Goal: Ask a question

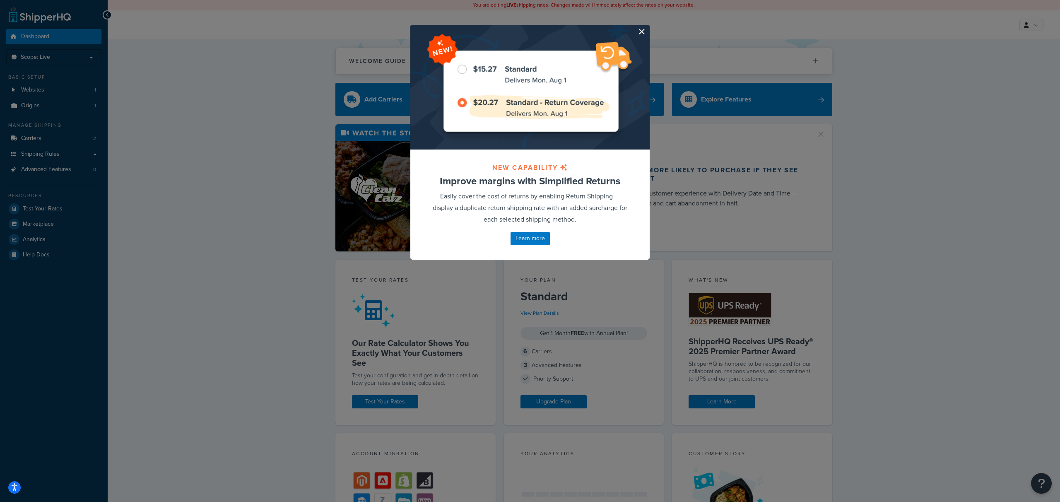
click at [647, 27] on button "button" at bounding box center [648, 26] width 2 height 2
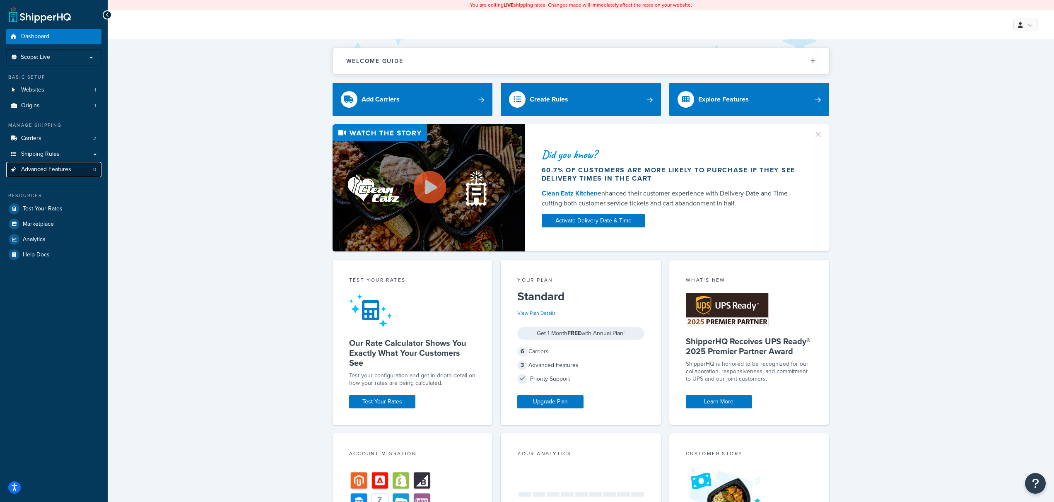
click at [54, 168] on span "Advanced Features" at bounding box center [46, 169] width 50 height 7
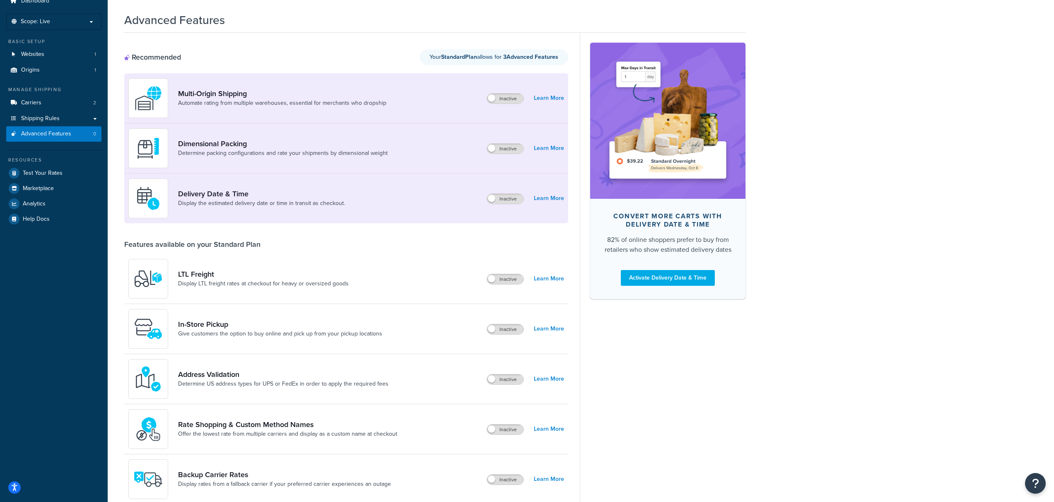
scroll to position [65, 0]
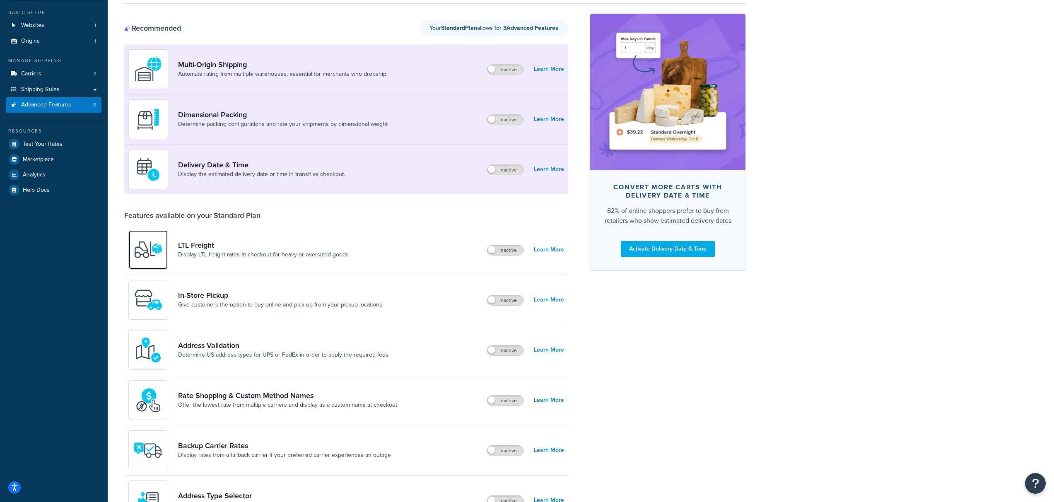
click at [151, 241] on img at bounding box center [148, 249] width 29 height 29
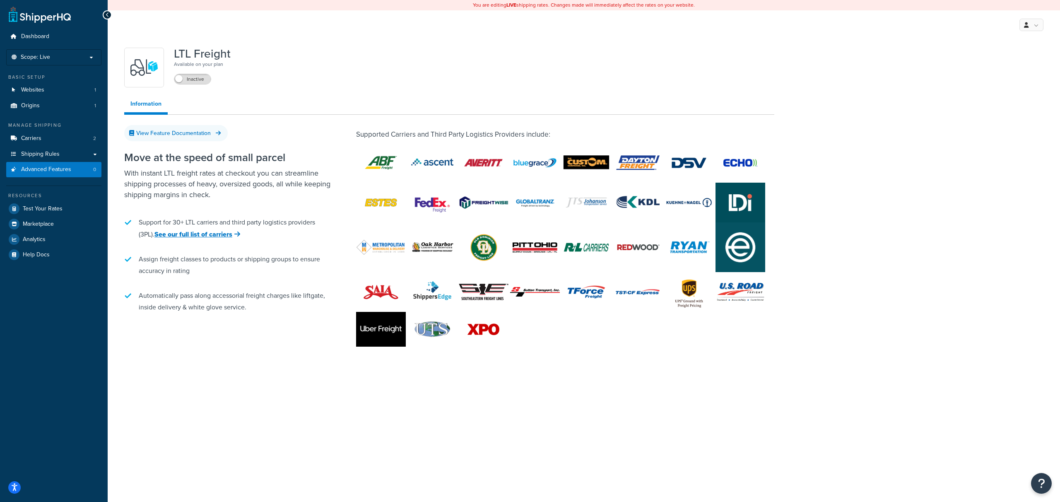
click at [108, 15] on icon at bounding box center [108, 15] width 4 height 6
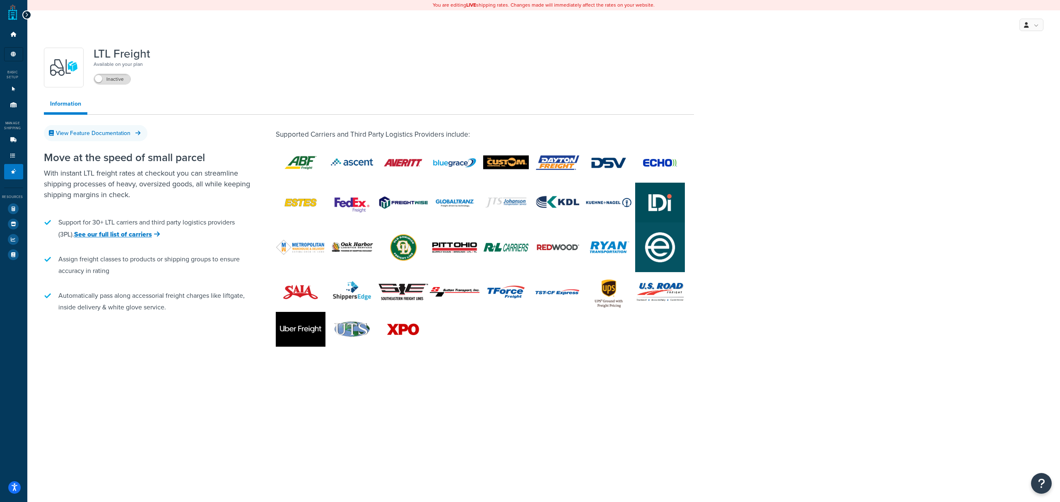
click at [31, 14] on div "My Profile Billing Global Settings Contact Us Logout" at bounding box center [543, 24] width 1032 height 29
click at [29, 15] on div at bounding box center [26, 14] width 9 height 9
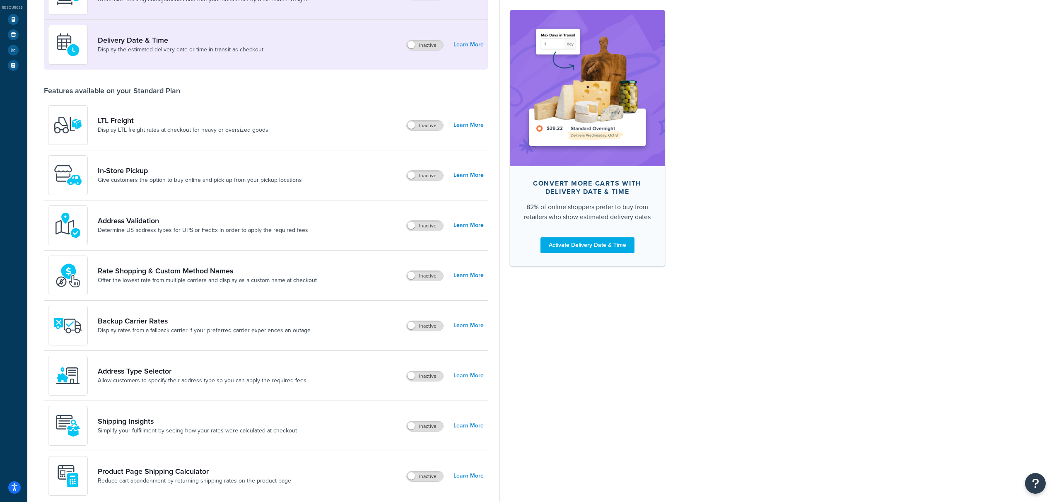
scroll to position [113, 0]
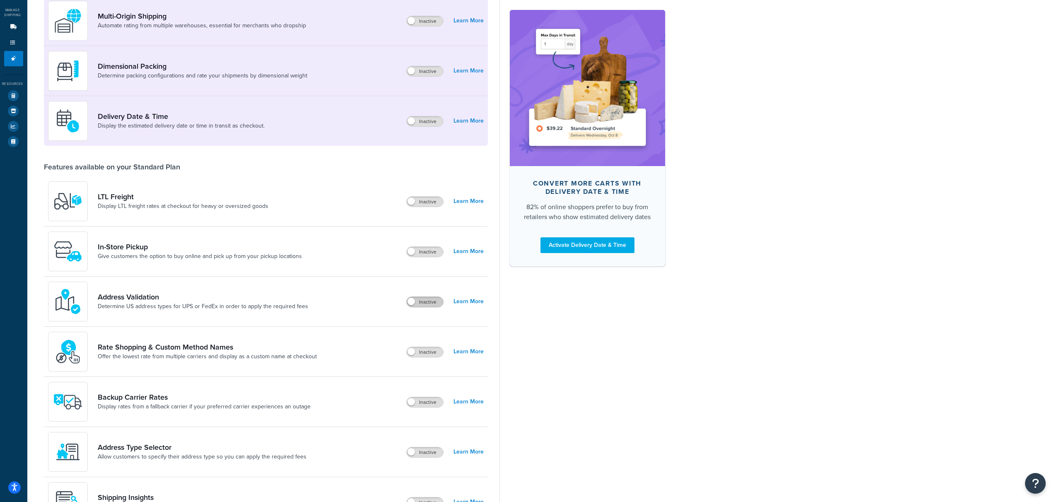
click at [433, 299] on label "Inactive" at bounding box center [425, 302] width 36 height 10
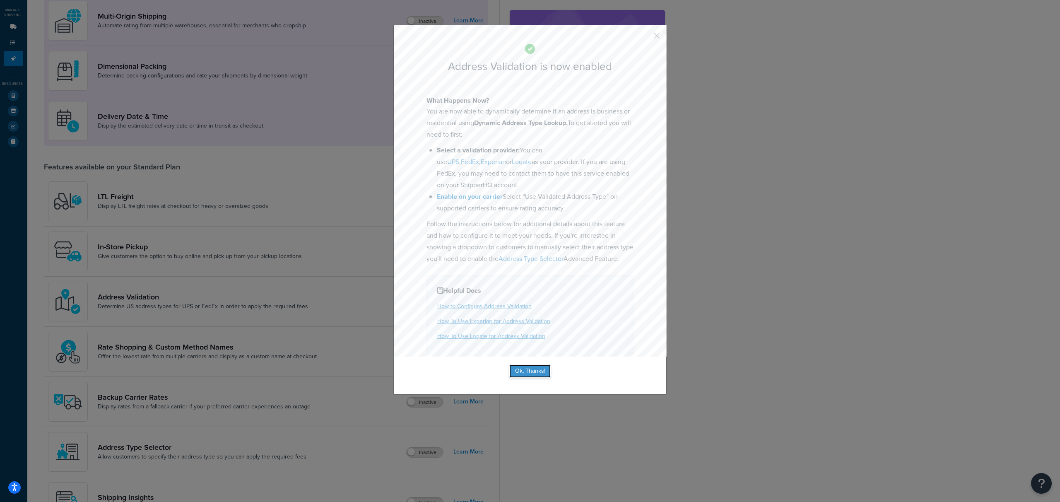
click at [543, 378] on button "Ok, Thanks!" at bounding box center [529, 370] width 41 height 13
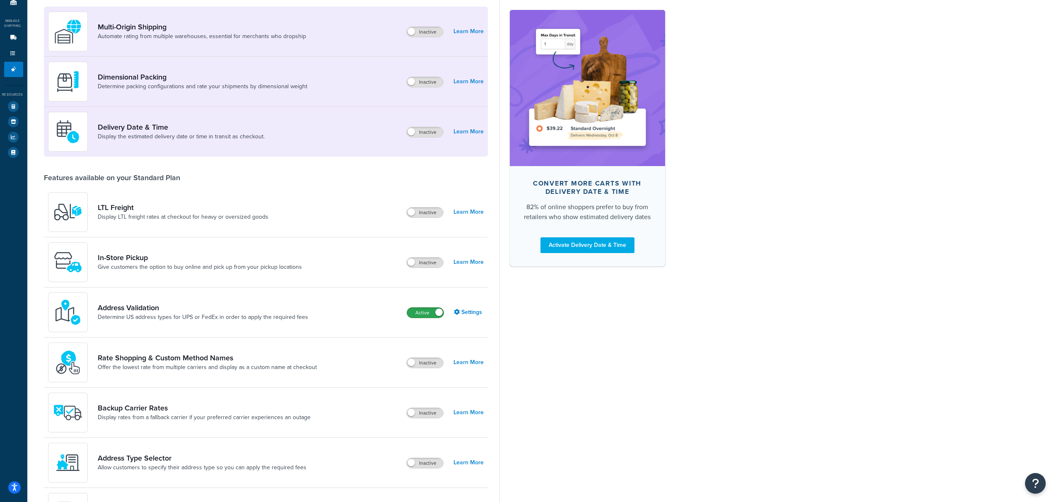
scroll to position [102, 0]
click at [428, 319] on div "Address Validation Determine US address types for UPS or FedEx in order to appl…" at bounding box center [266, 313] width 444 height 50
click at [430, 315] on label "Active" at bounding box center [425, 313] width 36 height 10
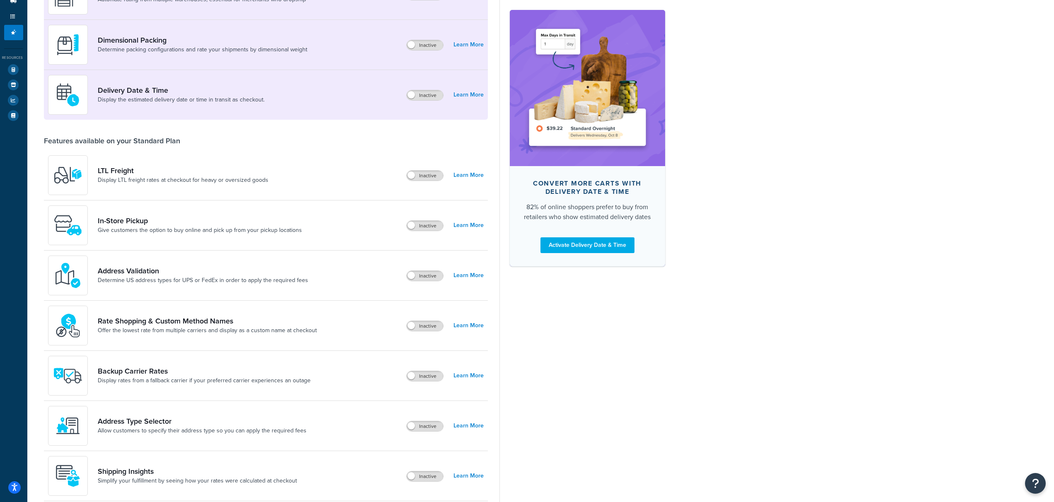
scroll to position [0, 0]
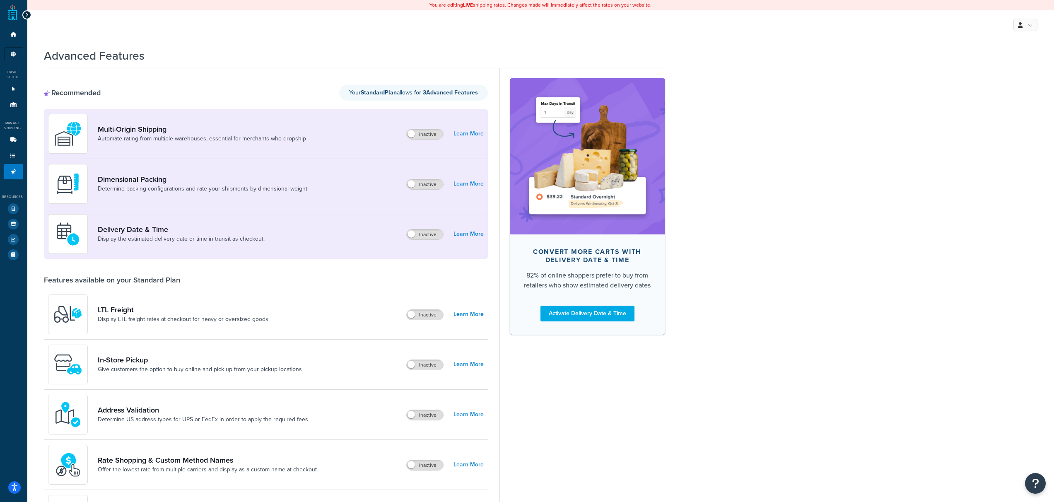
click at [27, 12] on icon at bounding box center [27, 15] width 4 height 6
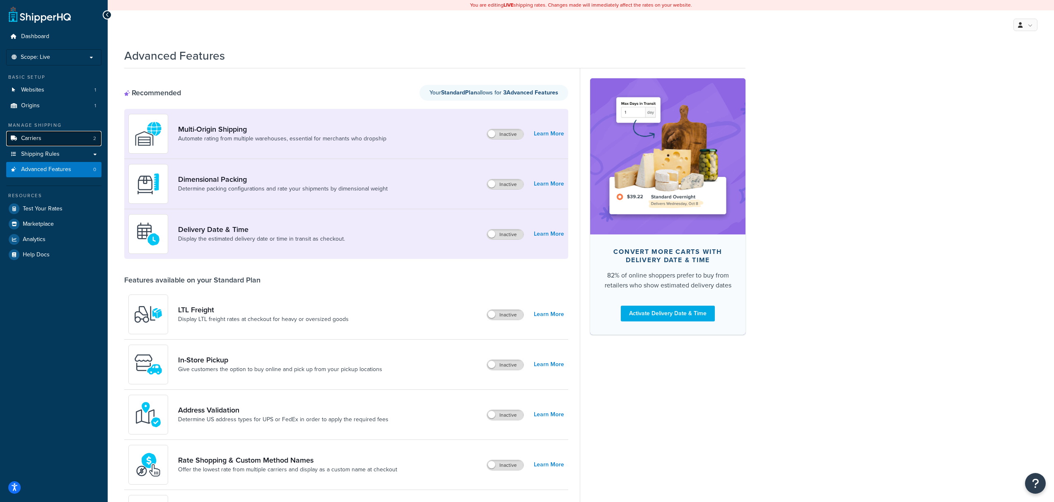
click at [49, 138] on link "Carriers 2" at bounding box center [53, 138] width 95 height 15
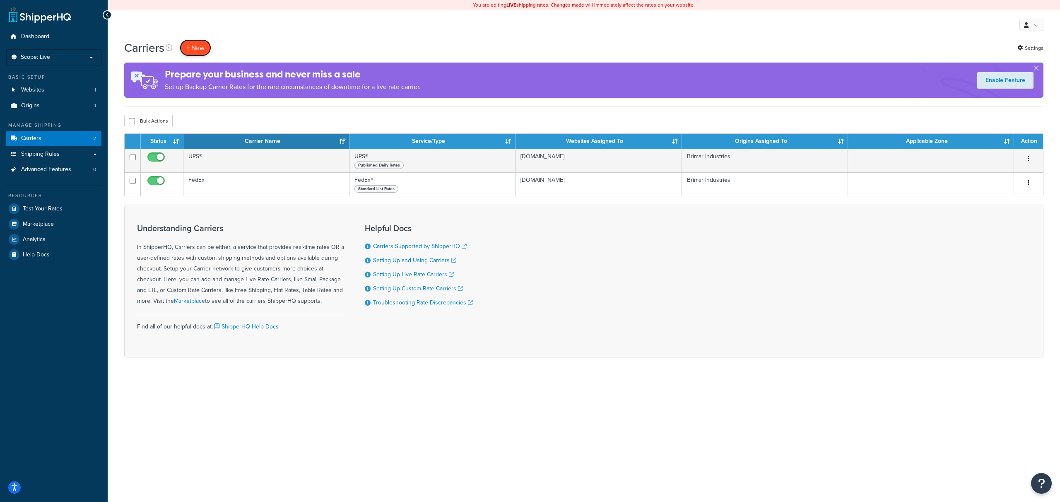
click at [205, 52] on button "+ New" at bounding box center [195, 47] width 31 height 17
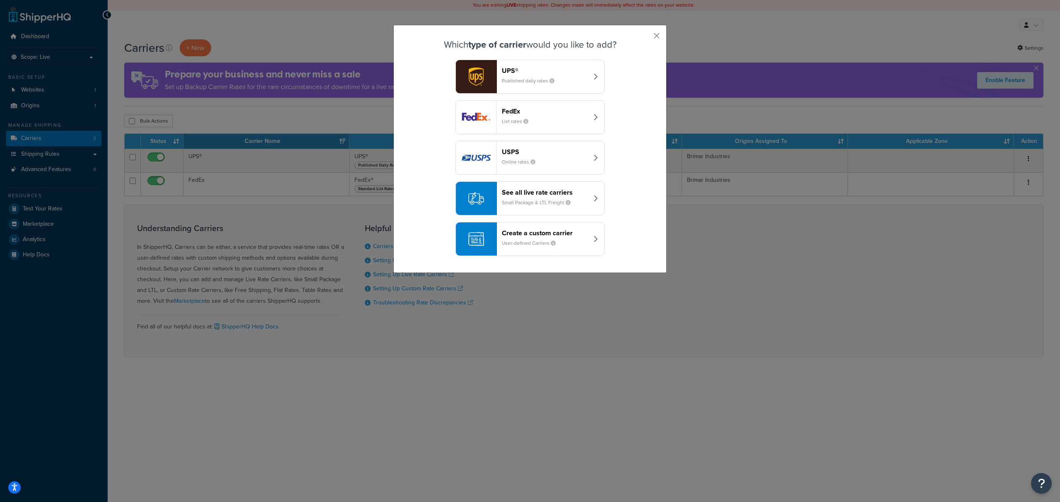
click at [563, 237] on header "Create a custom carrier" at bounding box center [545, 233] width 87 height 8
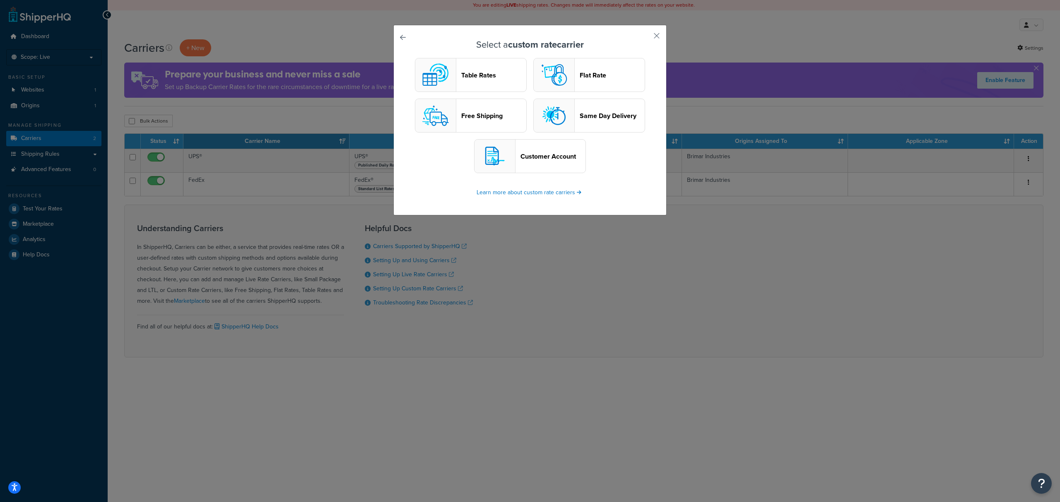
click at [580, 78] on header "Flat Rate" at bounding box center [612, 75] width 65 height 8
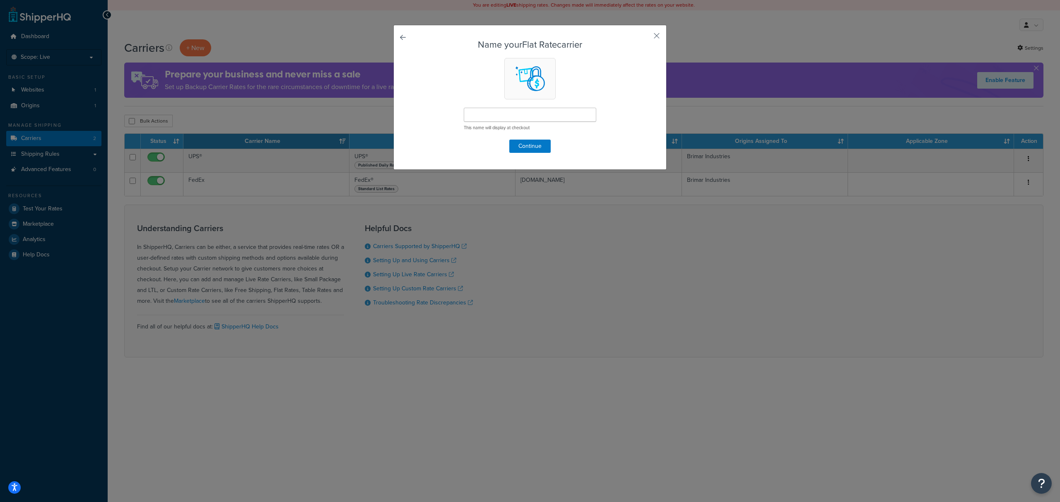
click at [414, 40] on link at bounding box center [414, 40] width 0 height 0
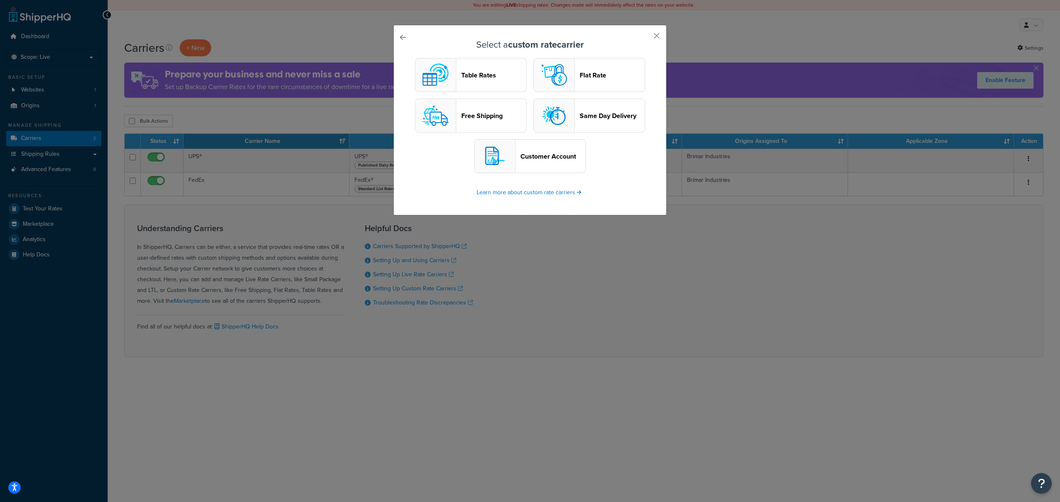
click at [597, 75] on header "Flat Rate" at bounding box center [612, 75] width 65 height 8
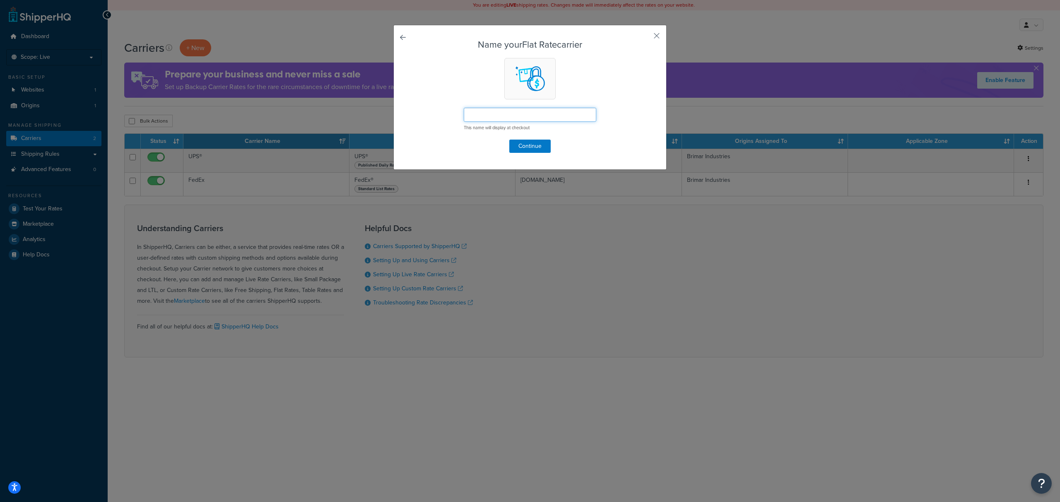
click at [514, 111] on input "text" at bounding box center [530, 115] width 132 height 14
type input "F"
type input "LTL Freight"
click at [563, 91] on form "Name your Flat Rate carrier LTL Freight This name will display at checkout Cont…" at bounding box center [529, 96] width 231 height 113
click at [533, 144] on button "Continue" at bounding box center [529, 146] width 41 height 13
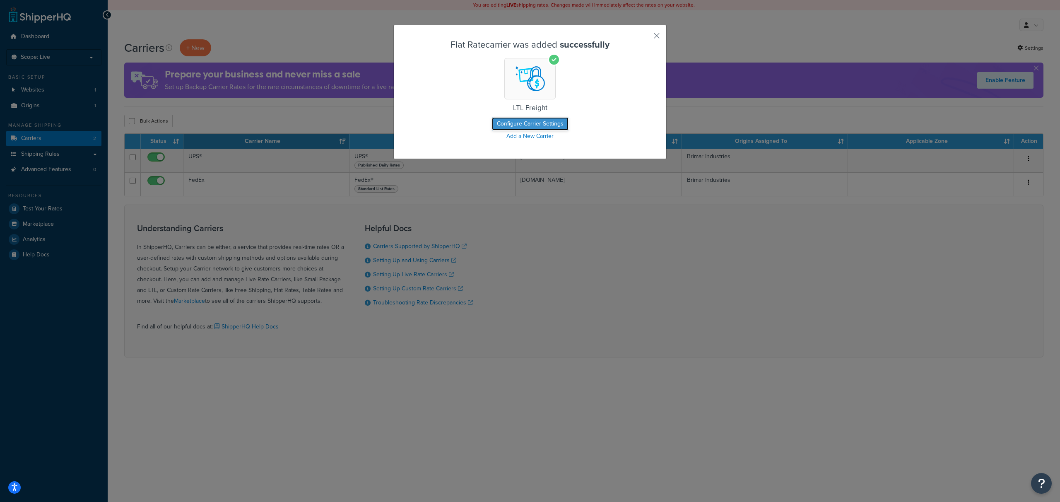
click at [555, 125] on button "Configure Carrier Settings" at bounding box center [530, 123] width 77 height 13
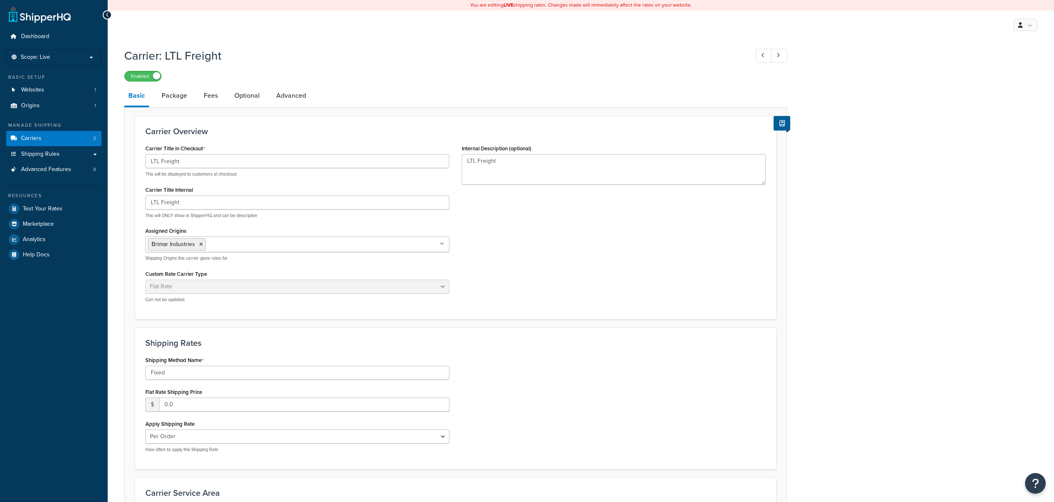
select select "flat"
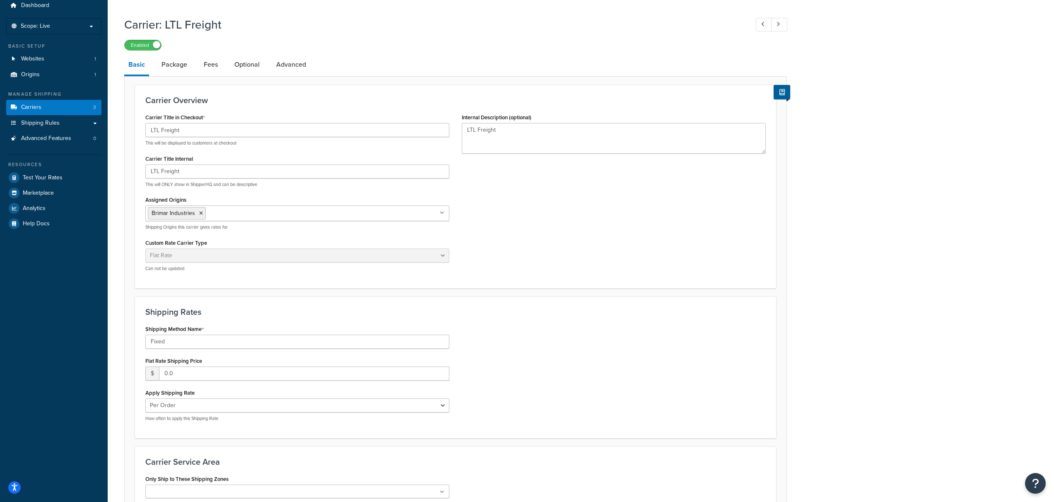
scroll to position [71, 0]
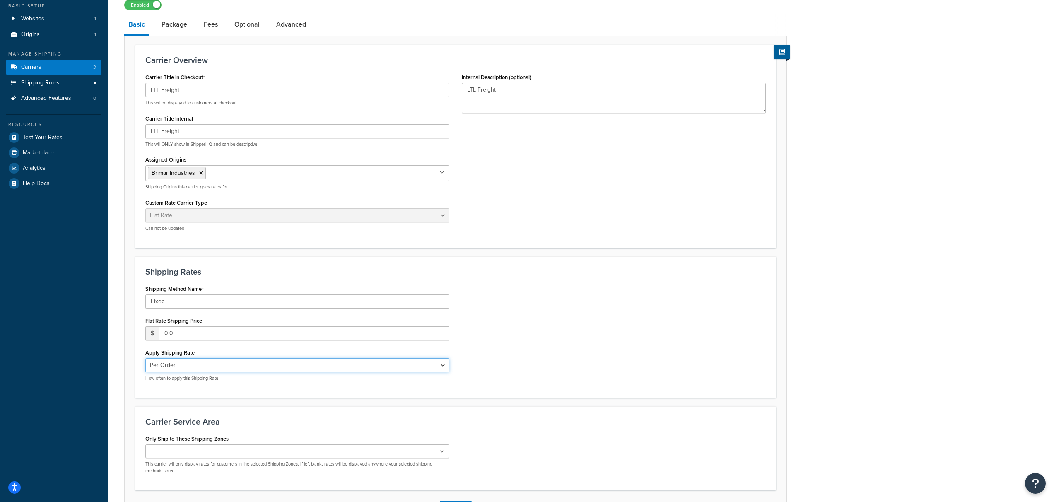
click at [224, 361] on select "Per Order Per Item Per Package" at bounding box center [297, 365] width 304 height 14
click at [232, 353] on div "Apply Shipping Rate Per Order Per Item Per Package How often to apply this Ship…" at bounding box center [297, 363] width 304 height 35
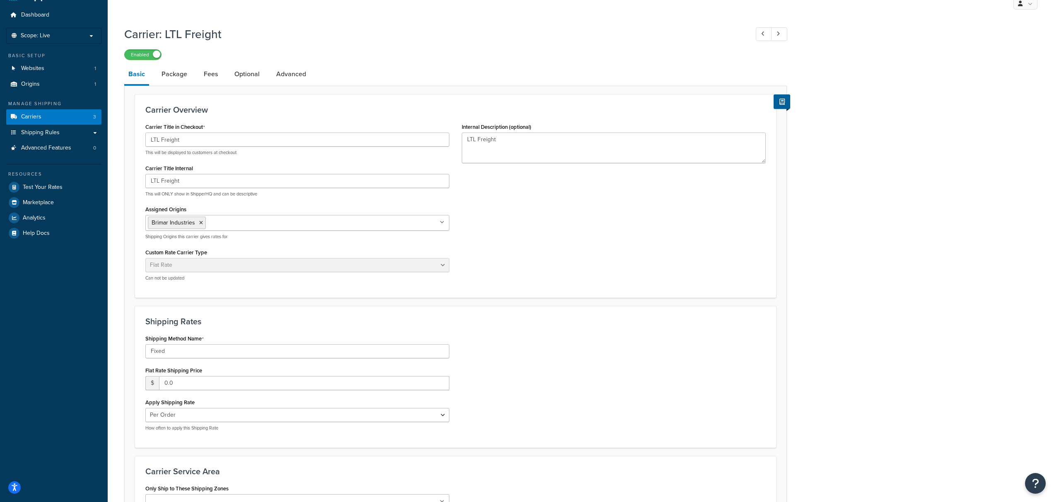
scroll to position [0, 0]
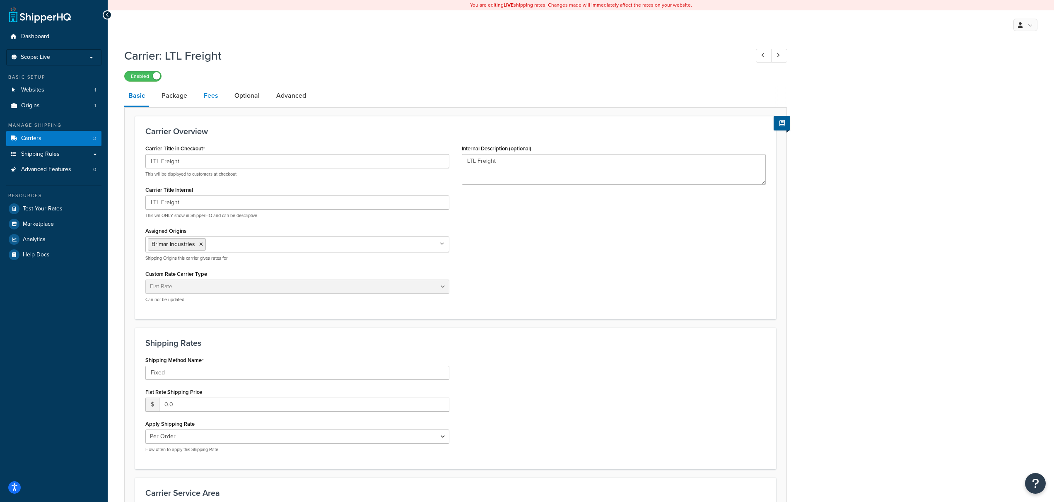
click at [203, 98] on link "Fees" at bounding box center [211, 96] width 22 height 20
select select "AFTER"
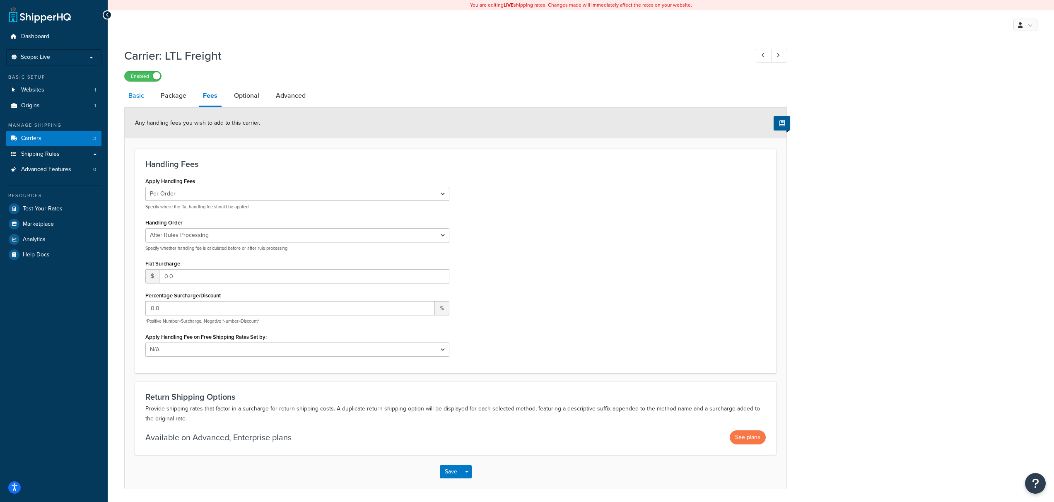
click at [148, 95] on link "Basic" at bounding box center [136, 96] width 24 height 20
select select "flat"
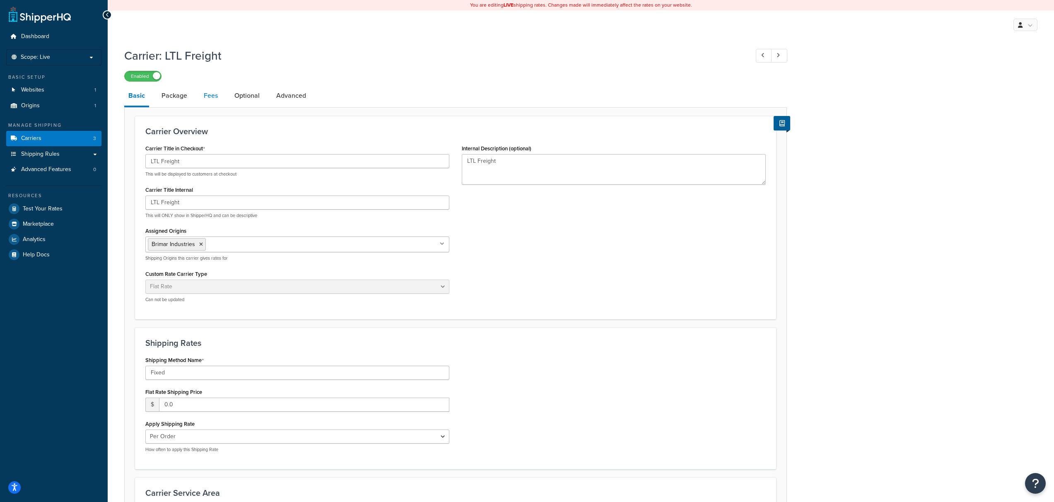
click at [209, 96] on link "Fees" at bounding box center [211, 96] width 22 height 20
select select "AFTER"
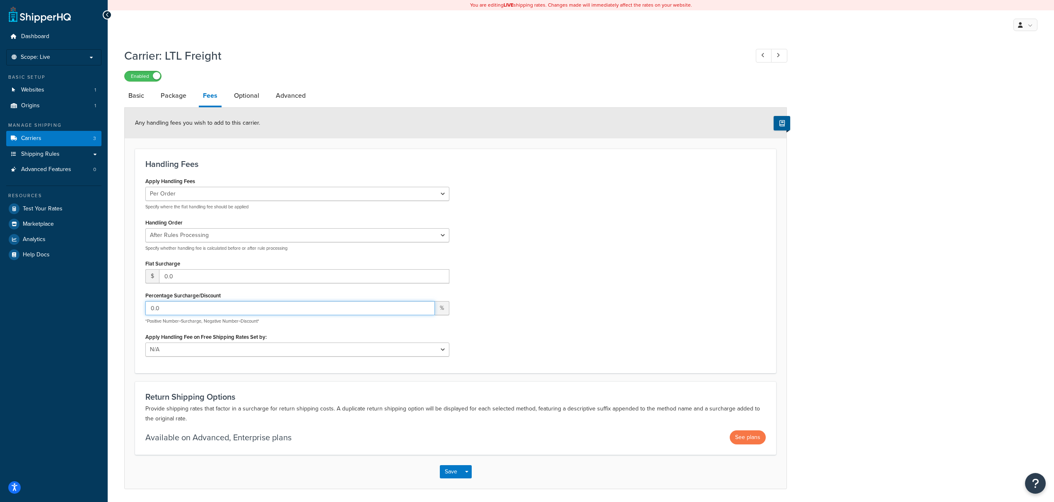
click at [233, 313] on input "0.0" at bounding box center [289, 308] width 289 height 14
click at [555, 276] on div "Apply Handling Fees Per Order Per Item Per Package Specify where the flat handl…" at bounding box center [455, 268] width 633 height 187
drag, startPoint x: 153, startPoint y: 310, endPoint x: 146, endPoint y: 309, distance: 7.2
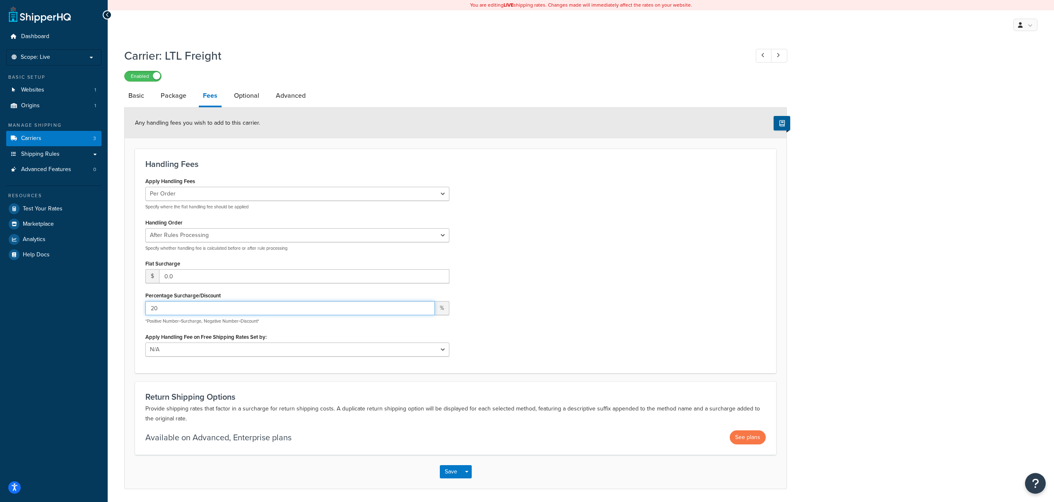
click at [146, 309] on input "20" at bounding box center [289, 308] width 289 height 14
type input "50"
click at [435, 143] on form "Any handling fees you wish to add to this carrier. Handling Fees Apply Handling…" at bounding box center [456, 298] width 662 height 380
click at [254, 103] on link "Optional" at bounding box center [247, 96] width 34 height 20
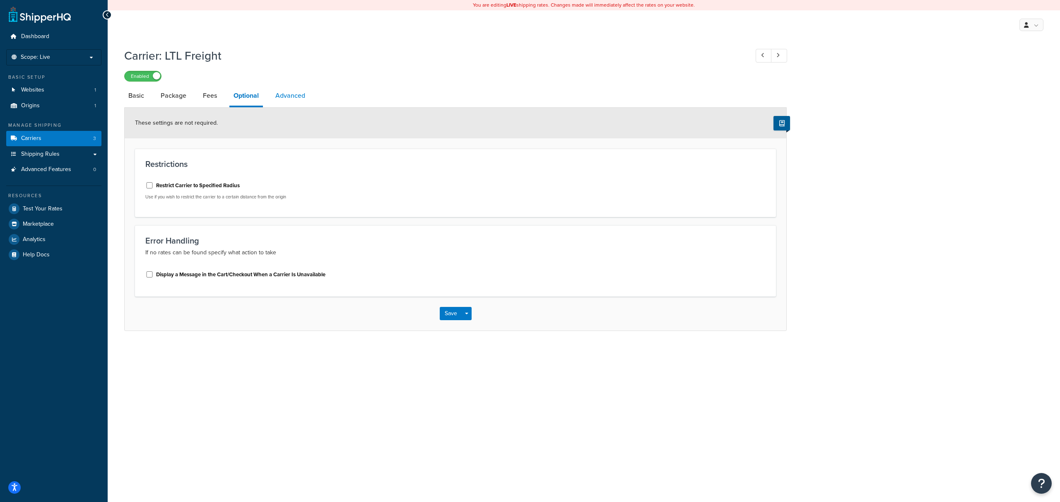
click at [288, 97] on link "Advanced" at bounding box center [290, 96] width 38 height 20
select select "false"
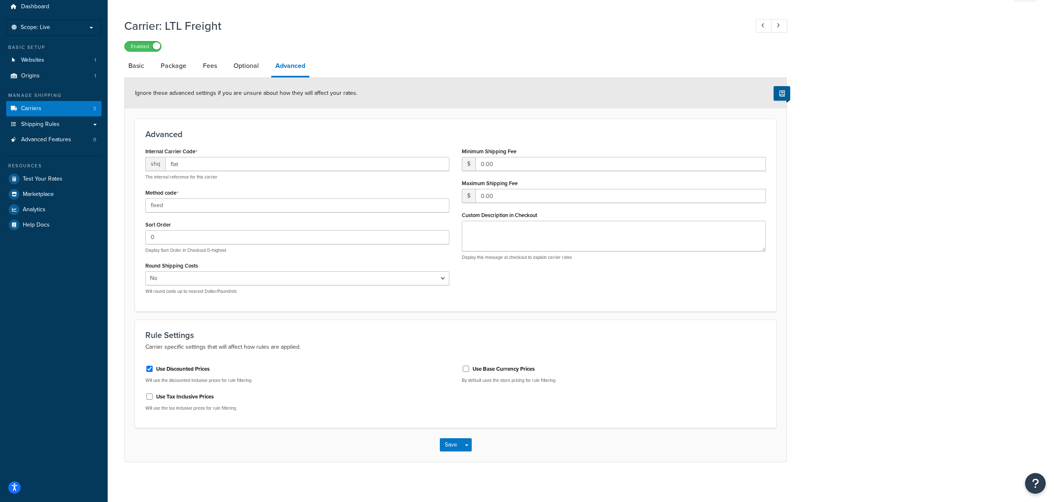
scroll to position [32, 0]
click at [141, 70] on link "Basic" at bounding box center [136, 64] width 24 height 20
select select "flat"
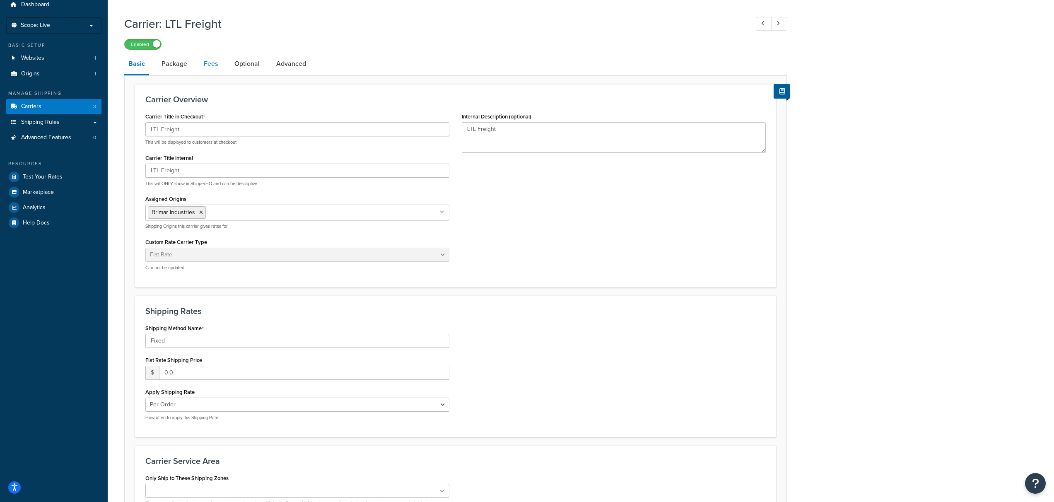
click at [206, 67] on link "Fees" at bounding box center [211, 64] width 22 height 20
select select "AFTER"
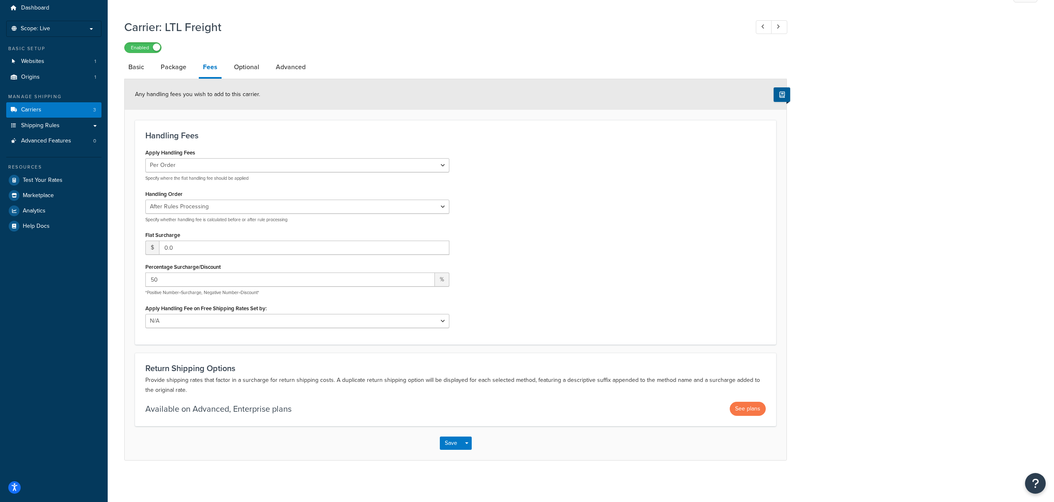
scroll to position [29, 0]
click at [446, 446] on button "Save" at bounding box center [451, 442] width 22 height 13
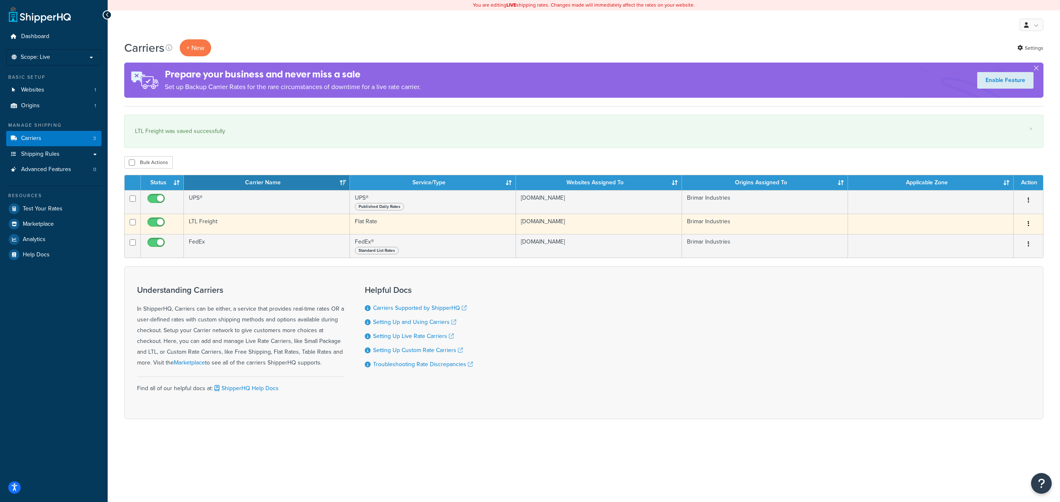
click at [1027, 230] on button "button" at bounding box center [1028, 223] width 12 height 13
click at [1008, 238] on link "Edit" at bounding box center [994, 240] width 65 height 17
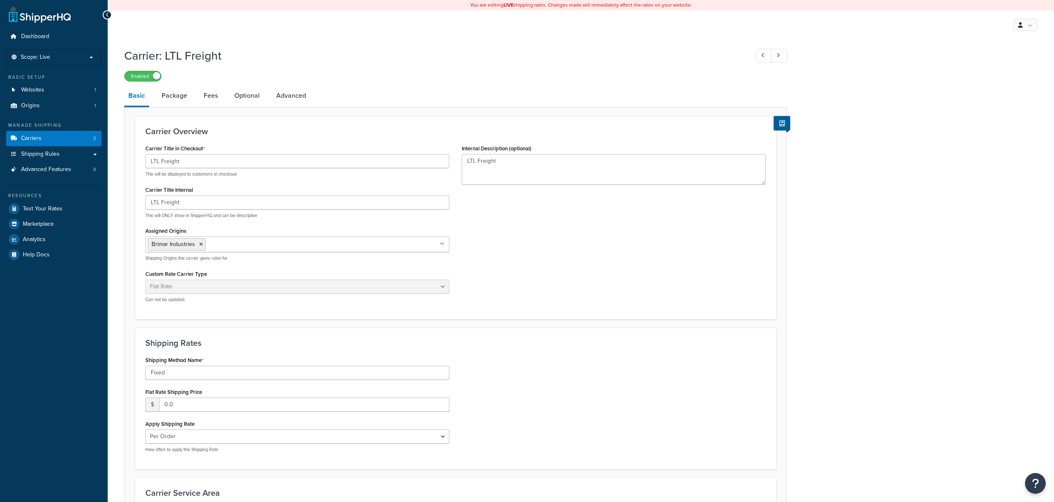
select select "flat"
click at [173, 101] on link "Package" at bounding box center [174, 96] width 34 height 20
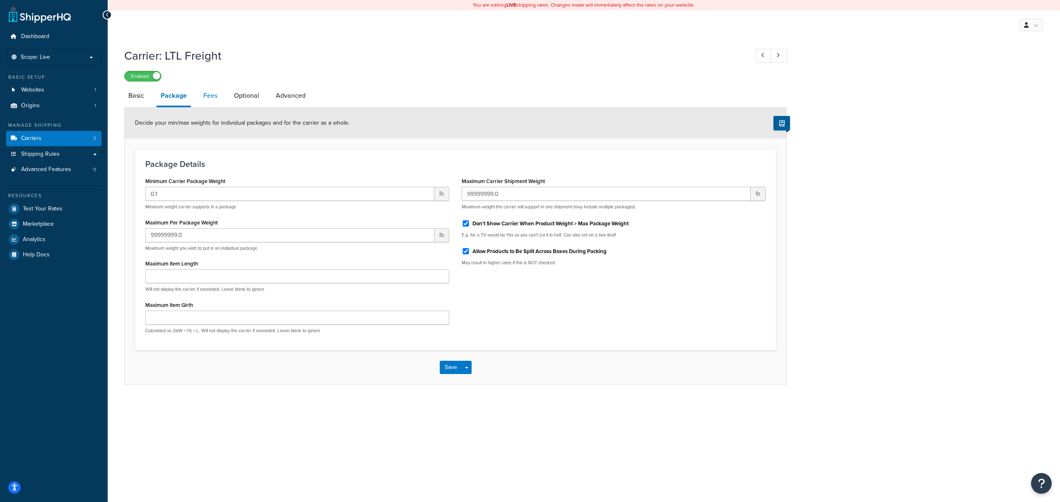
click at [206, 99] on link "Fees" at bounding box center [210, 96] width 22 height 20
select select "AFTER"
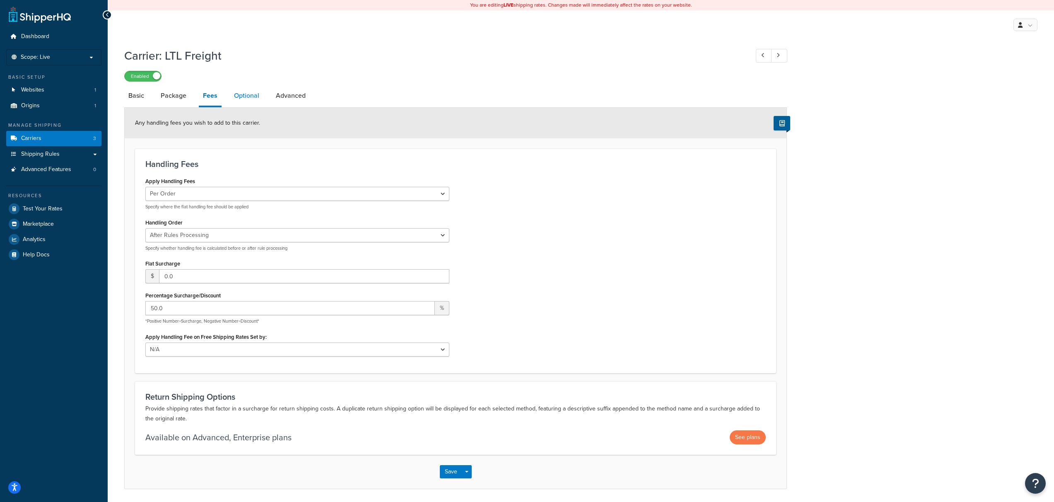
click at [240, 90] on link "Optional" at bounding box center [247, 96] width 34 height 20
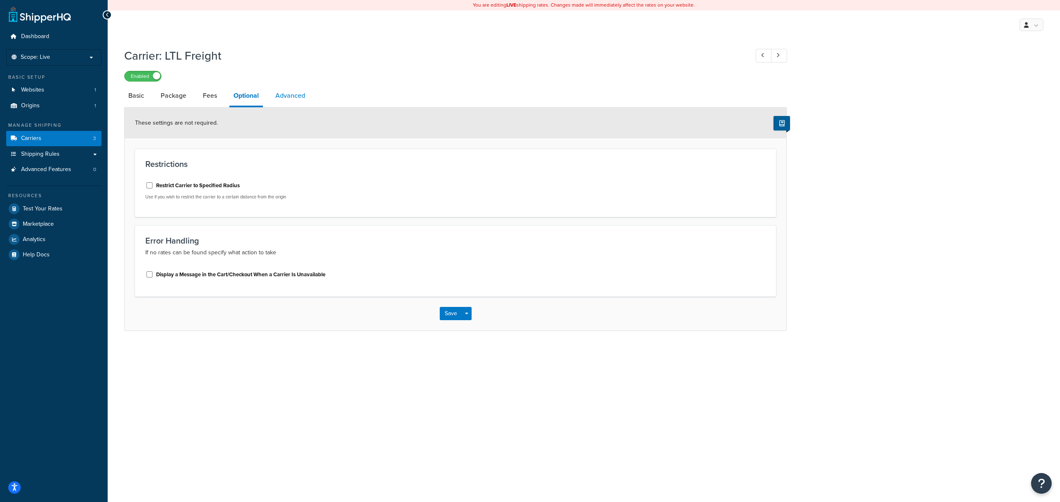
click at [296, 100] on link "Advanced" at bounding box center [290, 96] width 38 height 20
select select "false"
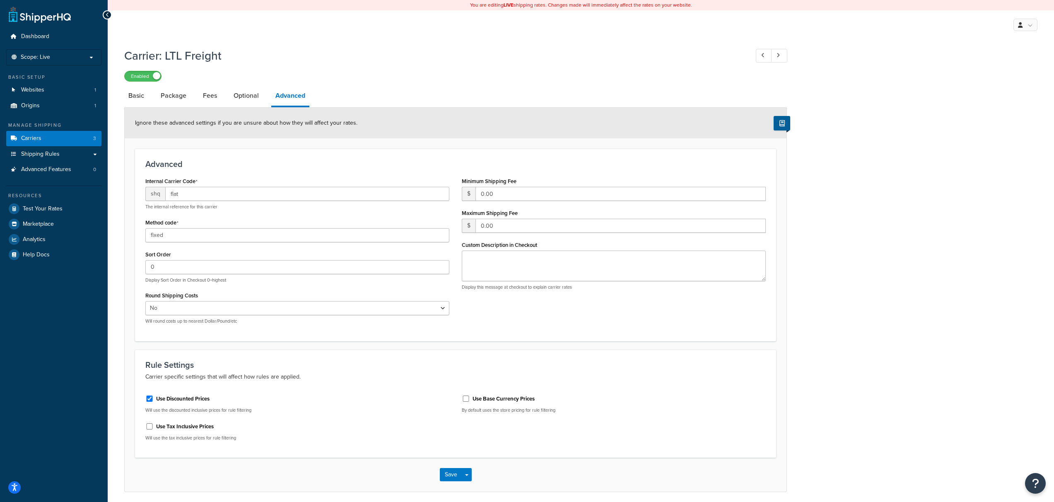
click at [197, 96] on li "Package" at bounding box center [177, 96] width 42 height 20
click at [210, 98] on link "Fees" at bounding box center [210, 96] width 22 height 20
select select "AFTER"
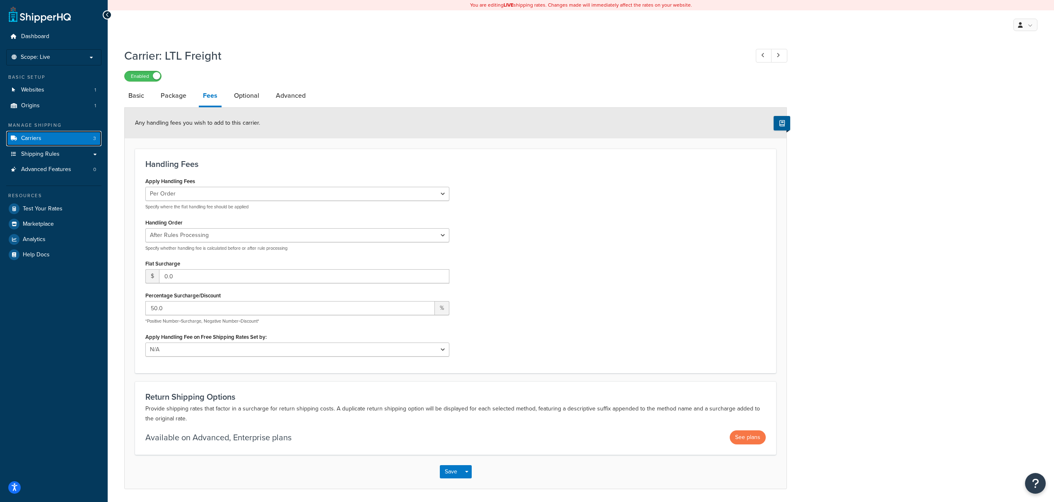
click at [78, 139] on link "Carriers 3" at bounding box center [53, 138] width 95 height 15
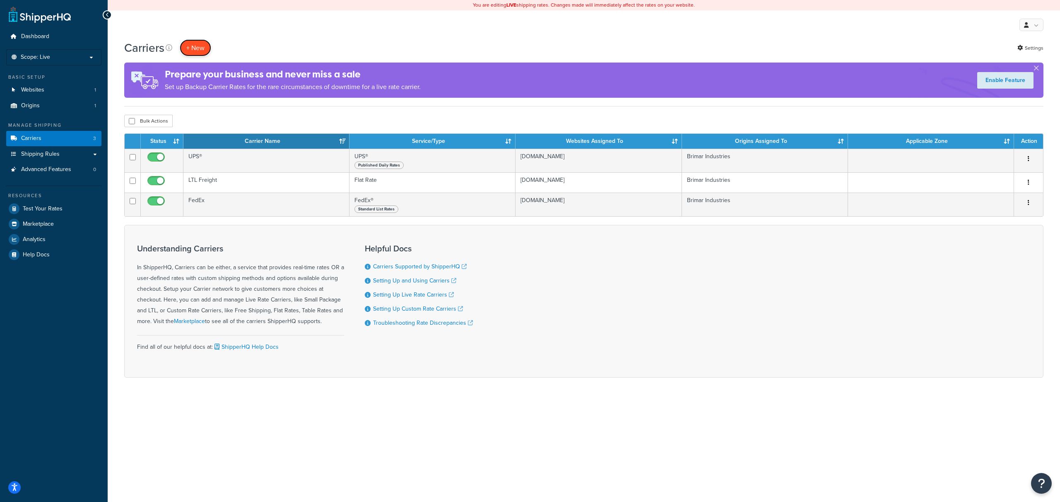
click at [195, 45] on button "+ New" at bounding box center [195, 47] width 31 height 17
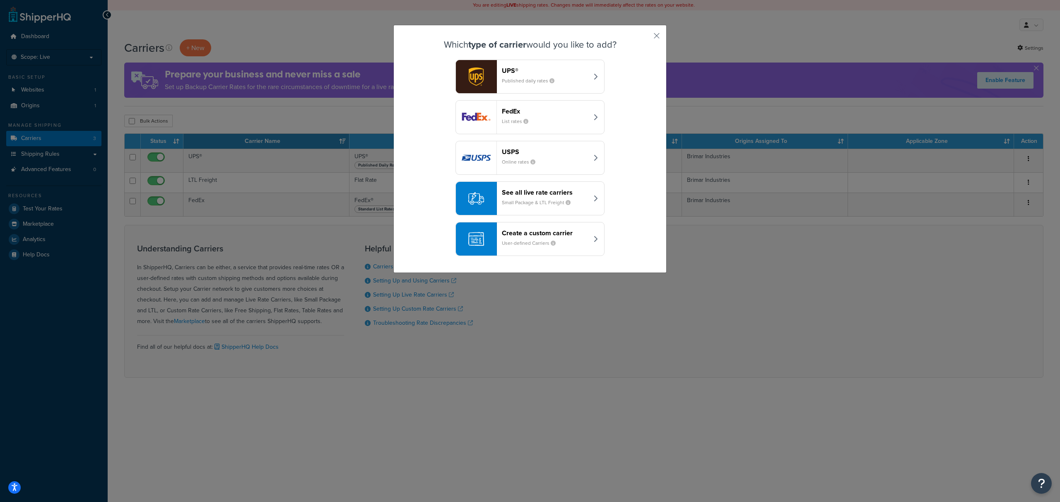
click at [508, 241] on small "User-defined Carriers" at bounding box center [532, 242] width 60 height 7
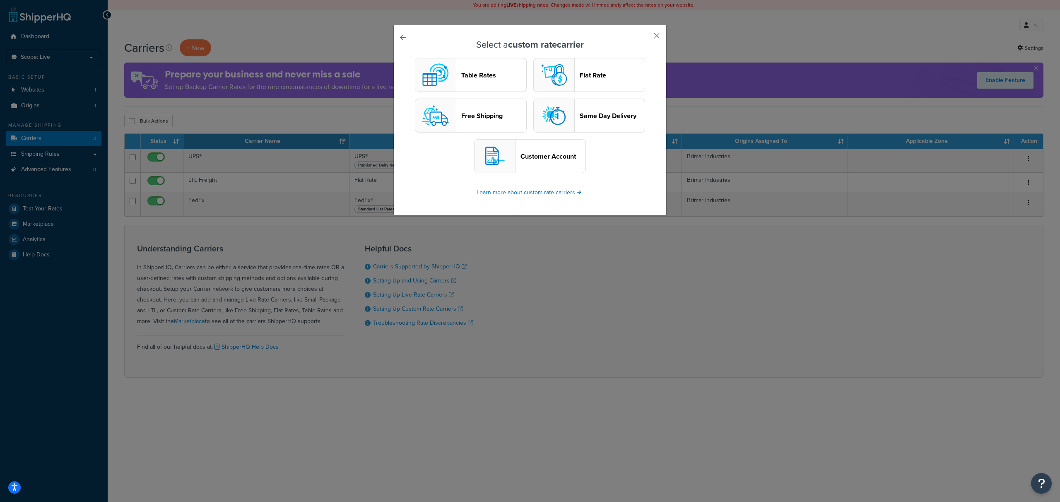
click at [479, 78] on header "Table Rates" at bounding box center [493, 75] width 65 height 8
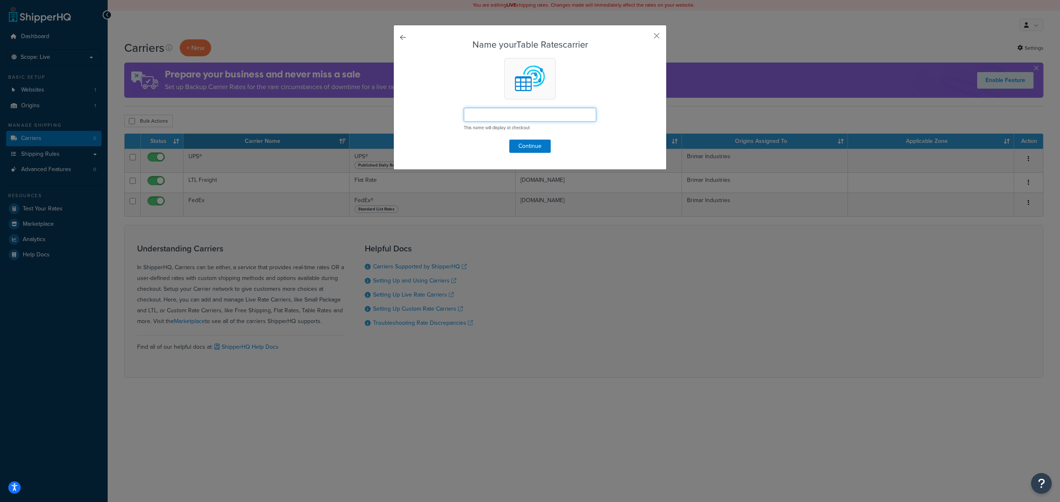
click at [505, 113] on input "text" at bounding box center [530, 115] width 132 height 14
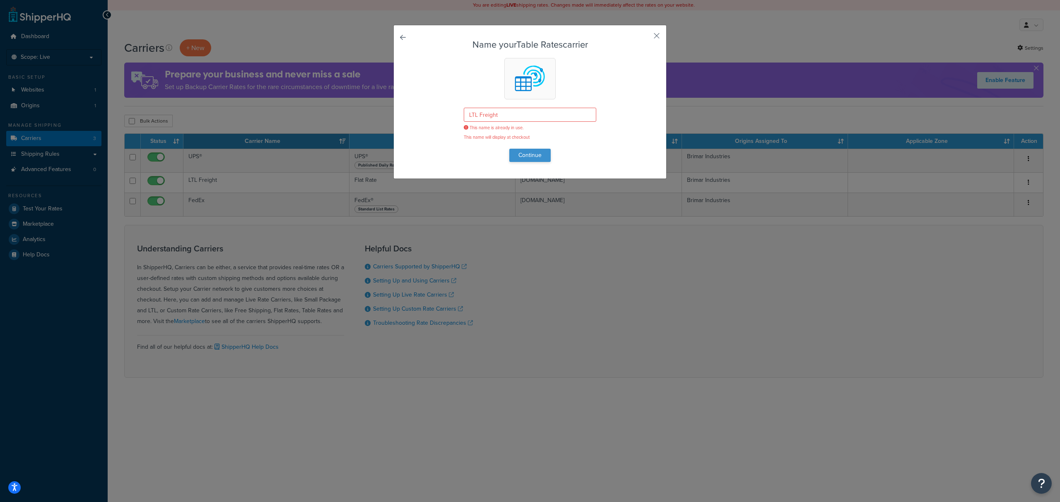
click at [518, 148] on form "Name your Table Rates carrier LTL Freight This name is already in use. This nam…" at bounding box center [529, 101] width 231 height 122
click at [509, 116] on input "LTL Freight" at bounding box center [530, 115] width 132 height 14
type input "Freight"
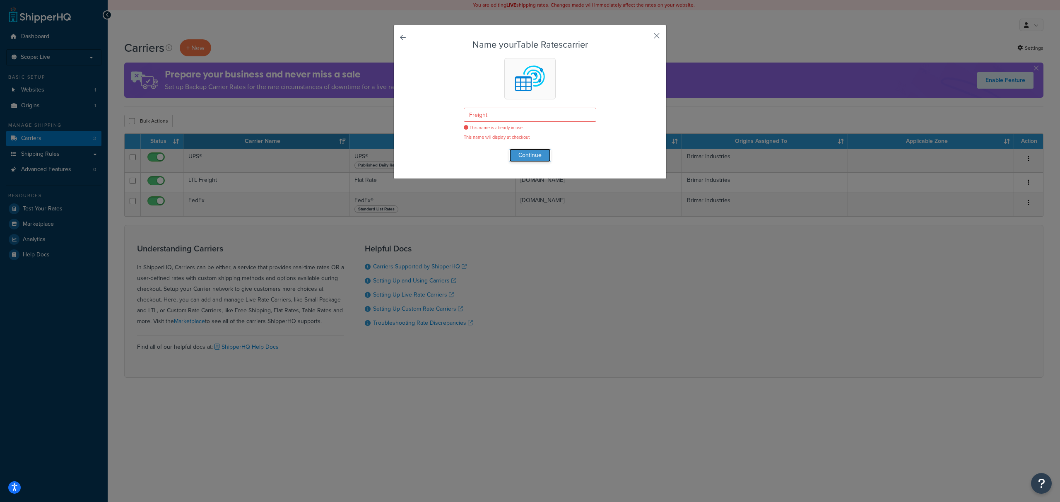
click at [523, 159] on button "Continue" at bounding box center [529, 155] width 41 height 13
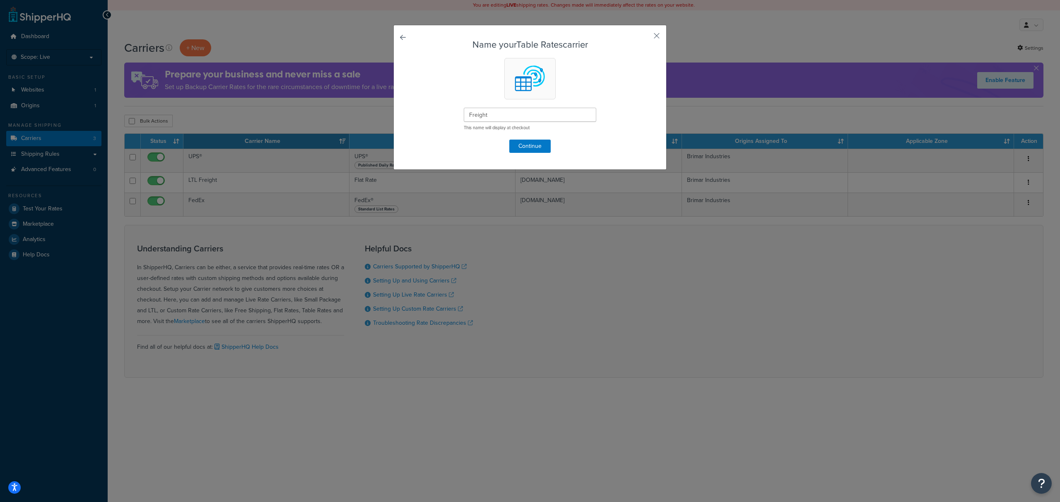
click at [533, 144] on div "Name your Table Rates carrier Freight This name will display at checkout Contin…" at bounding box center [529, 97] width 273 height 145
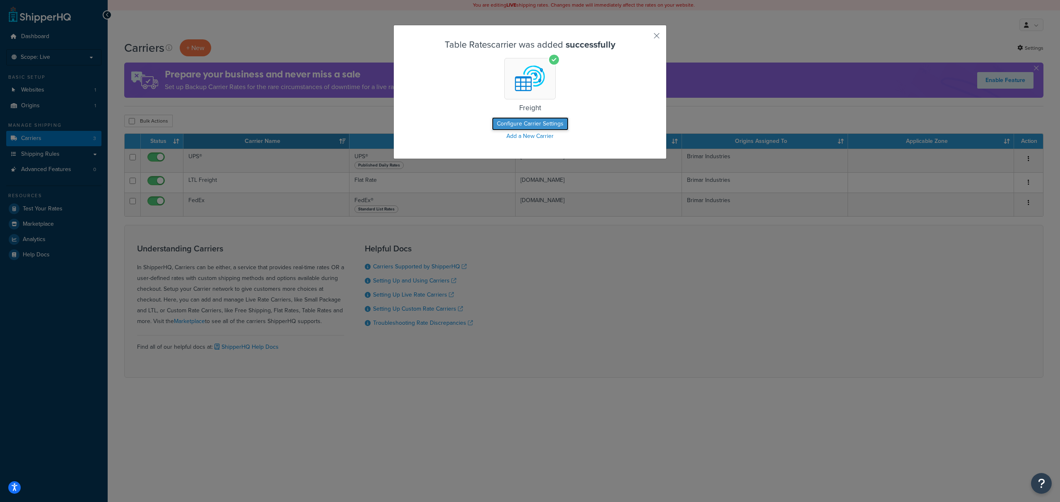
click at [544, 126] on button "Configure Carrier Settings" at bounding box center [530, 123] width 77 height 13
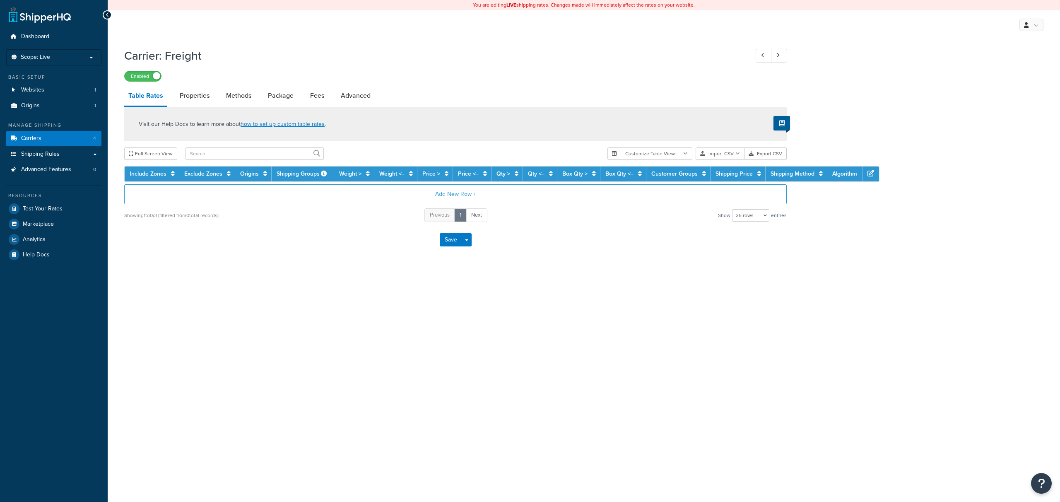
select select "25"
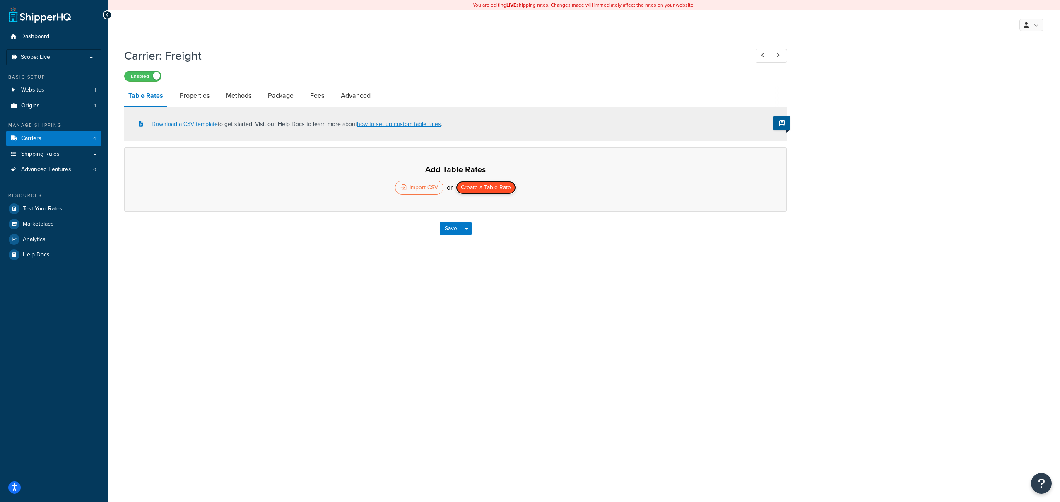
click at [487, 185] on button "Create a Table Rate" at bounding box center [486, 187] width 60 height 13
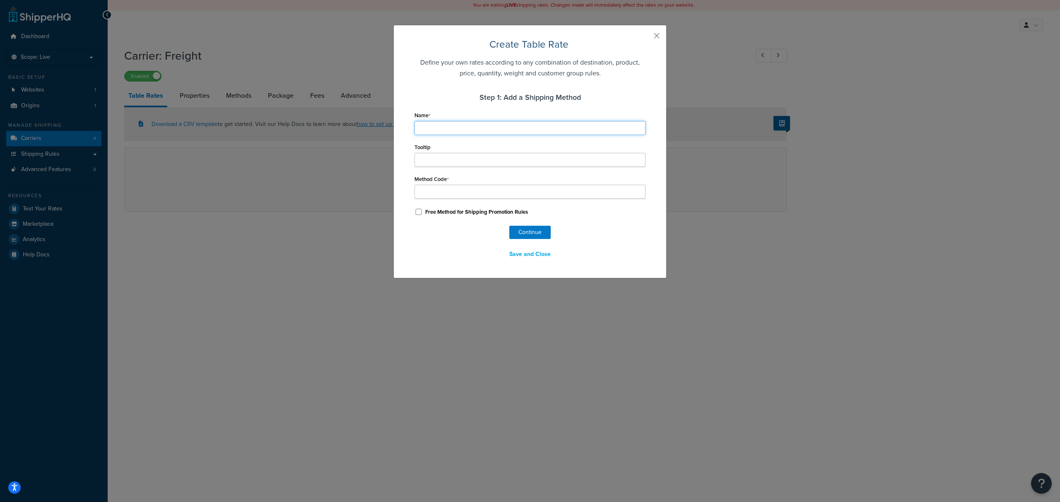
click at [460, 130] on input "Name" at bounding box center [529, 128] width 231 height 14
click at [496, 122] on input "Name" at bounding box center [529, 128] width 231 height 14
click at [486, 115] on div "Name" at bounding box center [529, 122] width 231 height 26
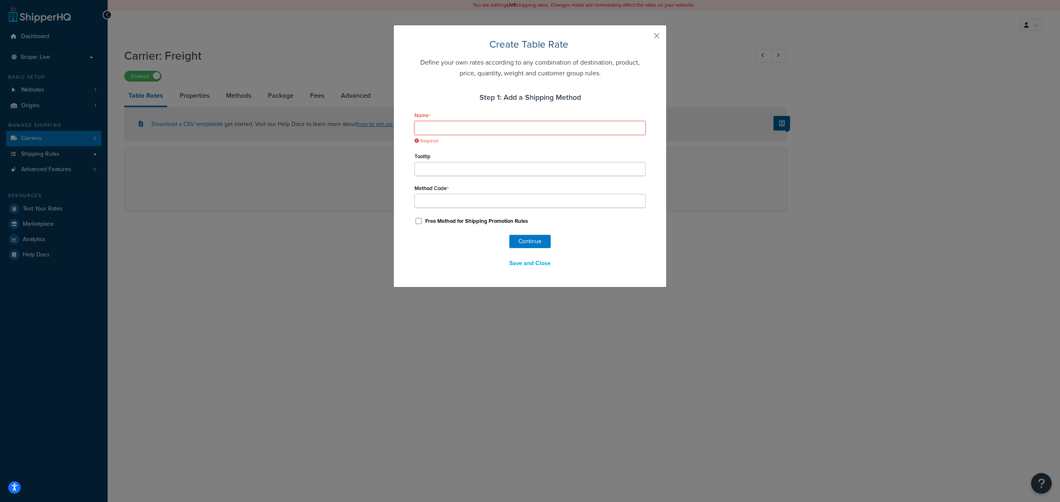
click at [479, 127] on input "Name" at bounding box center [529, 128] width 231 height 14
type input "L"
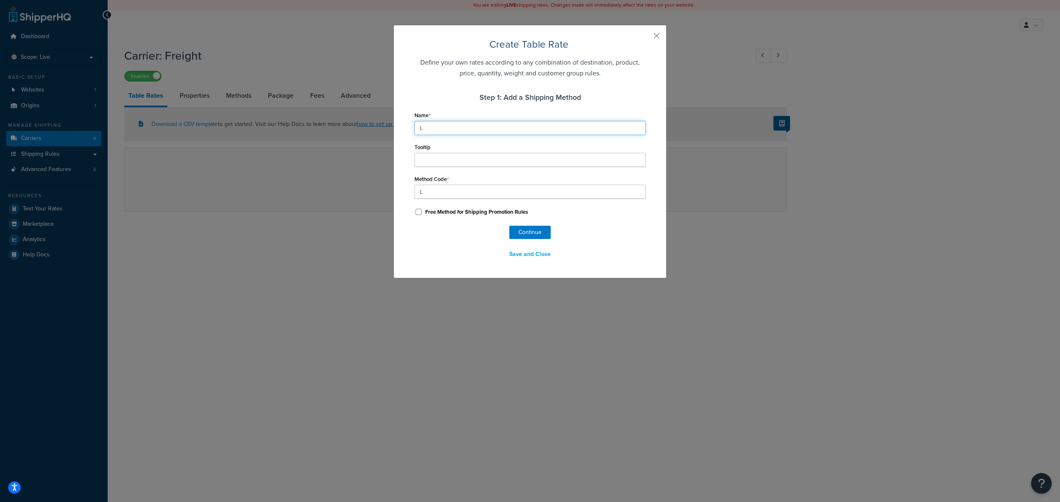
type input "LT"
type input "LTL"
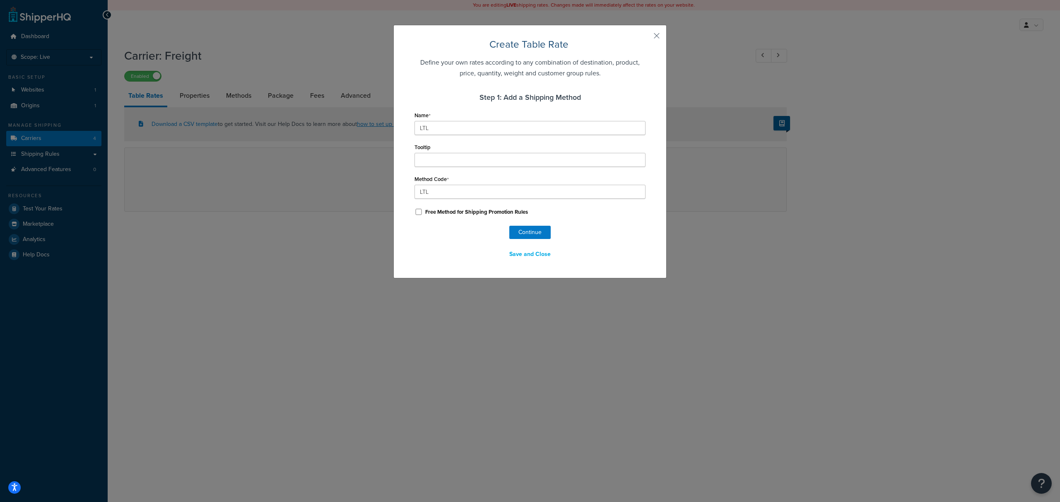
click at [623, 231] on div "Continue Save and Close" at bounding box center [529, 244] width 231 height 36
click at [531, 229] on button "Continue" at bounding box center [529, 232] width 41 height 13
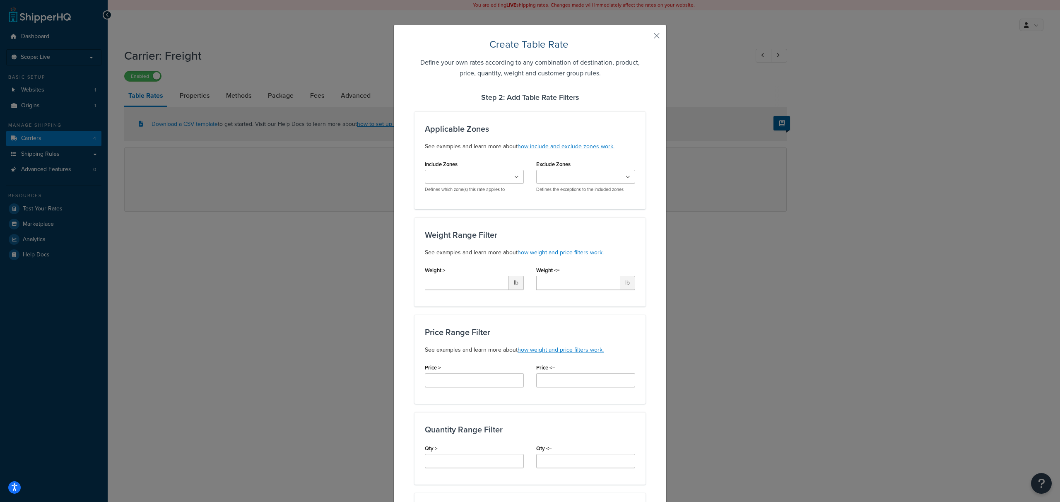
select select "182567"
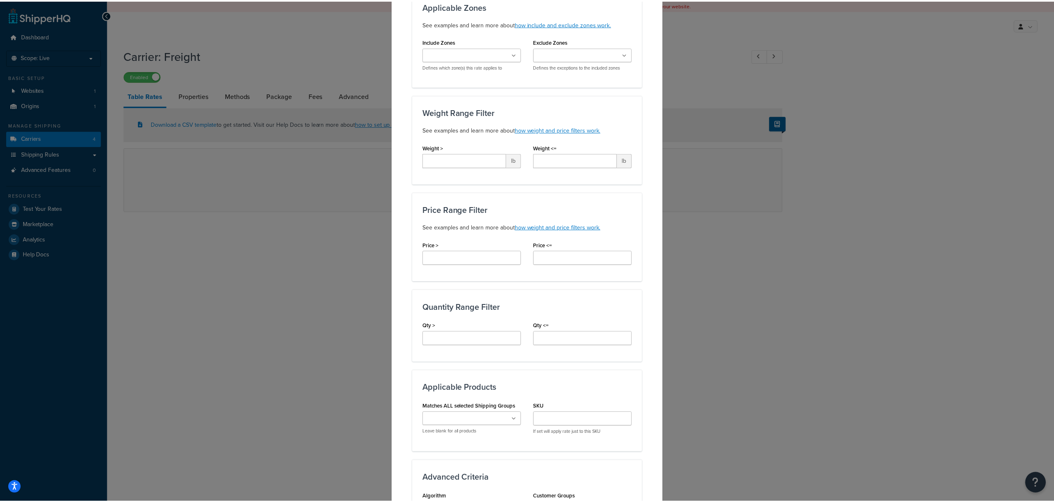
scroll to position [313, 0]
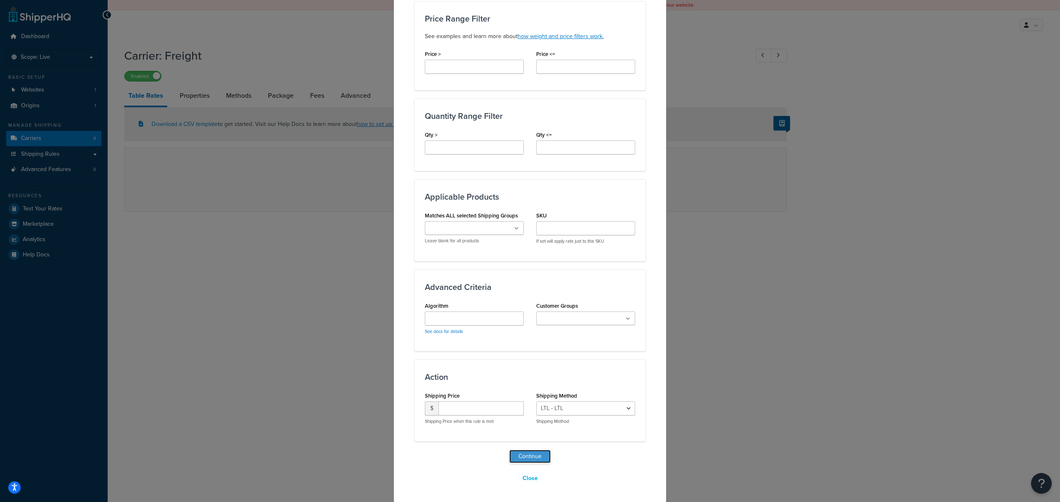
click at [532, 456] on button "Continue" at bounding box center [529, 456] width 41 height 13
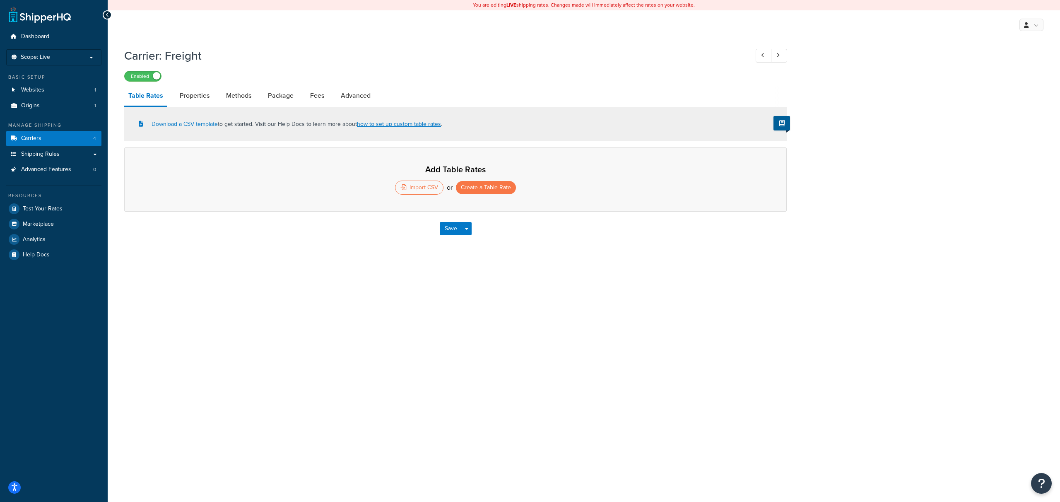
select select "25"
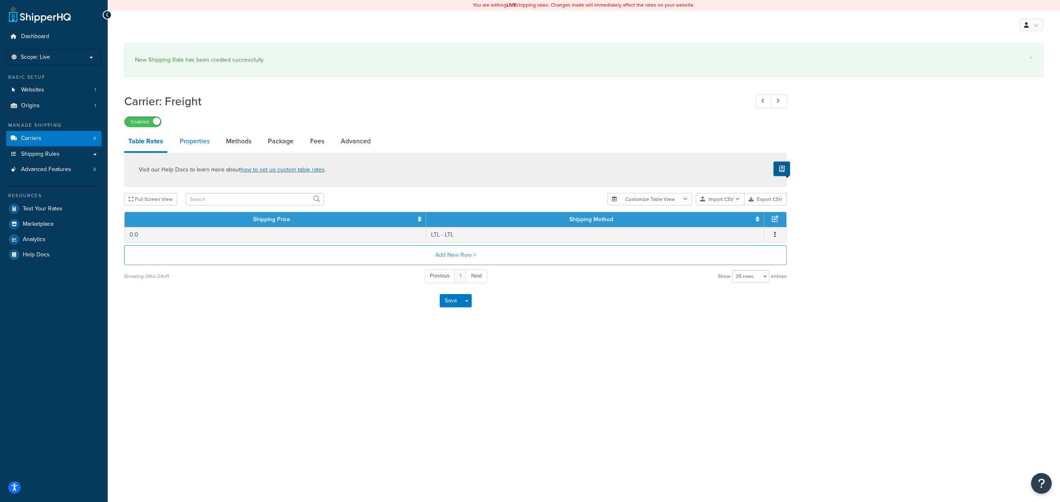
click at [199, 140] on link "Properties" at bounding box center [195, 141] width 38 height 20
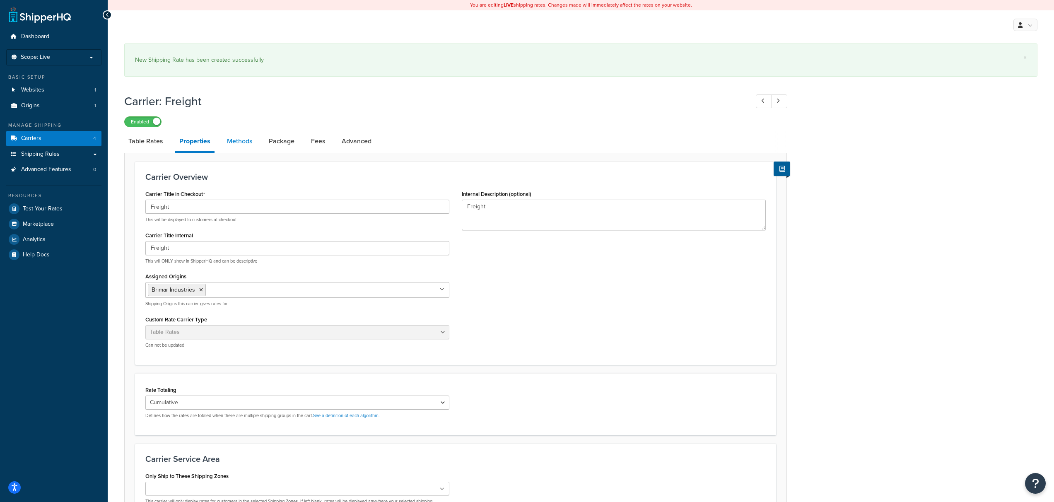
click at [246, 147] on link "Methods" at bounding box center [240, 141] width 34 height 20
select select "25"
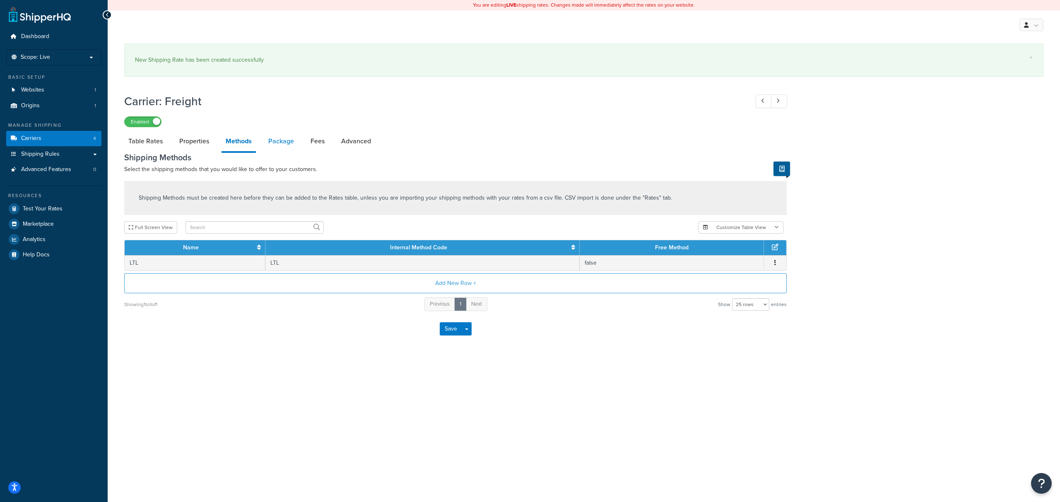
click at [289, 144] on link "Package" at bounding box center [281, 141] width 34 height 20
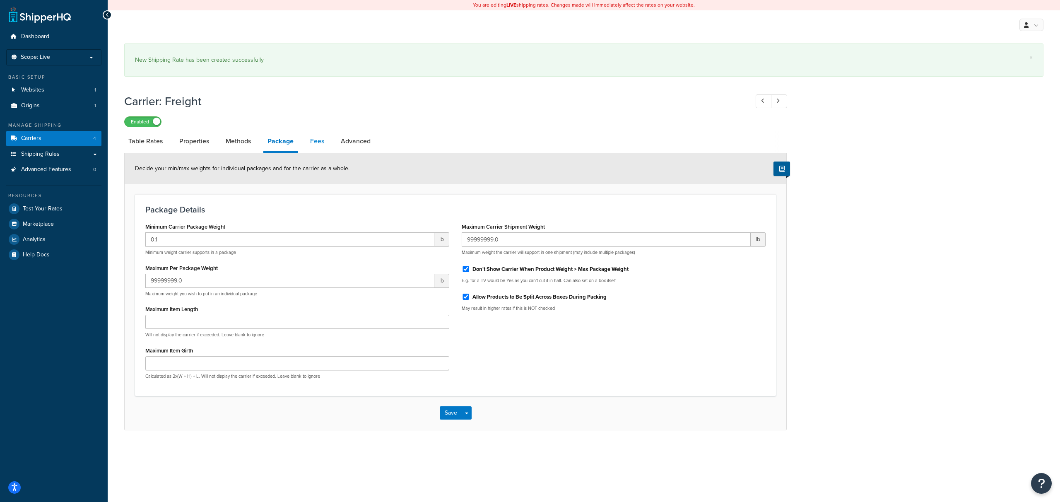
click at [314, 140] on link "Fees" at bounding box center [317, 141] width 22 height 20
select select "AFTER"
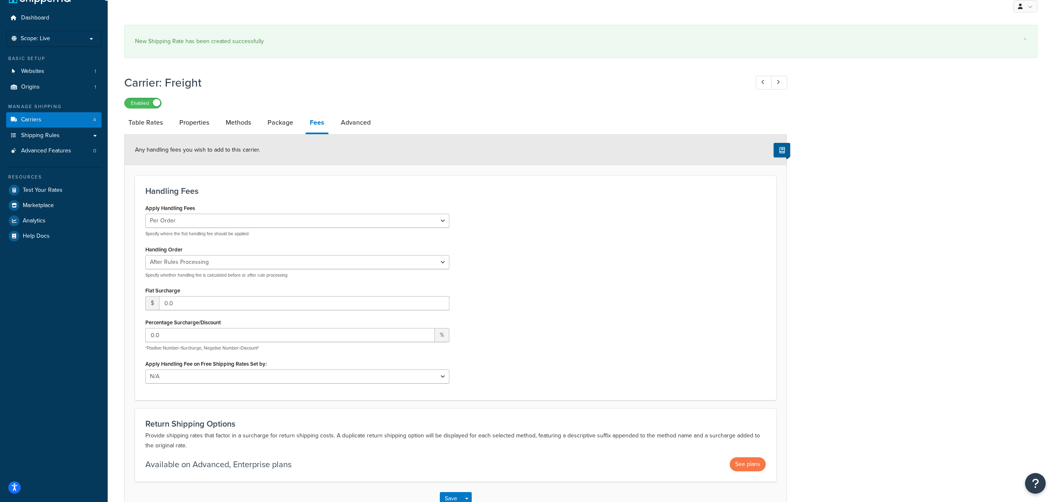
scroll to position [74, 0]
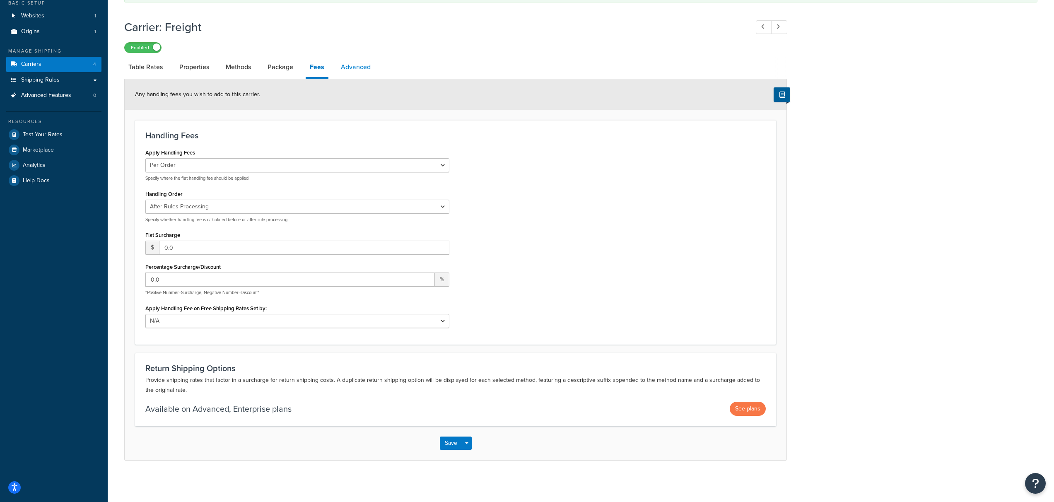
click at [351, 72] on link "Advanced" at bounding box center [356, 67] width 38 height 20
select select "false"
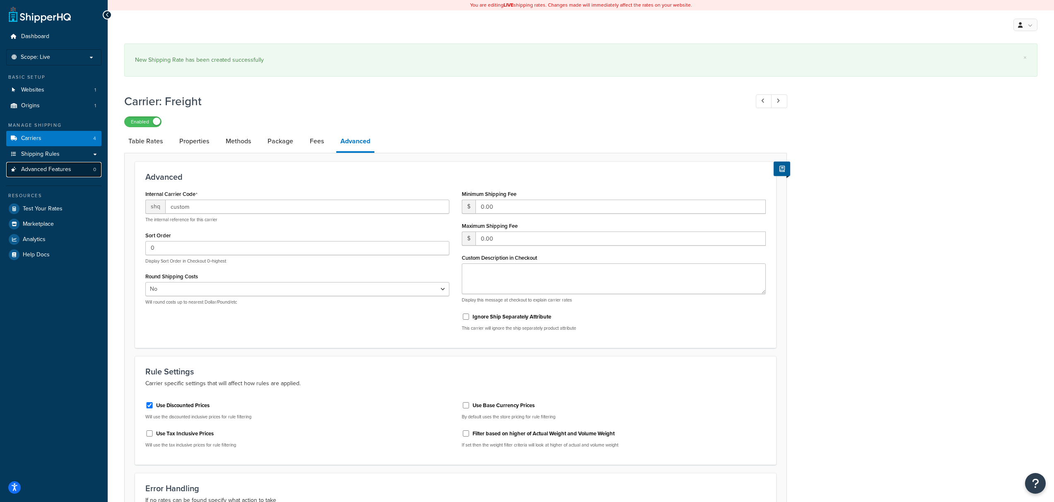
click at [60, 170] on span "Advanced Features" at bounding box center [46, 169] width 50 height 7
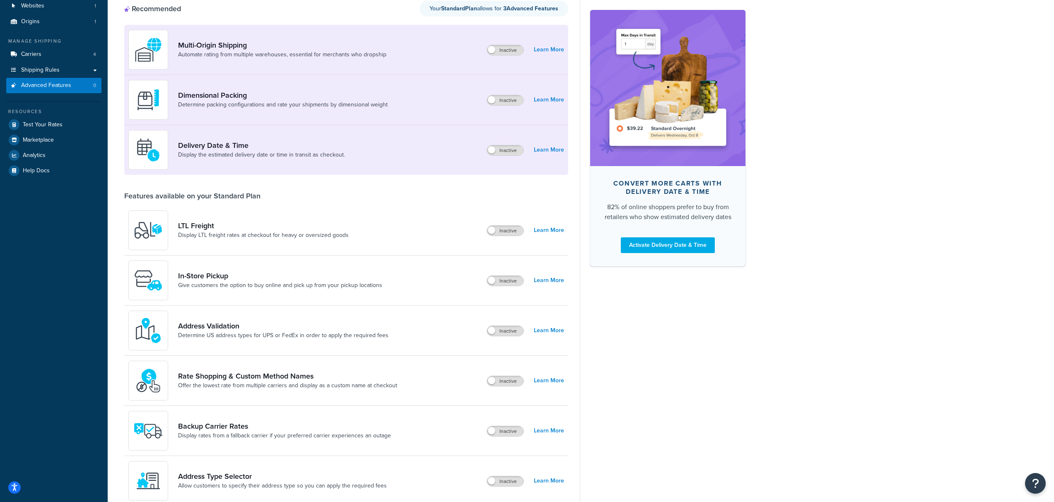
scroll to position [32, 0]
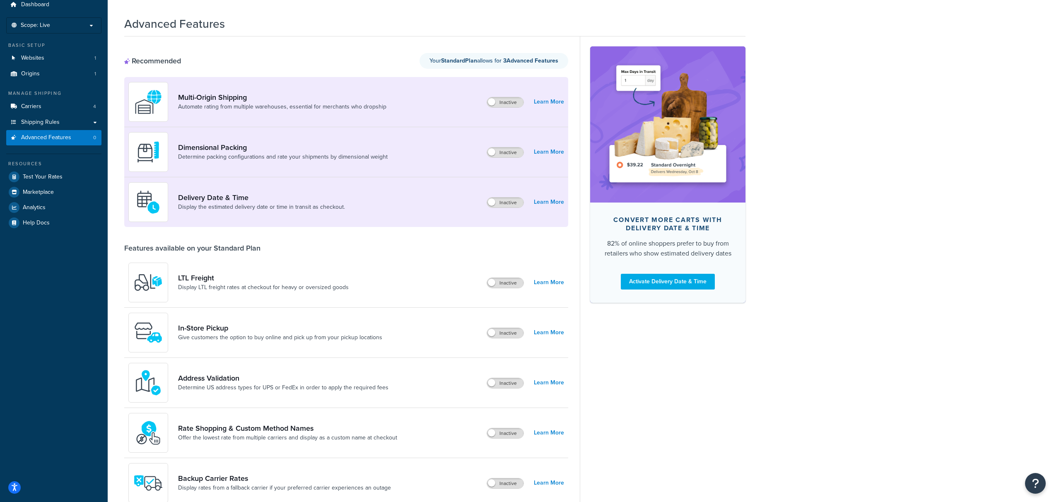
click at [505, 291] on div "LTL Freight Display LTL freight rates at checkout for heavy or oversized goods …" at bounding box center [346, 282] width 444 height 50
click at [505, 289] on div "LTL Freight Display LTL freight rates at checkout for heavy or oversized goods …" at bounding box center [346, 282] width 444 height 50
click at [504, 284] on label "Inactive" at bounding box center [505, 283] width 36 height 10
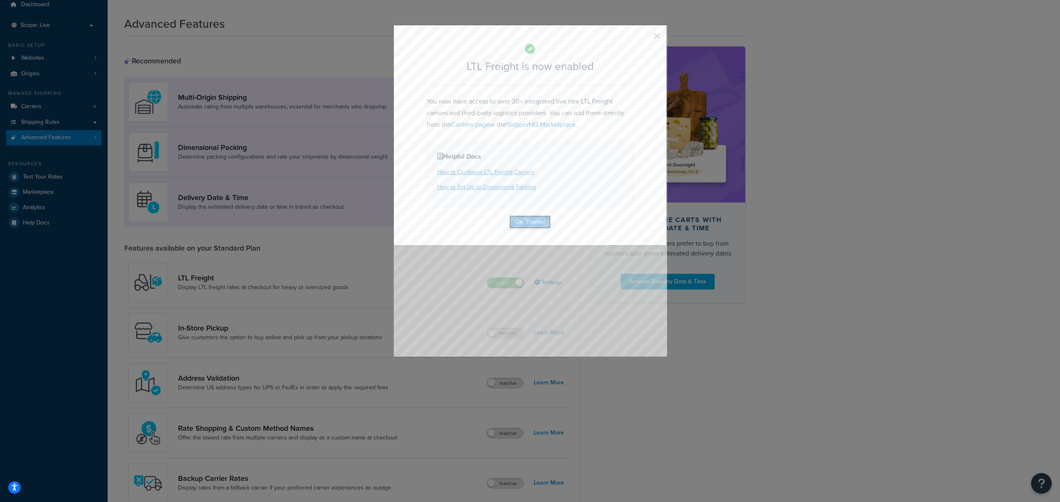
click at [534, 222] on button "Ok, Thanks!" at bounding box center [529, 221] width 41 height 13
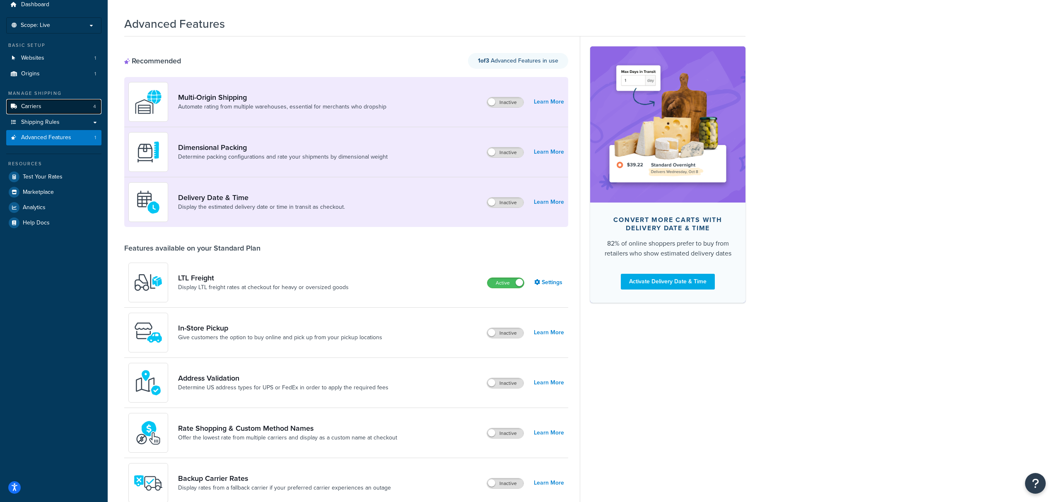
click at [68, 108] on link "Carriers 4" at bounding box center [53, 106] width 95 height 15
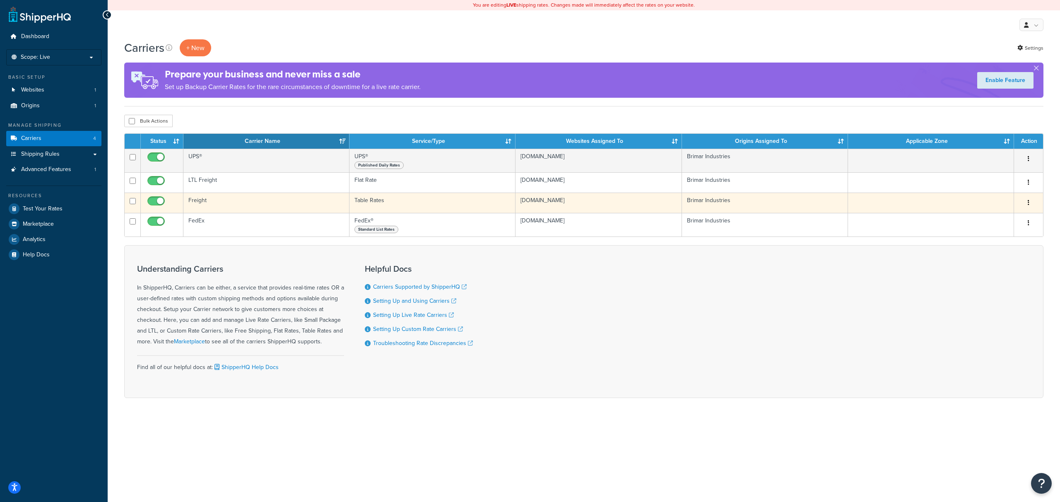
click at [565, 204] on td "[DOMAIN_NAME]" at bounding box center [598, 202] width 166 height 20
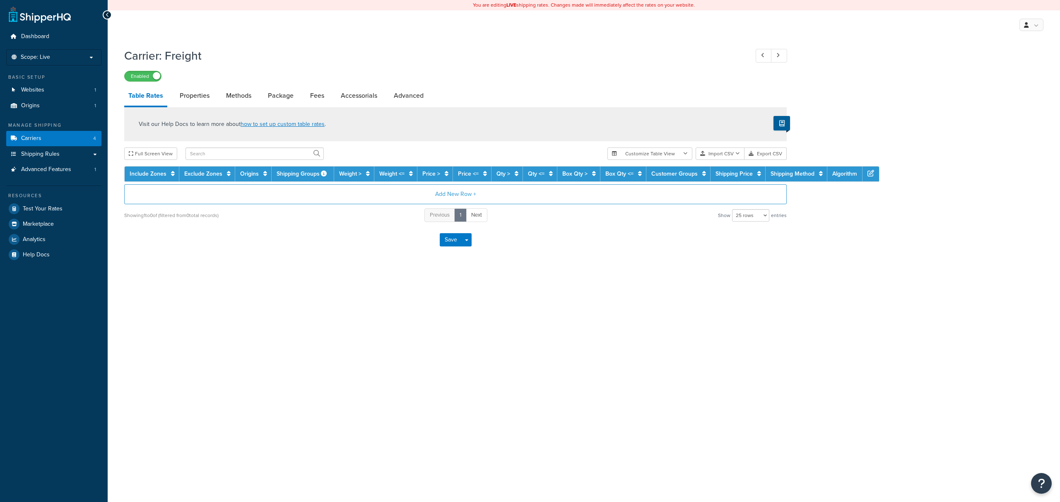
select select "25"
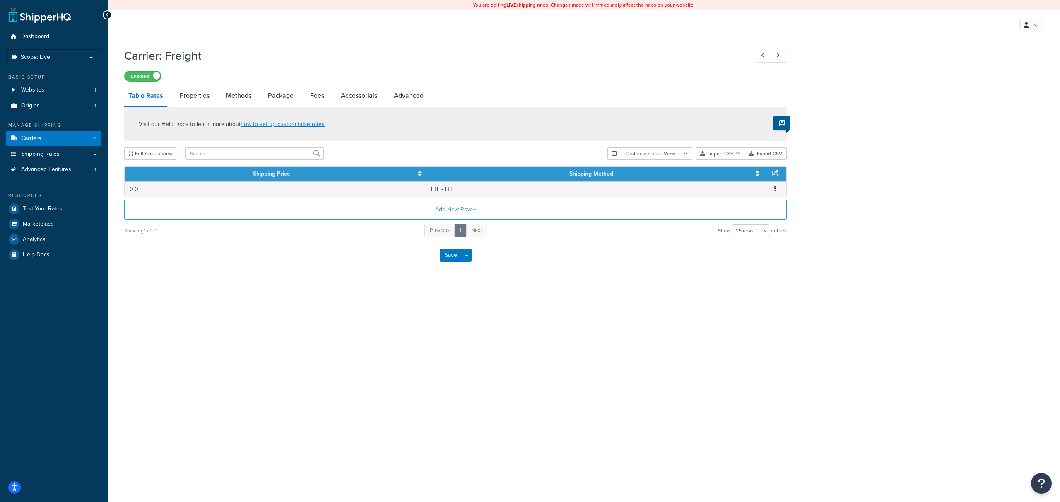
click at [109, 17] on div at bounding box center [107, 14] width 9 height 9
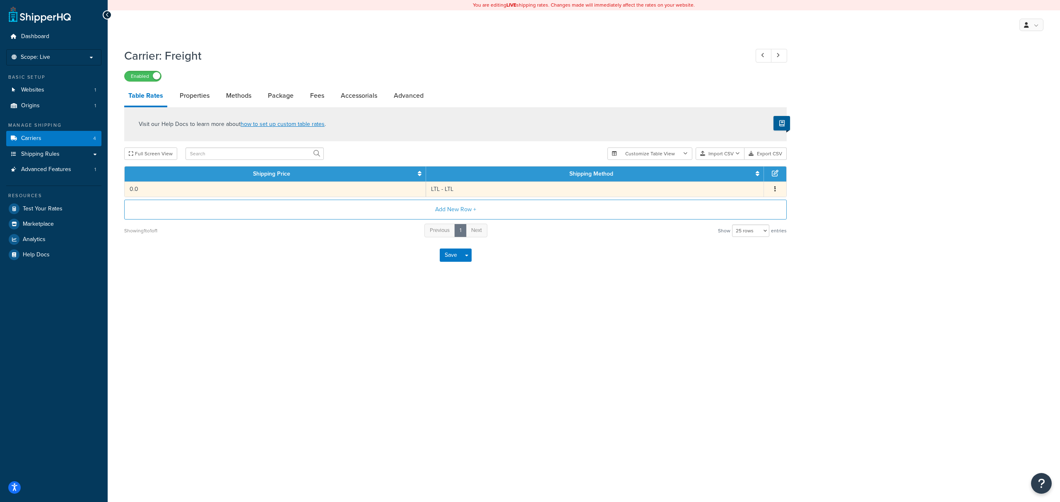
click at [776, 188] on button "button" at bounding box center [775, 189] width 7 height 9
click at [736, 174] on div "Edit" at bounding box center [733, 173] width 59 height 17
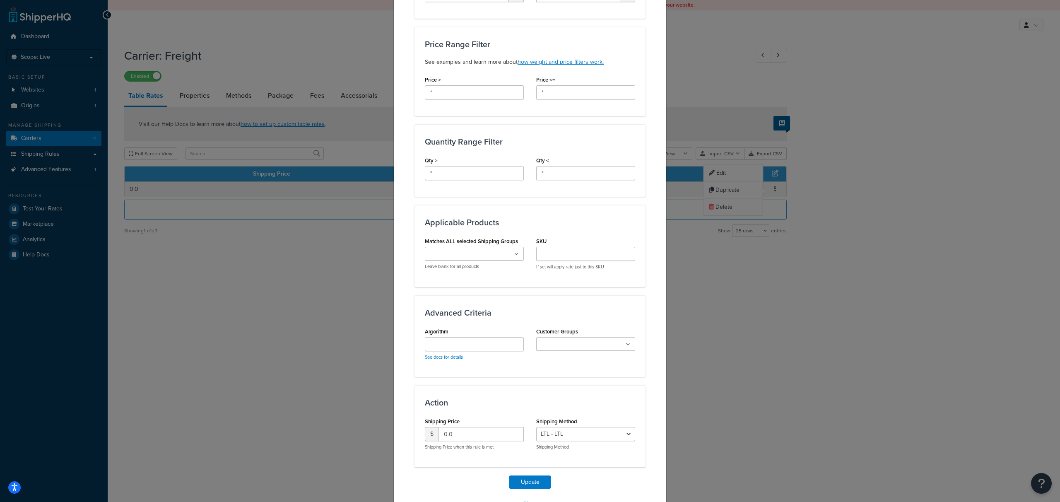
scroll to position [239, 0]
click at [491, 431] on input "0.0" at bounding box center [480, 430] width 85 height 14
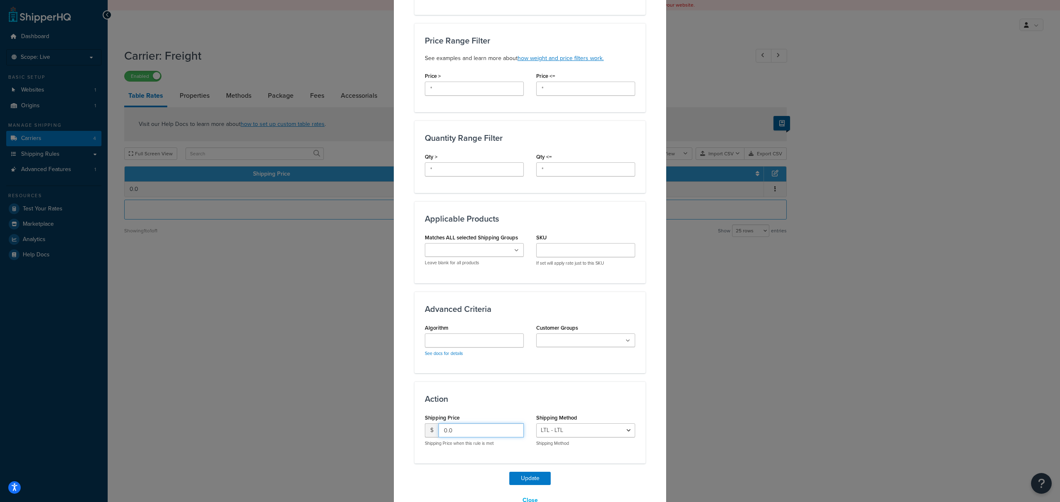
click at [491, 431] on input "0.0" at bounding box center [480, 430] width 85 height 14
click at [586, 430] on select "LTL - LTL" at bounding box center [585, 430] width 99 height 14
click at [530, 498] on button "Close" at bounding box center [530, 500] width 26 height 14
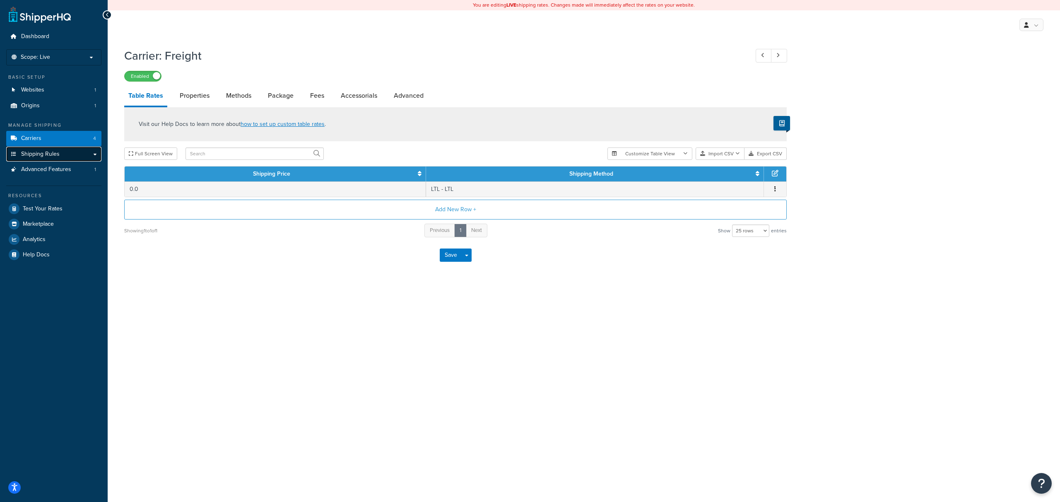
click at [48, 151] on span "Shipping Rules" at bounding box center [40, 154] width 38 height 7
click at [53, 141] on link "Carriers 4" at bounding box center [53, 138] width 95 height 15
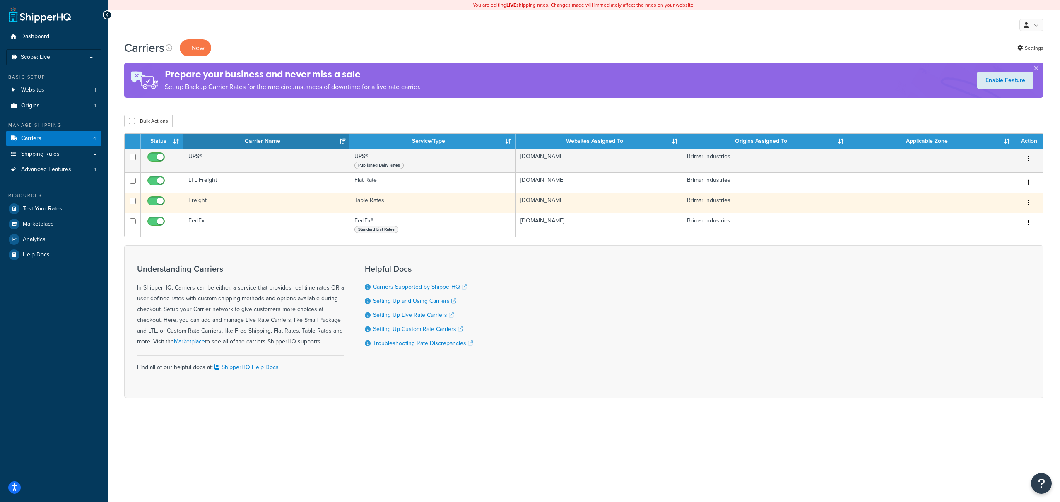
click at [1027, 200] on button "button" at bounding box center [1028, 202] width 12 height 13
click at [993, 249] on link "Delete" at bounding box center [994, 253] width 65 height 17
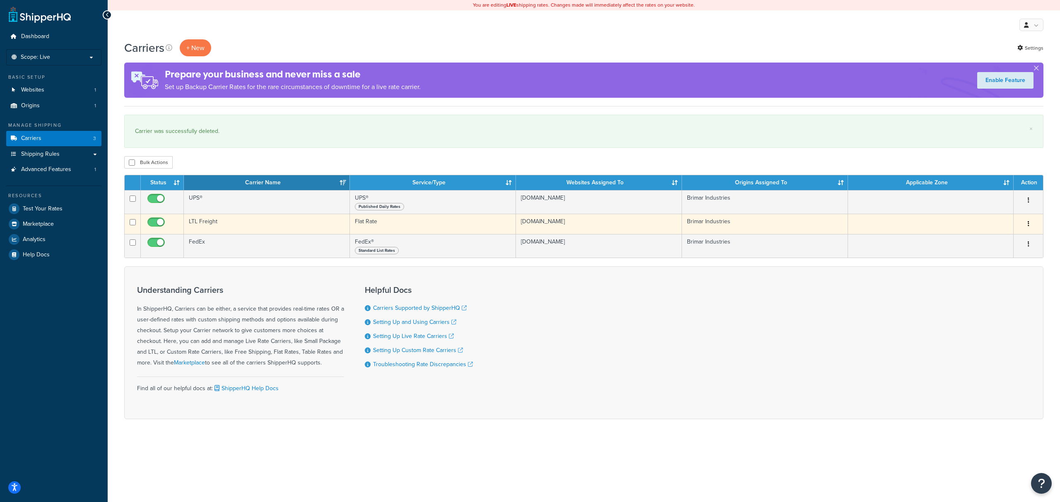
click at [1029, 223] on icon "button" at bounding box center [1028, 224] width 2 height 6
click at [991, 237] on link "Edit" at bounding box center [994, 240] width 65 height 17
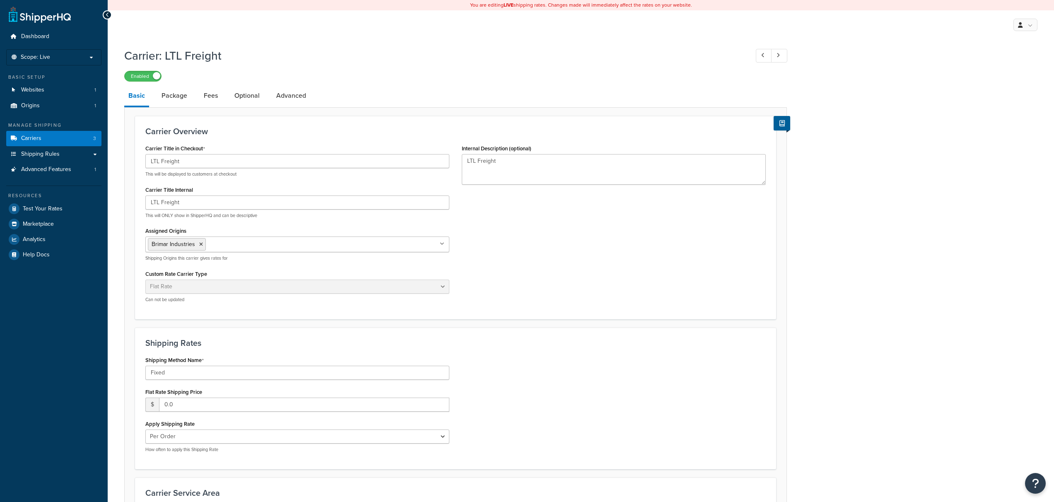
select select "flat"
click at [235, 98] on link "Optional" at bounding box center [247, 96] width 34 height 20
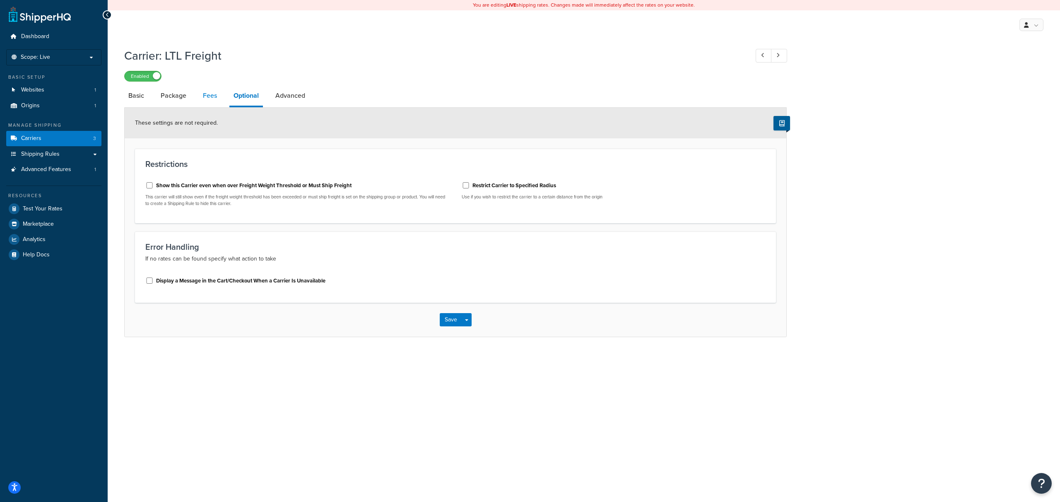
click at [216, 99] on link "Fees" at bounding box center [210, 96] width 22 height 20
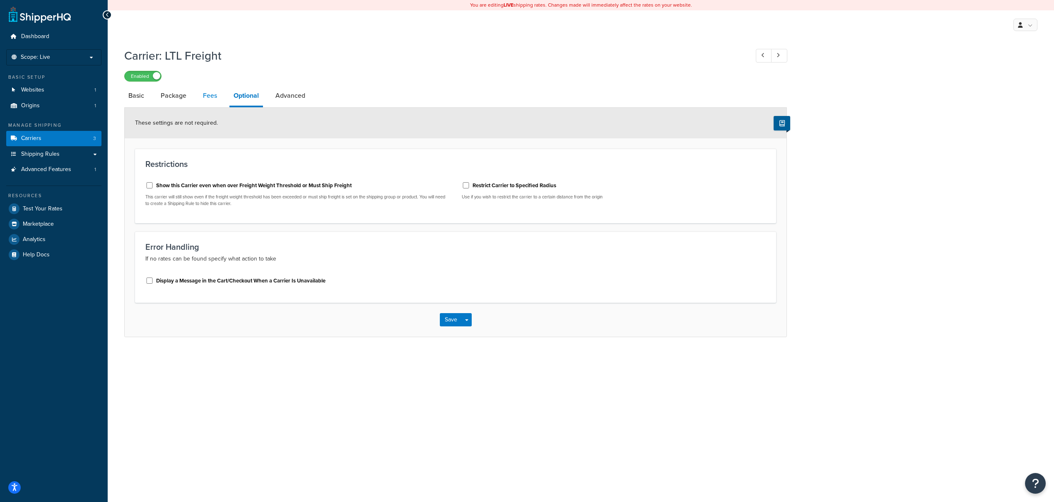
select select "AFTER"
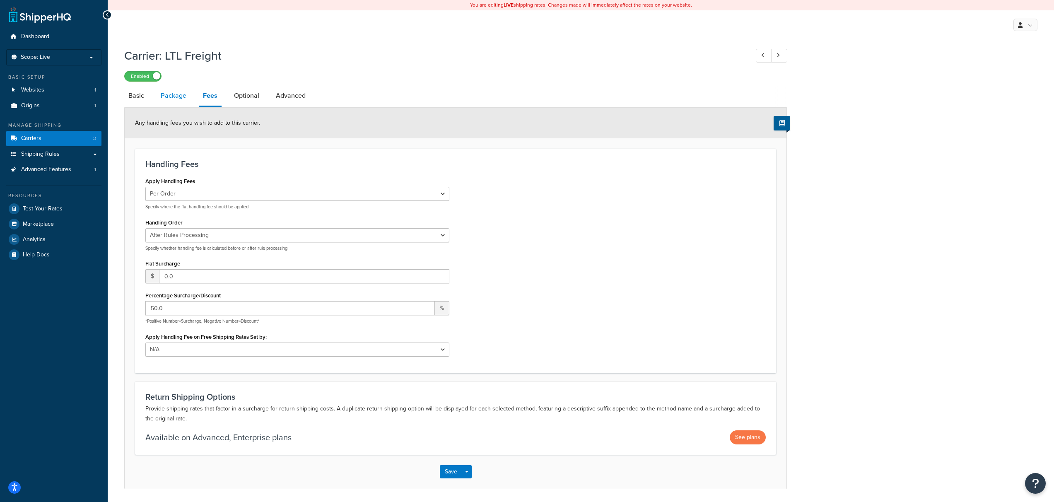
click at [187, 96] on link "Package" at bounding box center [173, 96] width 34 height 20
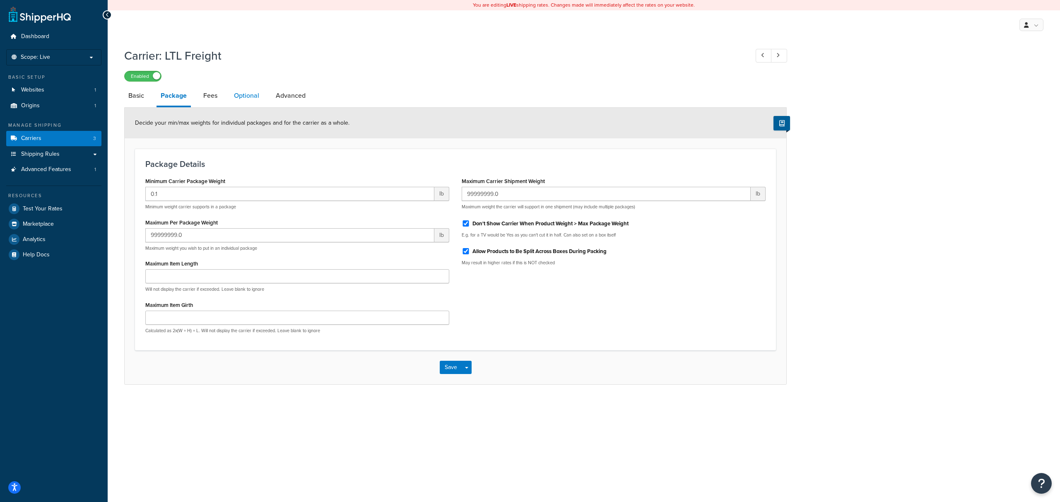
click at [242, 98] on link "Optional" at bounding box center [247, 96] width 34 height 20
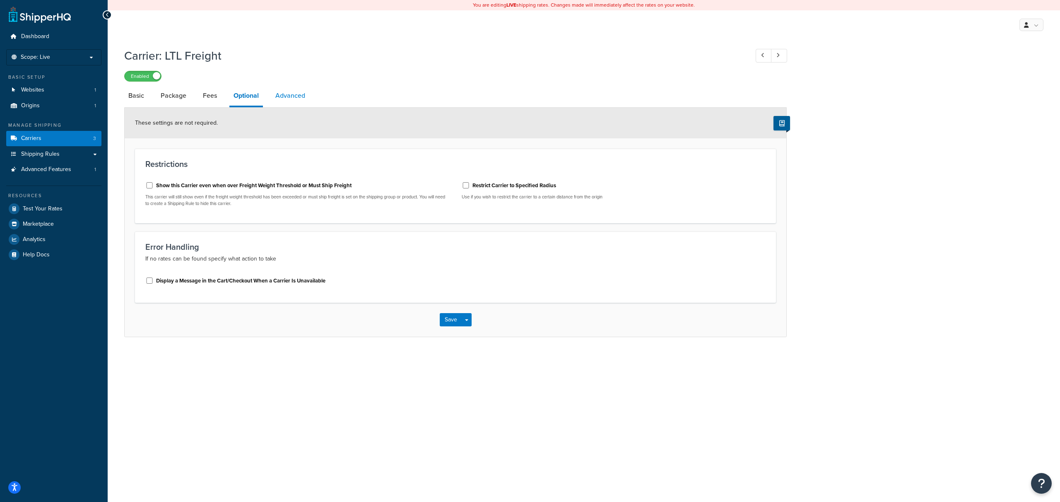
click at [290, 99] on link "Advanced" at bounding box center [290, 96] width 38 height 20
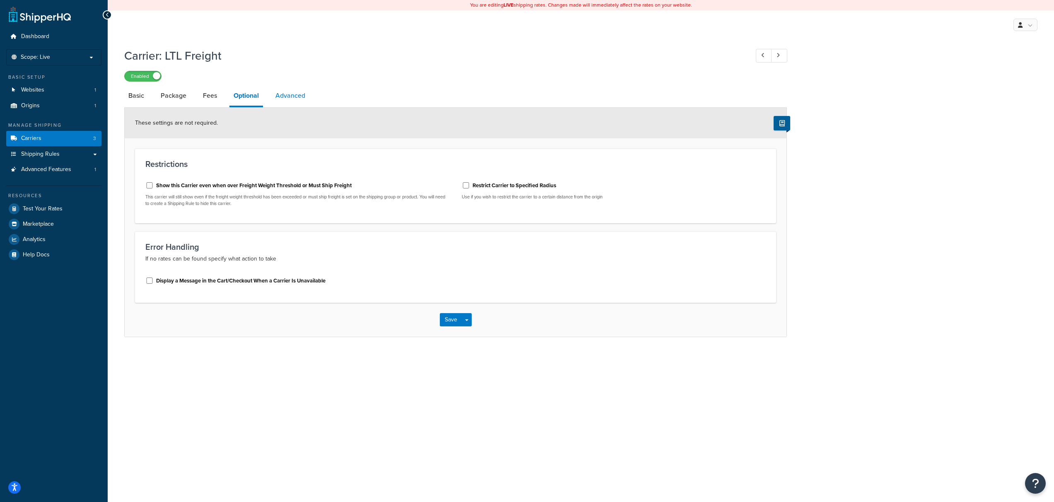
select select "false"
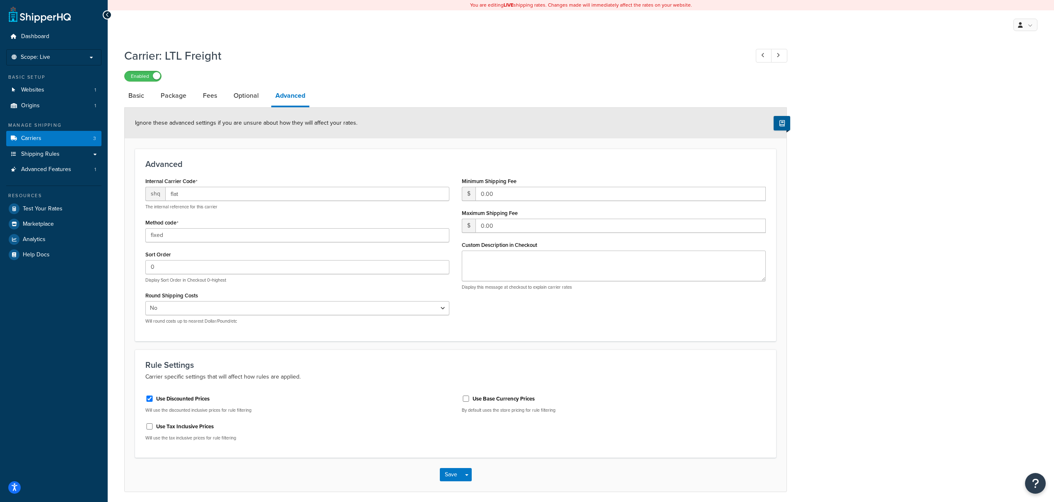
click at [265, 94] on li "Optional" at bounding box center [250, 96] width 42 height 20
click at [253, 95] on link "Optional" at bounding box center [246, 96] width 34 height 20
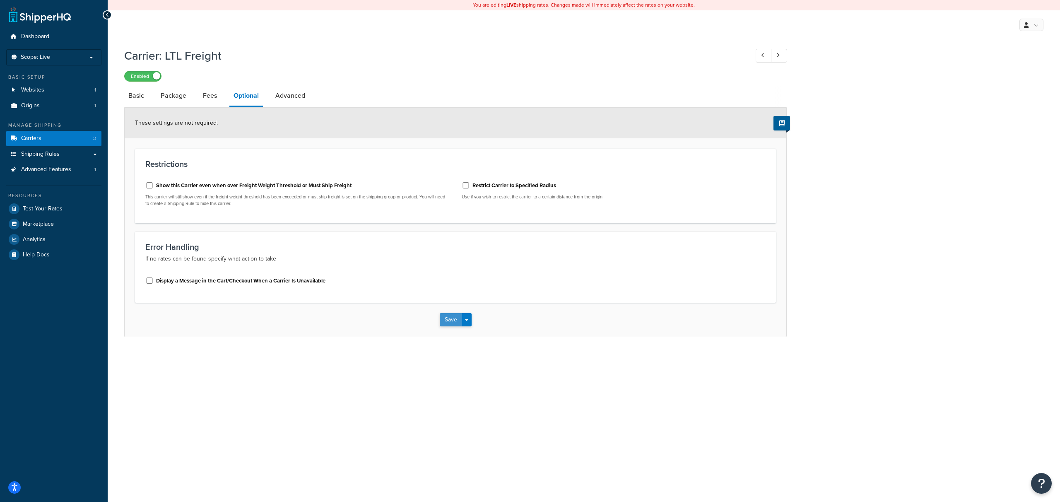
click at [445, 325] on button "Save" at bounding box center [451, 319] width 22 height 13
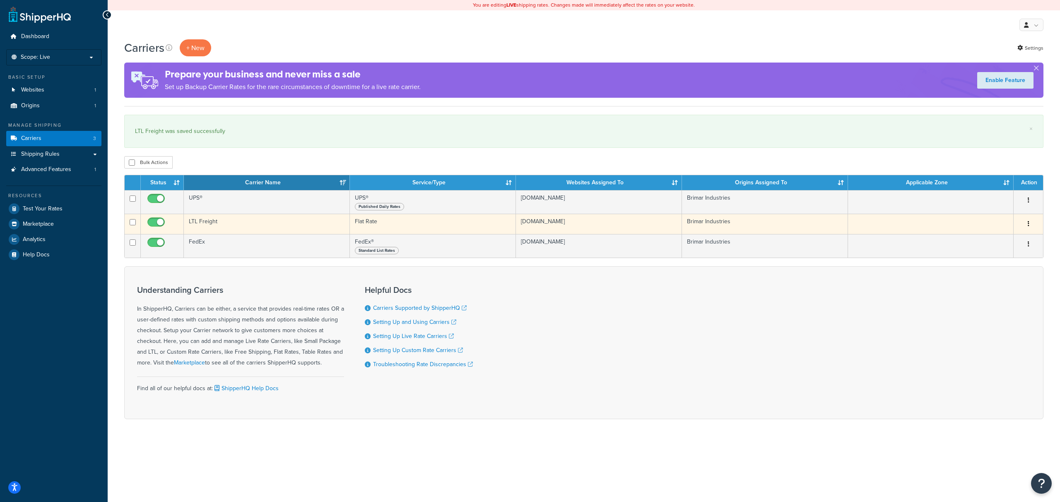
click at [1025, 226] on button "button" at bounding box center [1028, 223] width 12 height 13
click at [1008, 240] on link "Edit" at bounding box center [994, 240] width 65 height 17
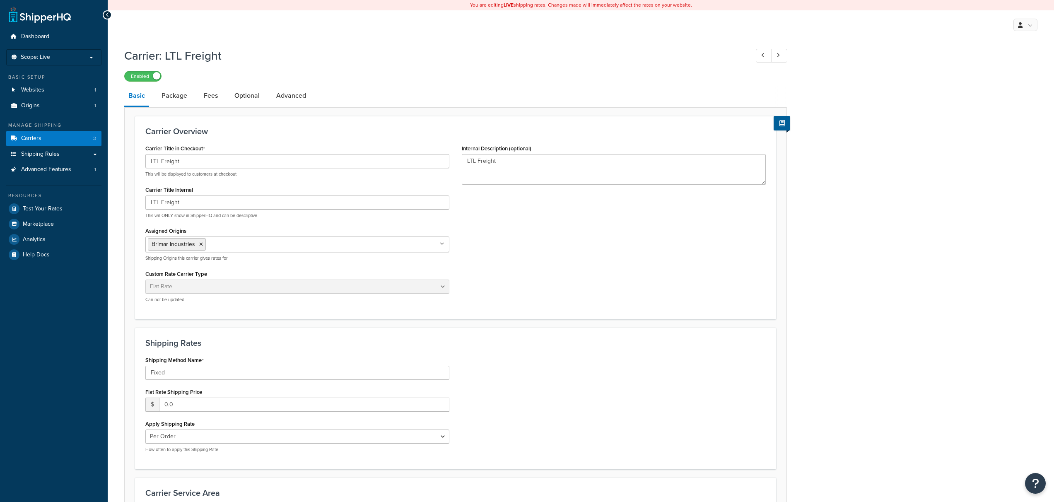
select select "flat"
click at [209, 96] on link "Fees" at bounding box center [211, 96] width 22 height 20
select select "AFTER"
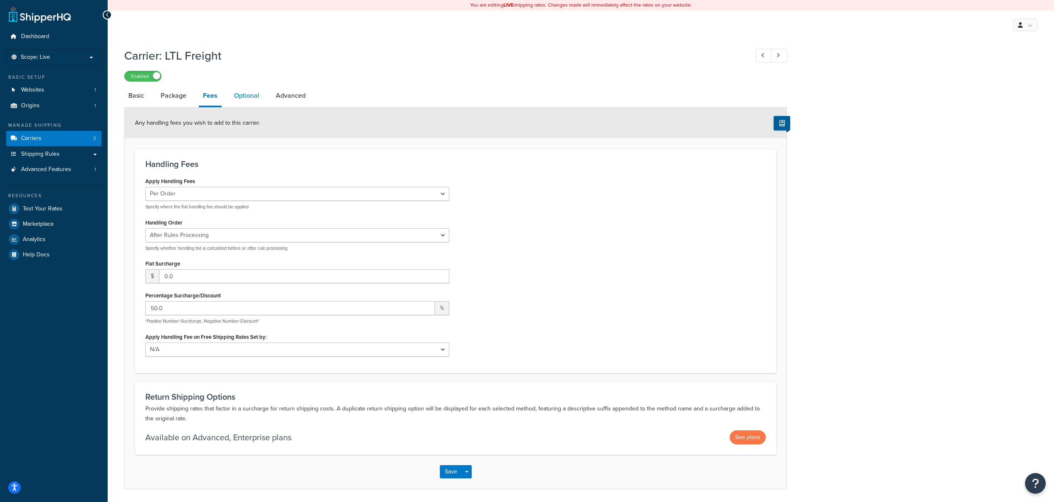
click at [240, 94] on link "Optional" at bounding box center [247, 96] width 34 height 20
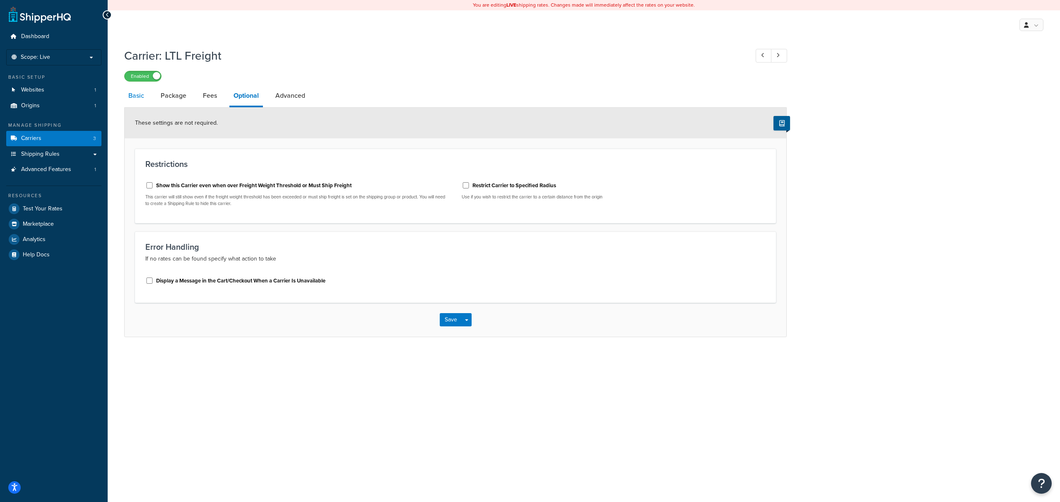
click at [142, 101] on link "Basic" at bounding box center [136, 96] width 24 height 20
select select "flat"
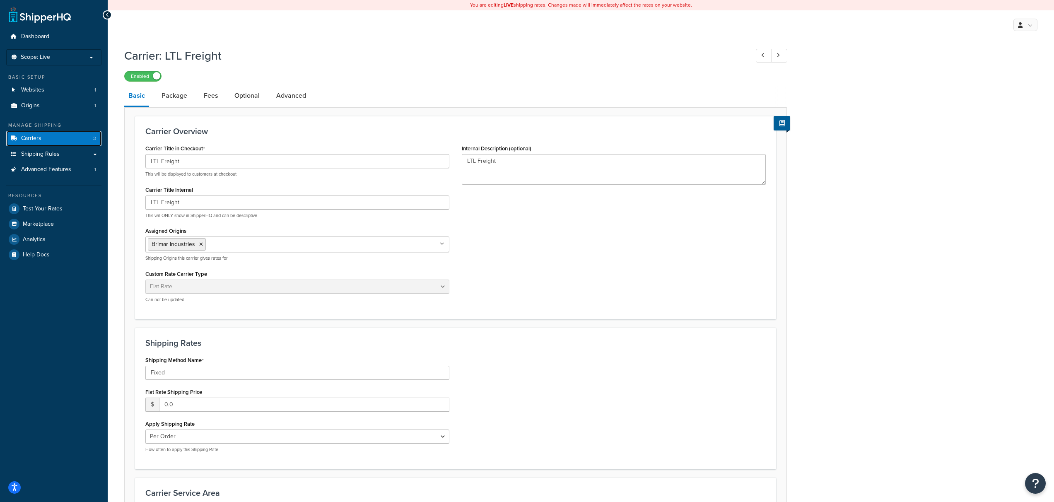
click at [45, 137] on link "Carriers 3" at bounding box center [53, 138] width 95 height 15
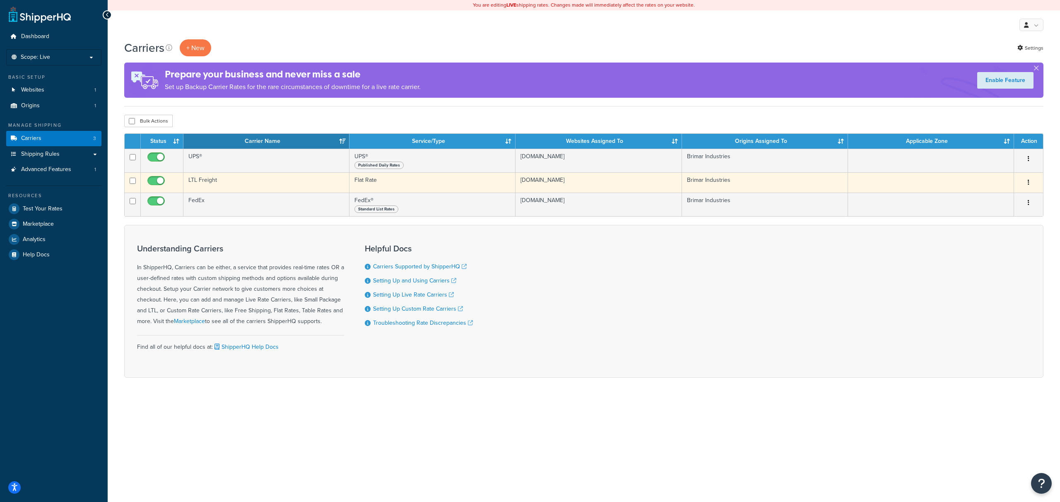
click at [128, 182] on td at bounding box center [133, 182] width 16 height 20
checkbox input "true"
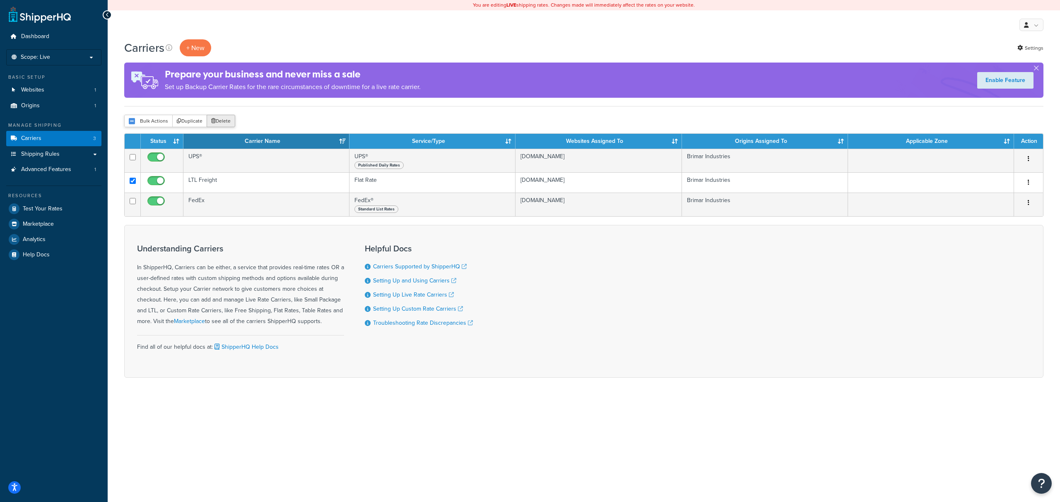
click at [228, 121] on button "Delete" at bounding box center [221, 121] width 29 height 12
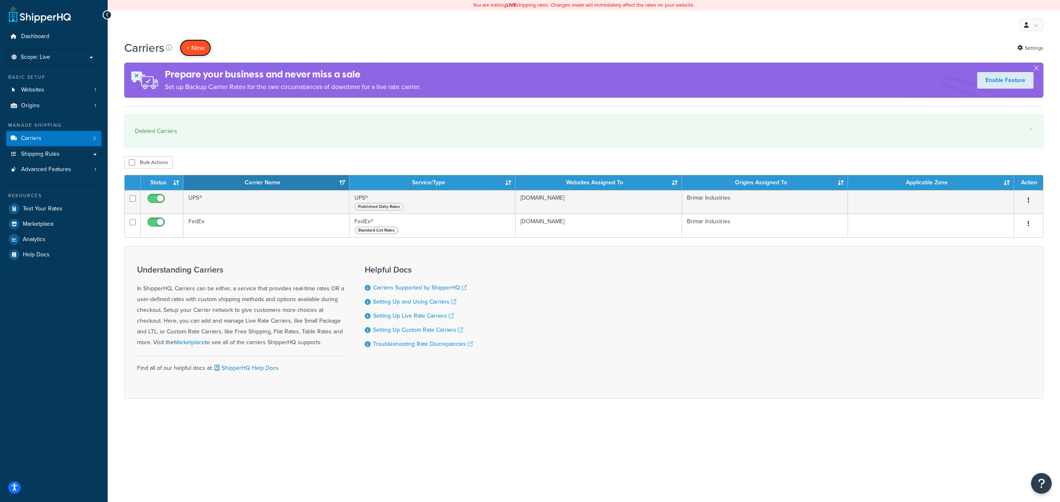
click at [197, 51] on button "+ New" at bounding box center [195, 47] width 31 height 17
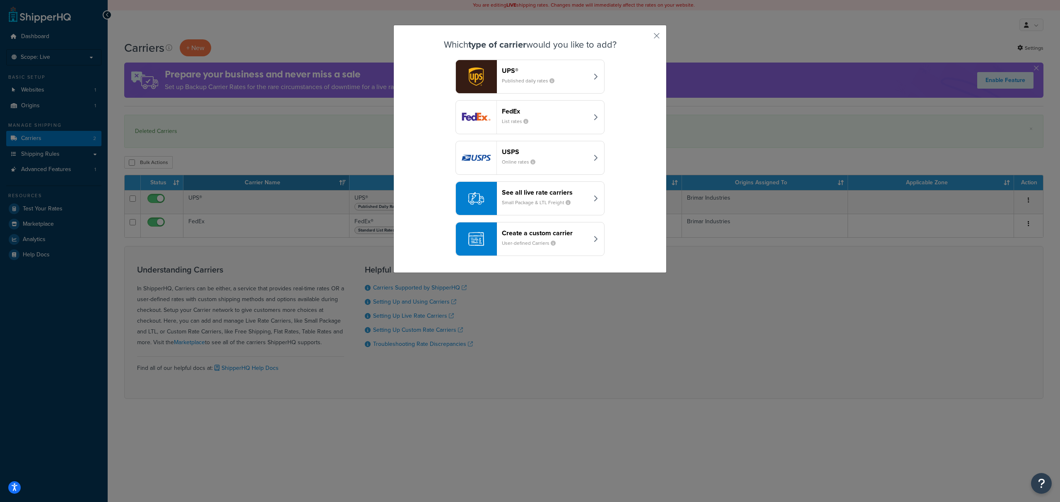
click at [536, 236] on header "Create a custom carrier" at bounding box center [545, 233] width 87 height 8
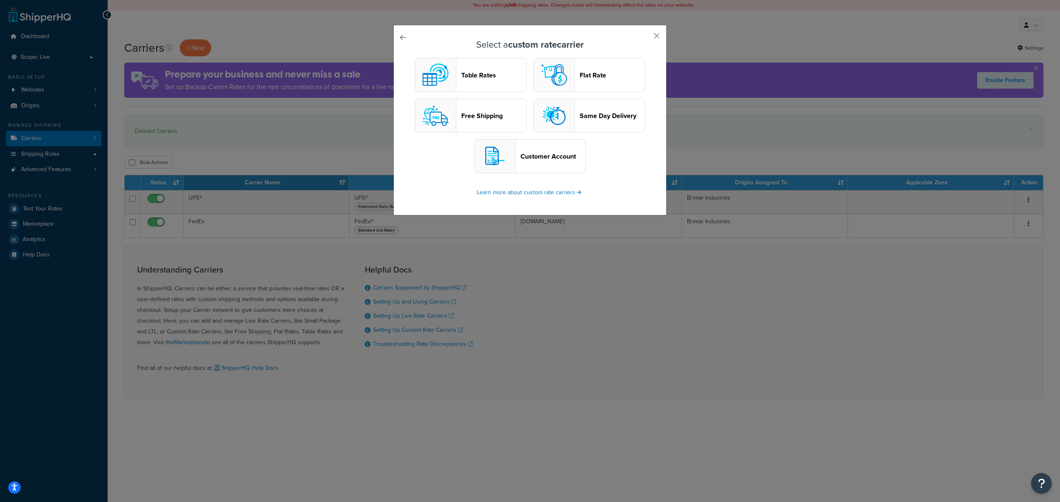
click at [492, 75] on header "Table Rates" at bounding box center [493, 75] width 65 height 8
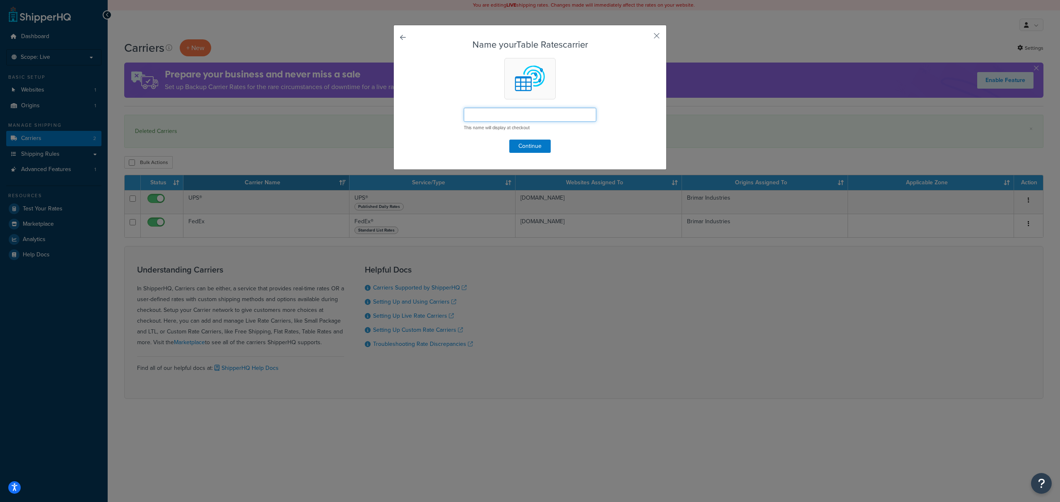
click at [495, 113] on input "text" at bounding box center [530, 115] width 132 height 14
click at [514, 115] on input "text" at bounding box center [530, 115] width 132 height 14
drag, startPoint x: 478, startPoint y: 111, endPoint x: 454, endPoint y: 107, distance: 24.4
click at [454, 107] on form "Name your Table Rates carrier LTL Freight This name will display at checkout Co…" at bounding box center [529, 96] width 231 height 113
type input "Freight"
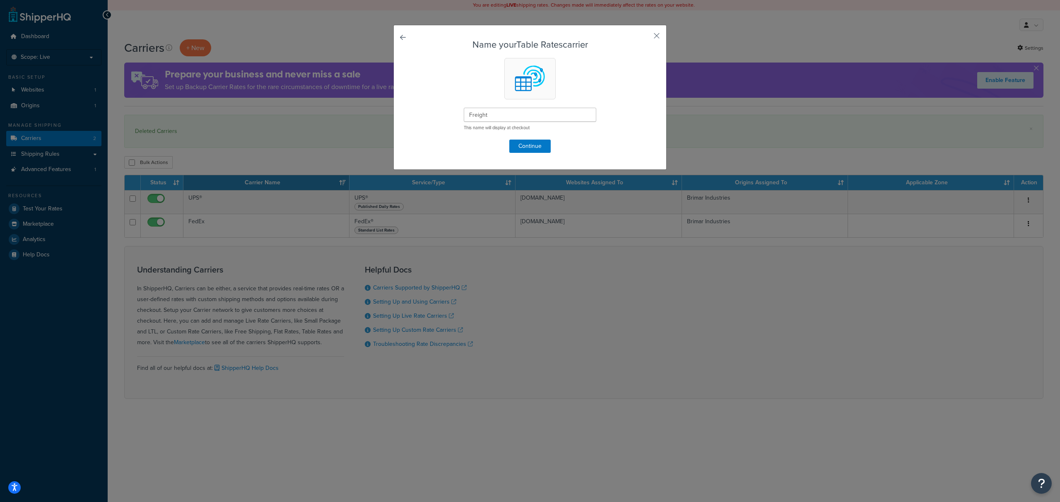
click at [481, 153] on div "Name your Table Rates carrier Freight This name will display at checkout Contin…" at bounding box center [529, 97] width 273 height 145
click at [522, 147] on button "Continue" at bounding box center [529, 146] width 41 height 13
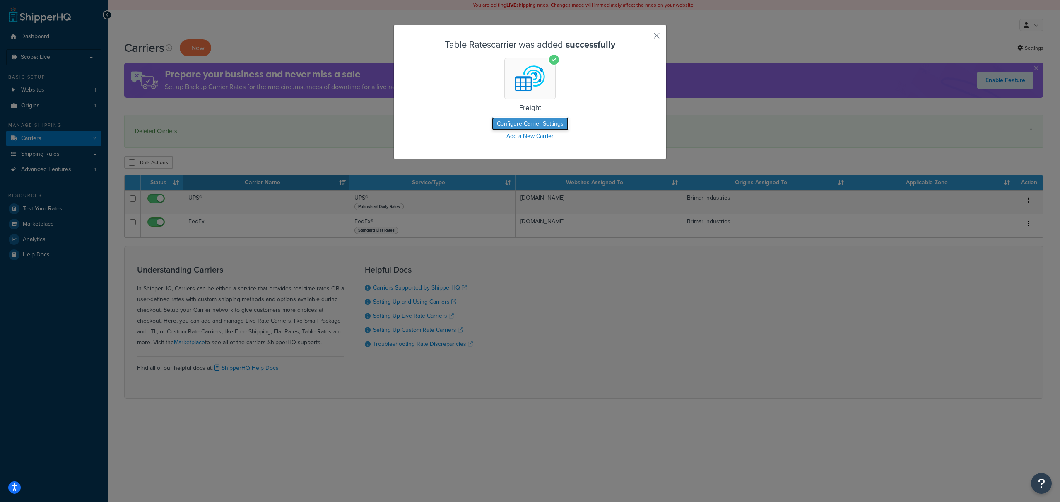
click at [541, 125] on button "Configure Carrier Settings" at bounding box center [530, 123] width 77 height 13
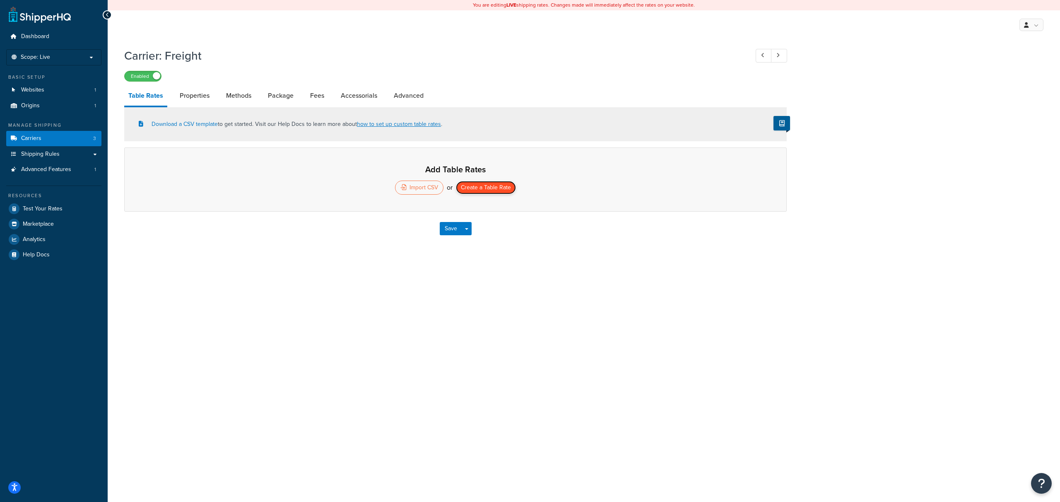
click at [497, 192] on button "Create a Table Rate" at bounding box center [486, 187] width 60 height 13
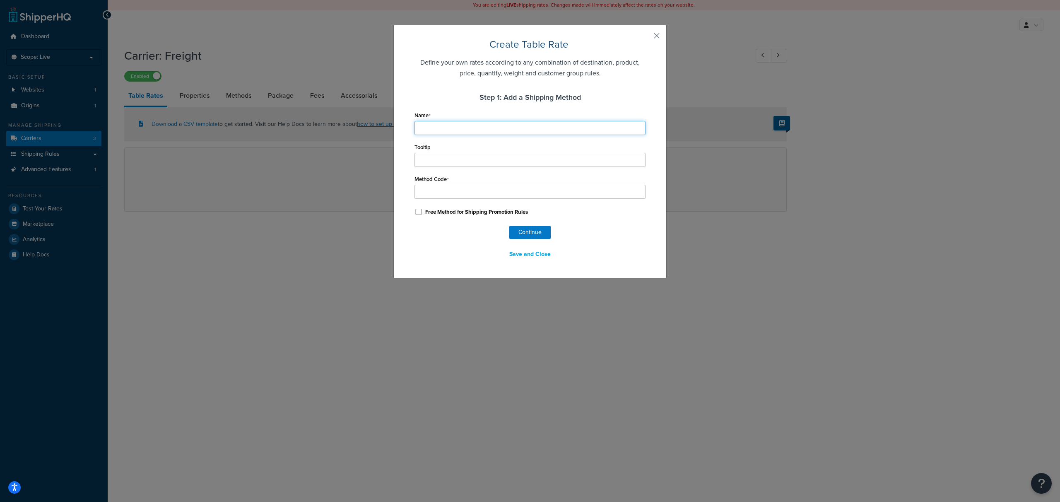
click at [520, 132] on input "Name" at bounding box center [529, 128] width 231 height 14
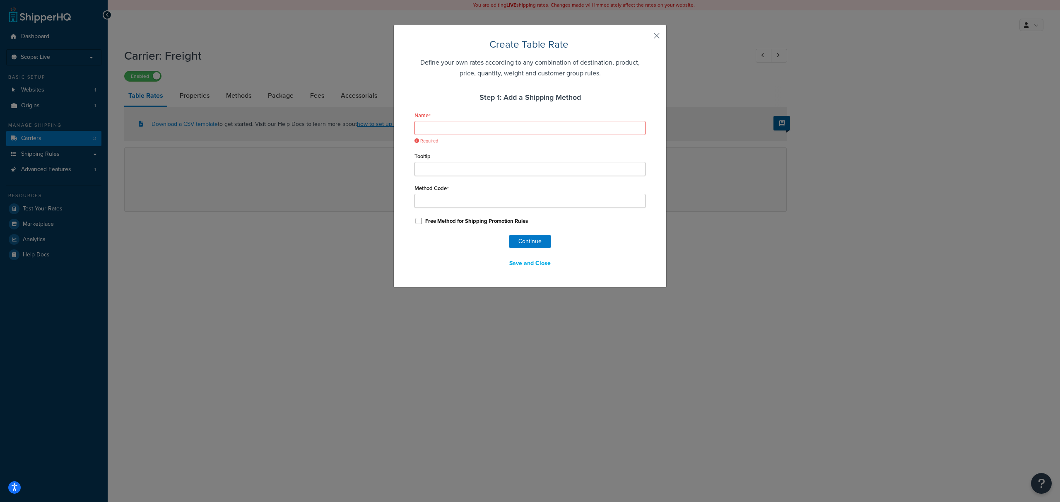
click at [467, 181] on div "Name Required Tooltip Method Code Free Method for Shipping Promotion Rules" at bounding box center [529, 167] width 231 height 117
click at [467, 127] on input "Name" at bounding box center [529, 128] width 231 height 14
type input "L"
type input "LT"
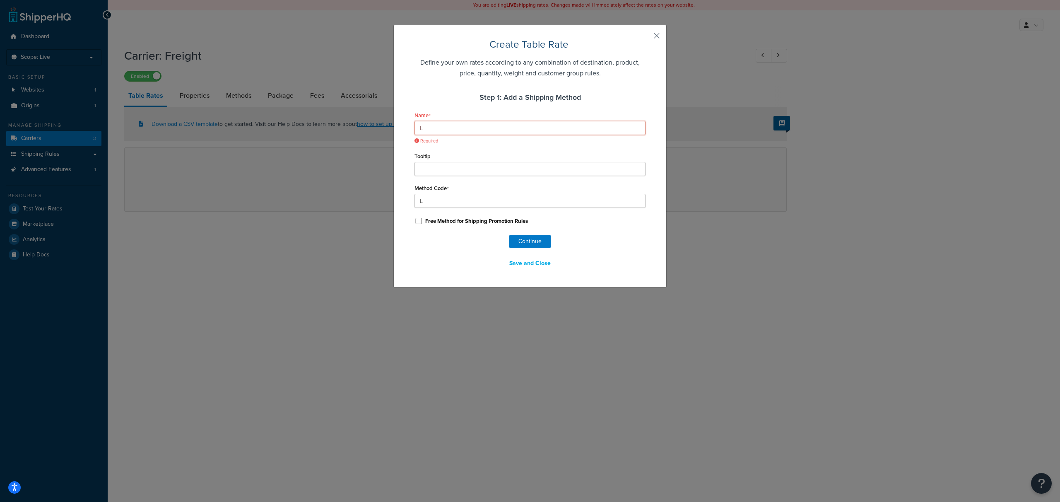
type input "LT"
type input "LTL"
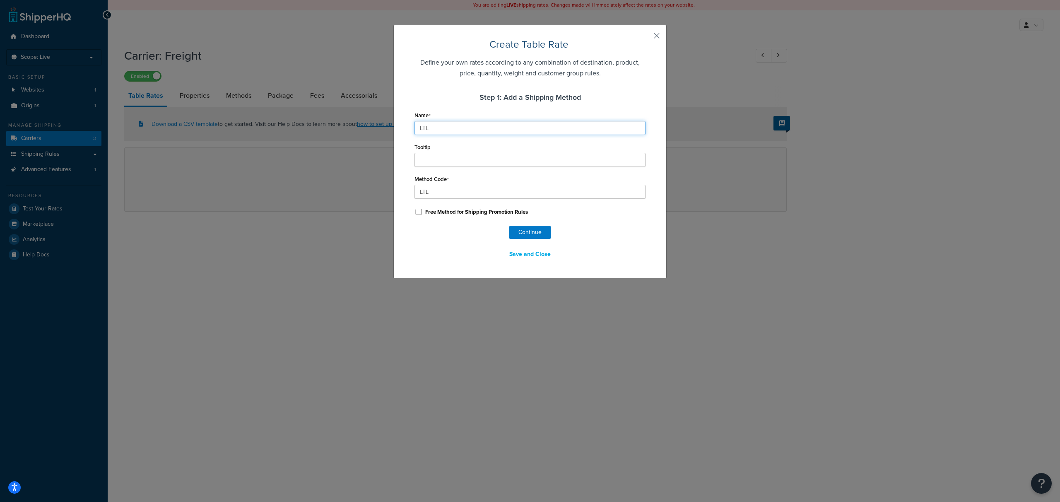
type input "LTL"
click at [544, 231] on button "Continue" at bounding box center [529, 232] width 41 height 13
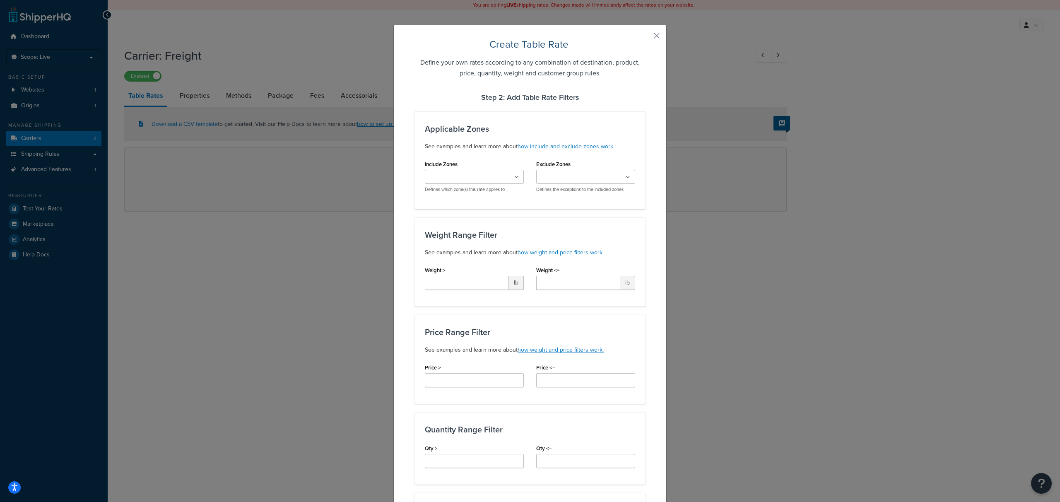
select select "182568"
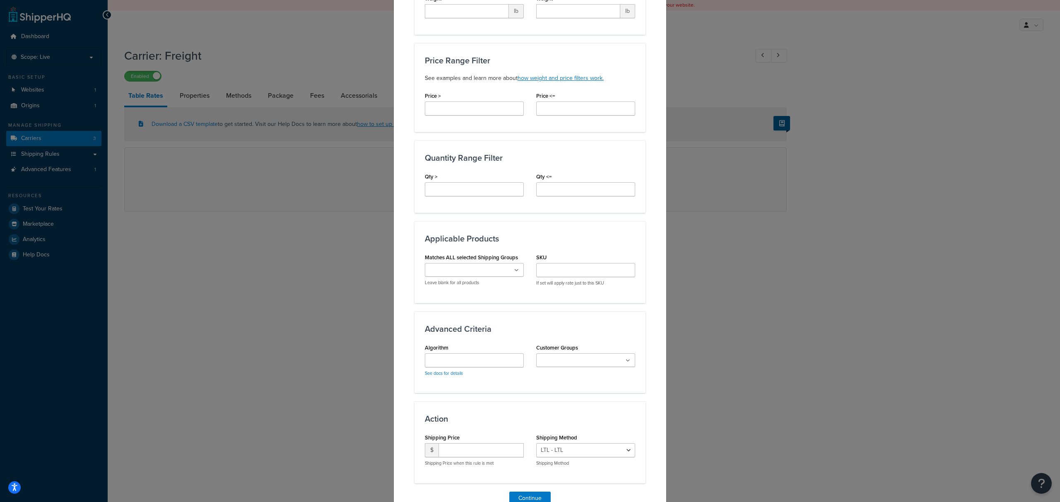
scroll to position [313, 0]
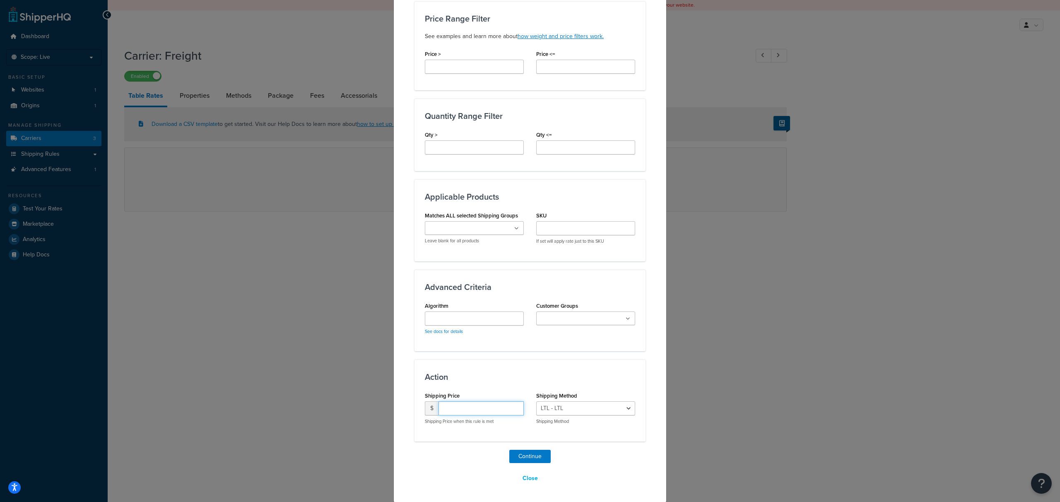
click at [494, 410] on input "number" at bounding box center [480, 408] width 85 height 14
click at [572, 404] on select "LTL - LTL" at bounding box center [585, 408] width 99 height 14
click at [504, 403] on input "number" at bounding box center [480, 408] width 85 height 14
type input "500"
click at [526, 452] on button "Continue" at bounding box center [529, 456] width 41 height 13
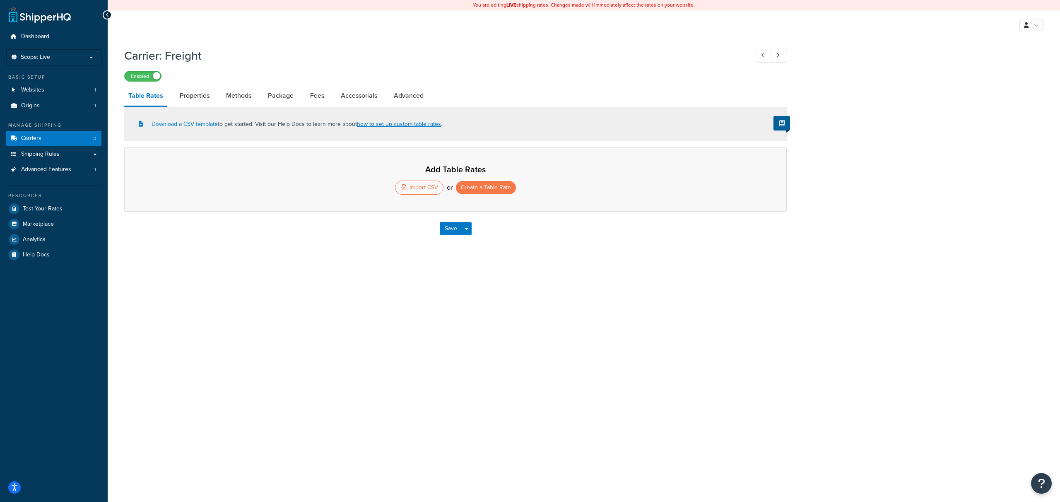
select select "25"
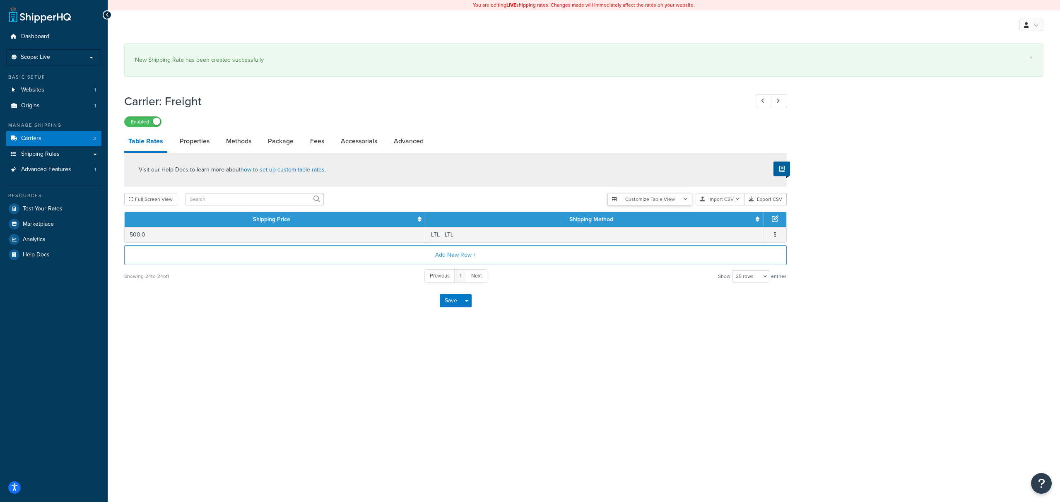
click at [664, 199] on button "Customize Table View" at bounding box center [649, 199] width 85 height 12
click at [641, 229] on label "Show selected columns" at bounding box center [650, 230] width 72 height 12
click at [620, 229] on input "Show selected columns" at bounding box center [617, 230] width 6 height 6
radio input "true"
click at [642, 217] on label "Show all columns" at bounding box center [650, 219] width 72 height 12
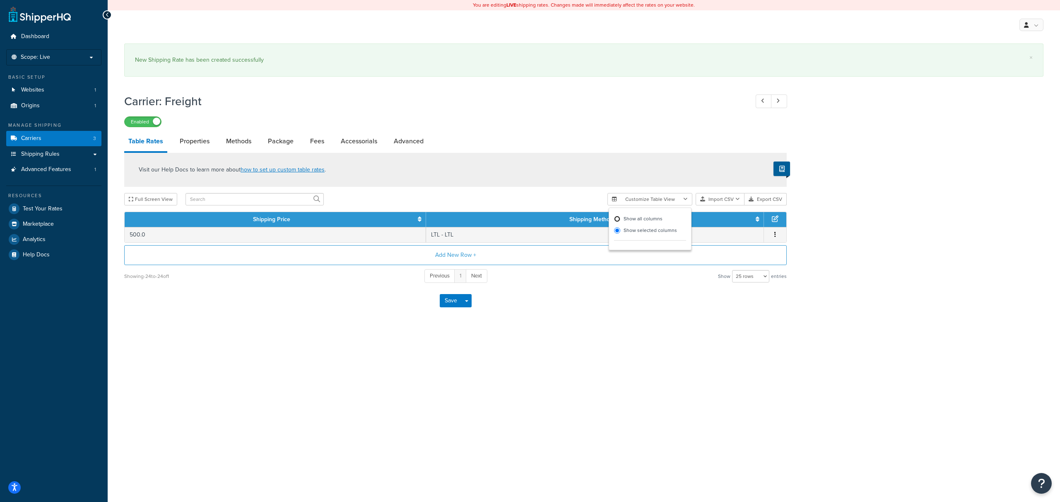
click at [620, 217] on input "Show all columns" at bounding box center [617, 219] width 6 height 6
radio input "true"
click at [573, 200] on div "Full Screen View" at bounding box center [362, 199] width 476 height 12
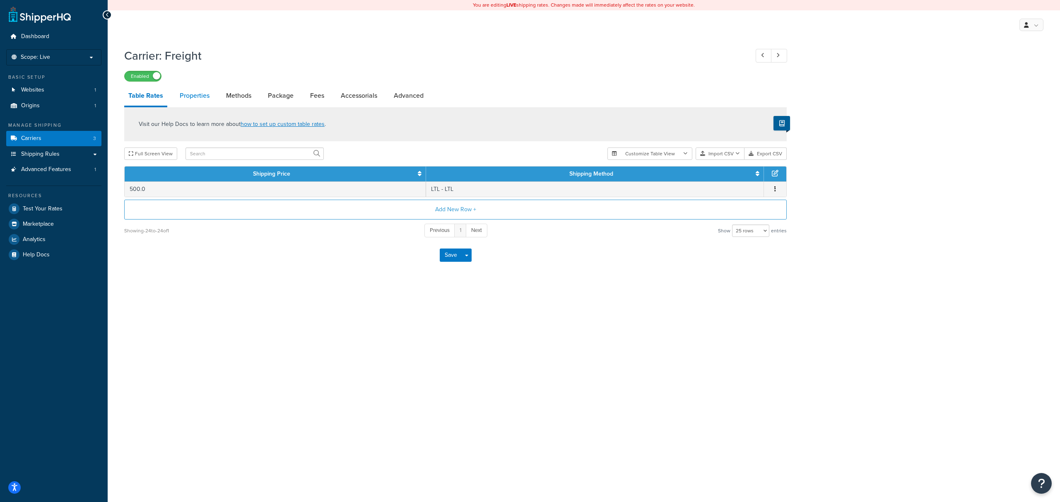
click at [193, 91] on link "Properties" at bounding box center [195, 96] width 38 height 20
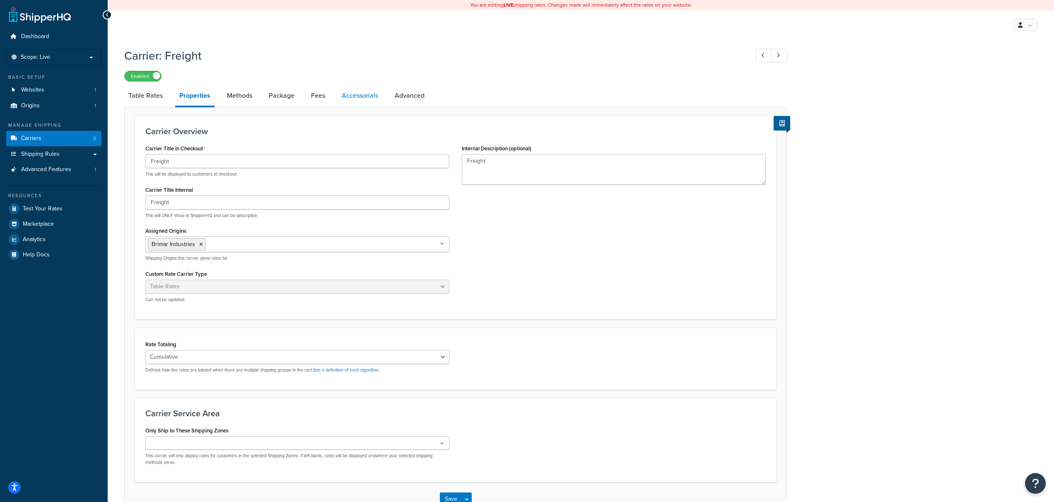
click at [343, 94] on link "Accessorials" at bounding box center [359, 96] width 45 height 20
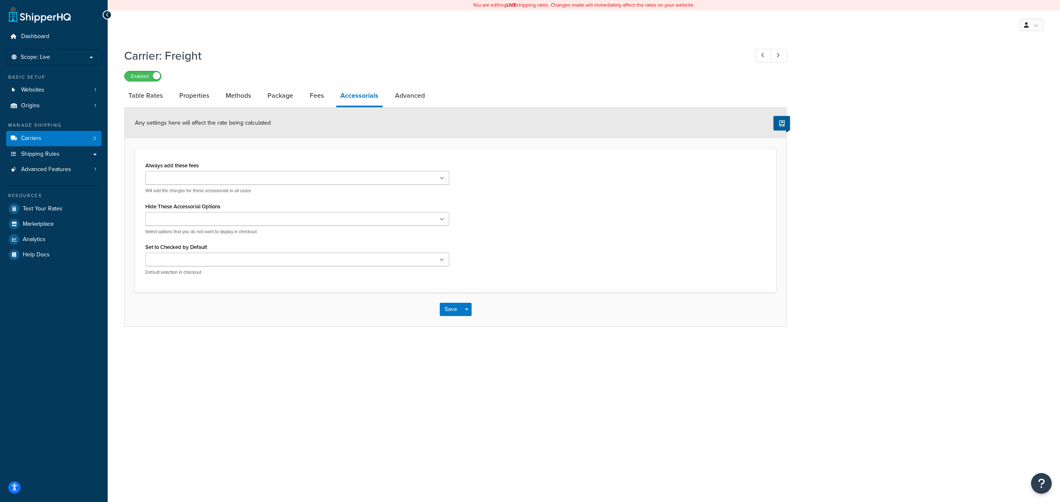
click at [242, 181] on ul at bounding box center [297, 178] width 304 height 14
click at [262, 164] on div "Always add these fees Liftgate Address Type Scheduled Appointment Inside Delive…" at bounding box center [297, 176] width 304 height 34
click at [239, 217] on ul at bounding box center [297, 219] width 304 height 14
click at [263, 171] on ul at bounding box center [297, 178] width 304 height 14
click at [525, 197] on div "Always add these fees Liftgate Address Type Scheduled Appointment Inside Delive…" at bounding box center [455, 220] width 633 height 122
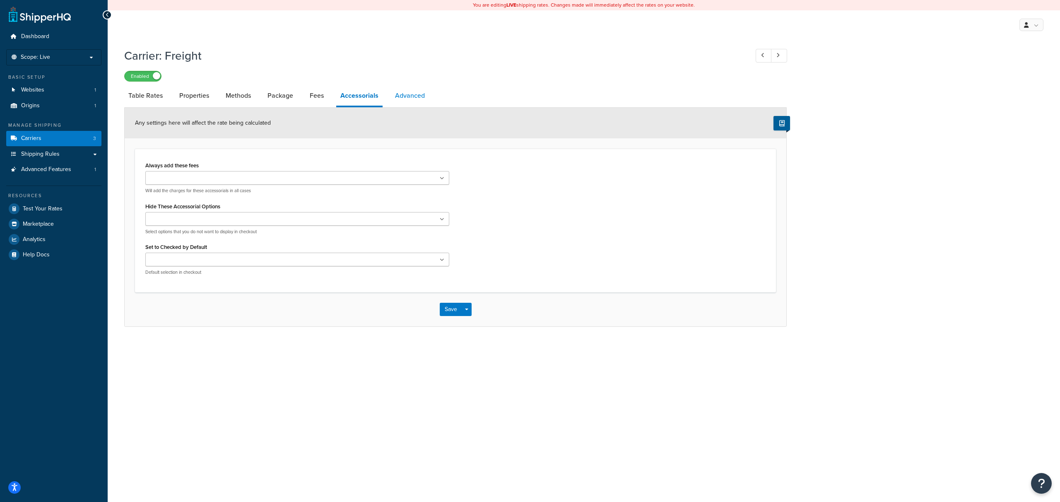
click at [408, 105] on link "Advanced" at bounding box center [410, 96] width 38 height 20
select select "false"
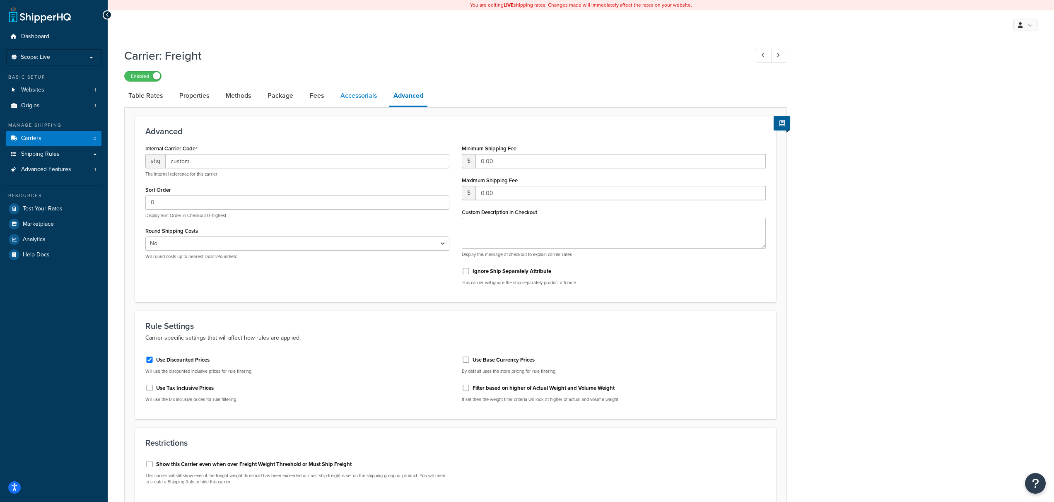
click at [380, 103] on link "Accessorials" at bounding box center [358, 96] width 45 height 20
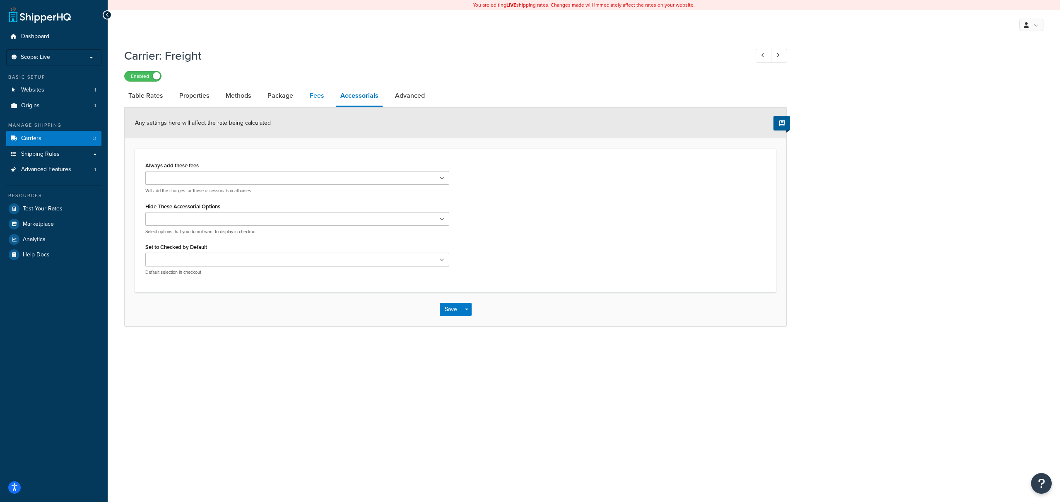
click at [310, 98] on link "Fees" at bounding box center [317, 96] width 22 height 20
select select "AFTER"
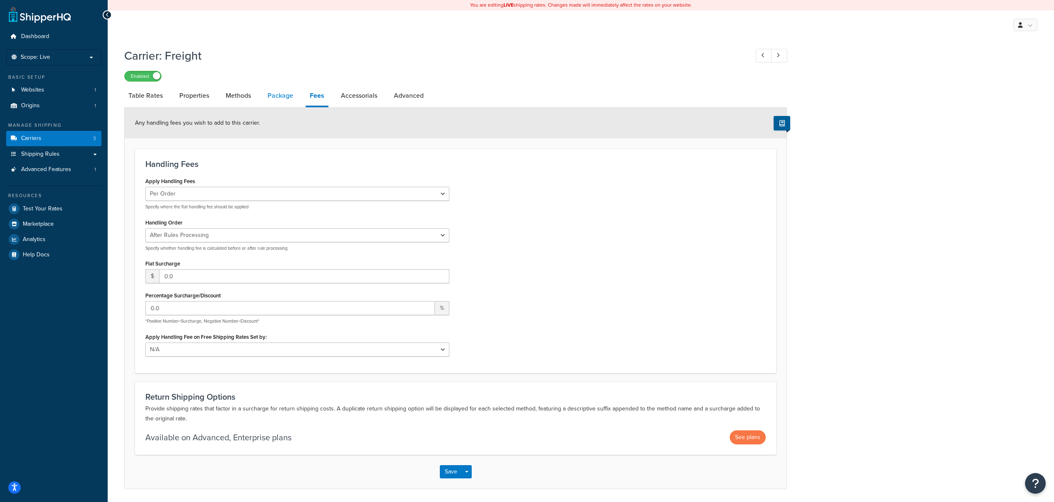
click at [286, 104] on link "Package" at bounding box center [280, 96] width 34 height 20
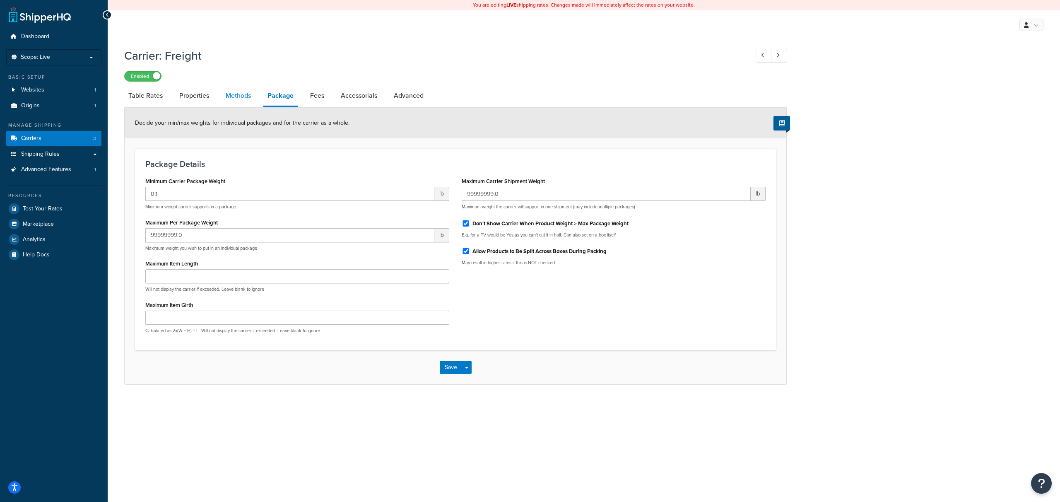
click at [236, 99] on link "Methods" at bounding box center [238, 96] width 34 height 20
select select "25"
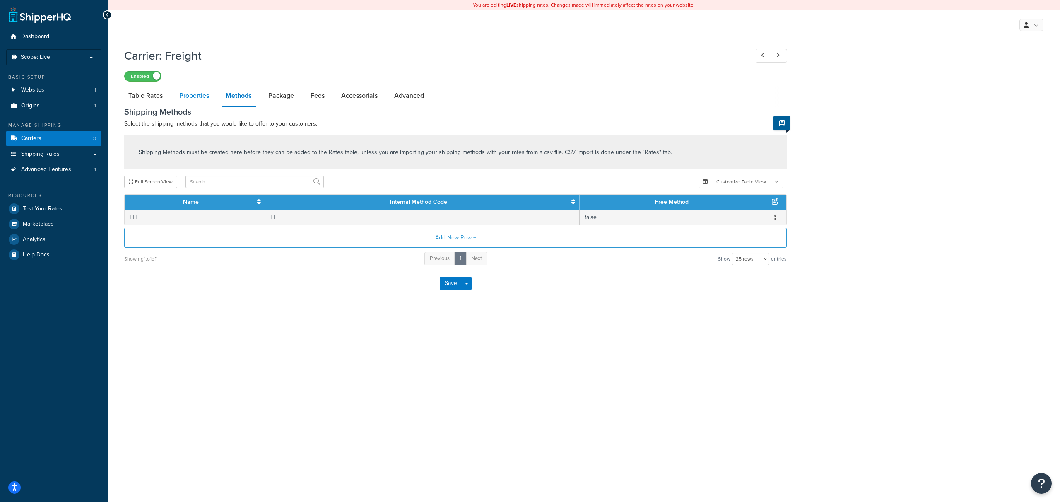
click at [190, 102] on link "Properties" at bounding box center [194, 96] width 38 height 20
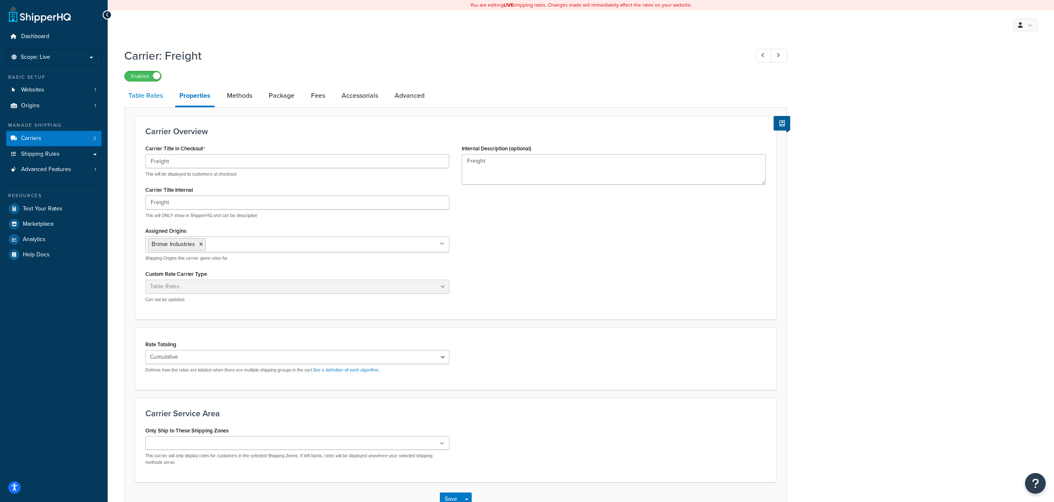
click at [151, 97] on link "Table Rates" at bounding box center [145, 96] width 43 height 20
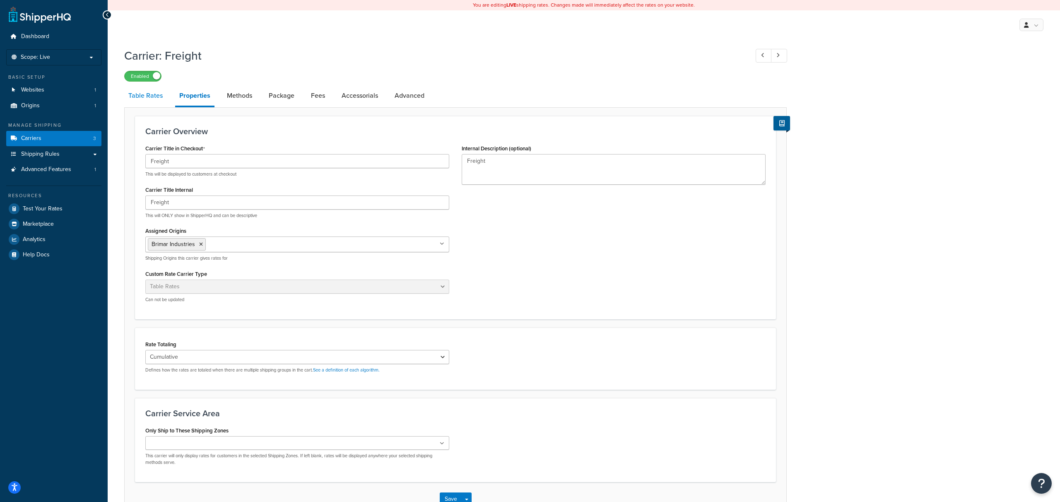
select select "25"
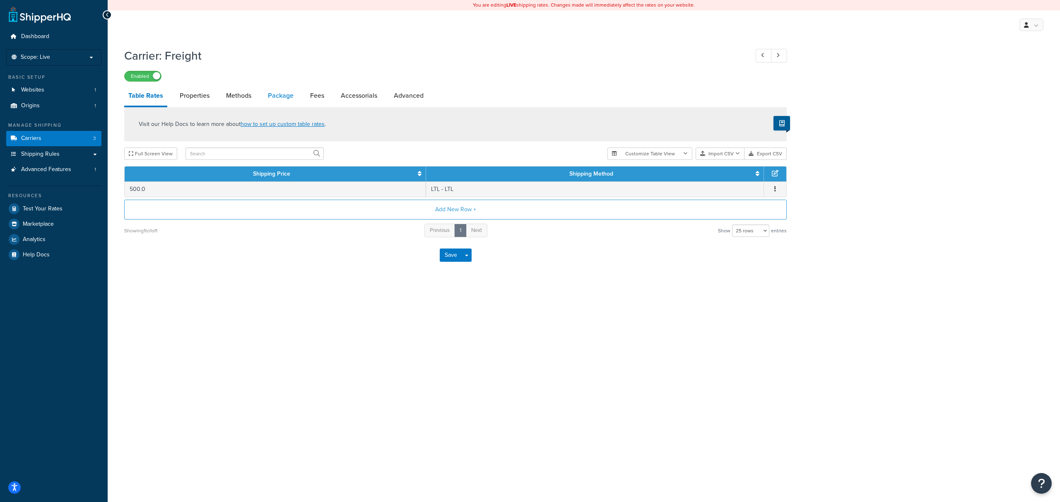
click at [296, 91] on link "Package" at bounding box center [281, 96] width 34 height 20
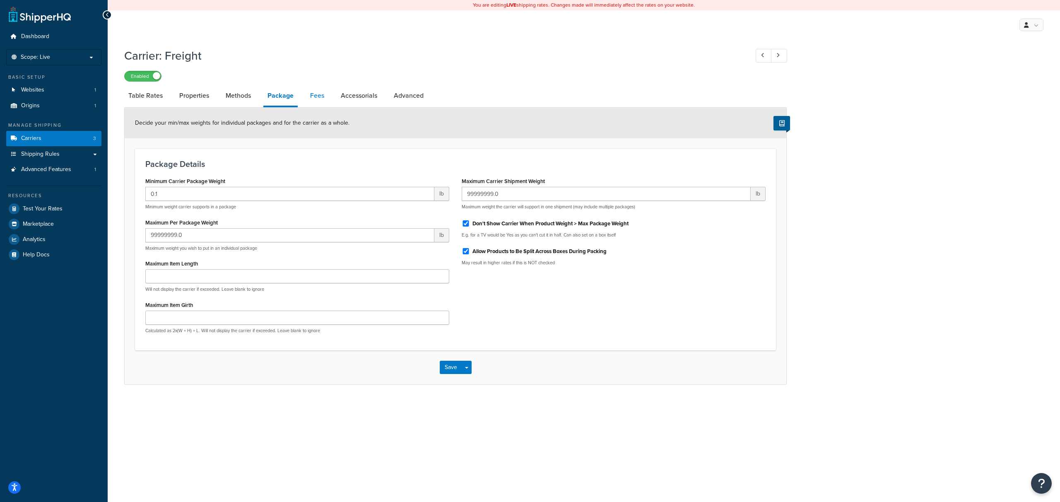
click at [320, 97] on link "Fees" at bounding box center [317, 96] width 22 height 20
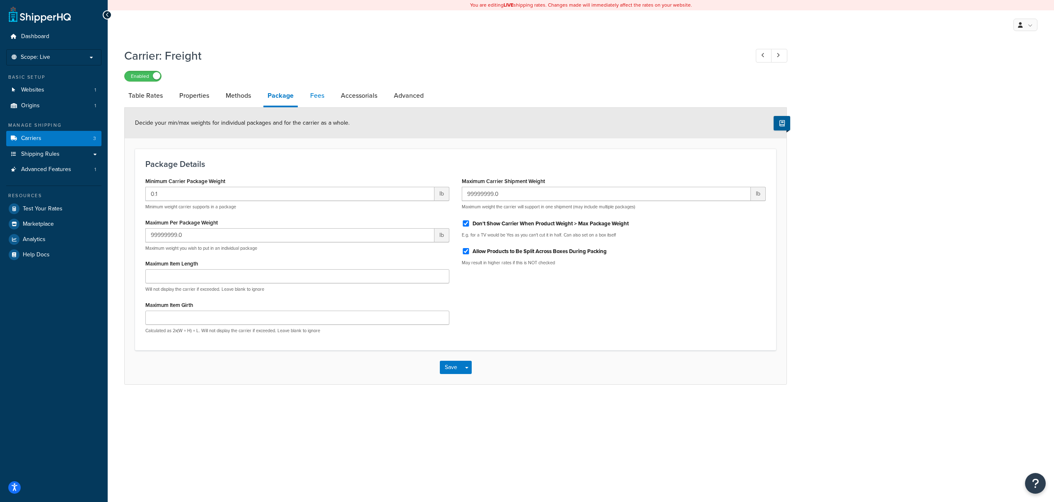
select select "AFTER"
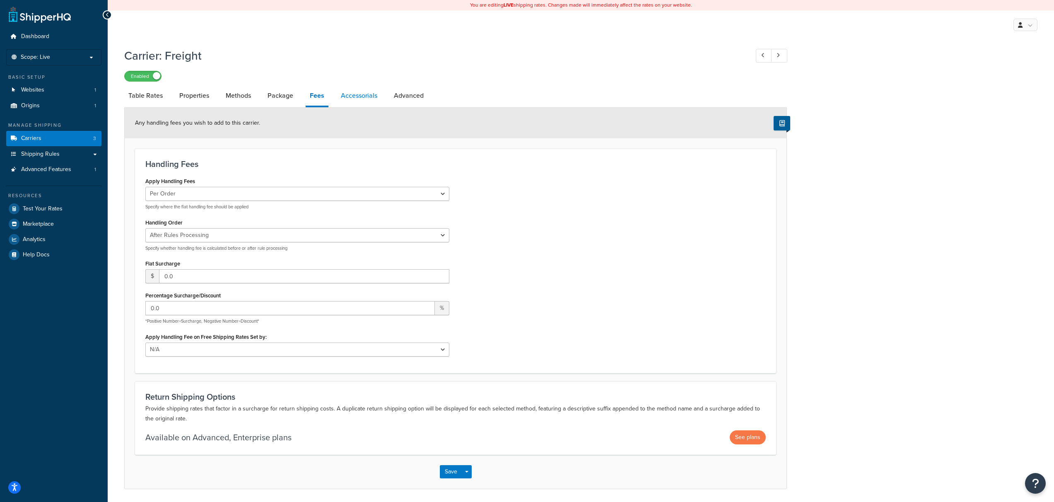
click at [359, 98] on link "Accessorials" at bounding box center [359, 96] width 45 height 20
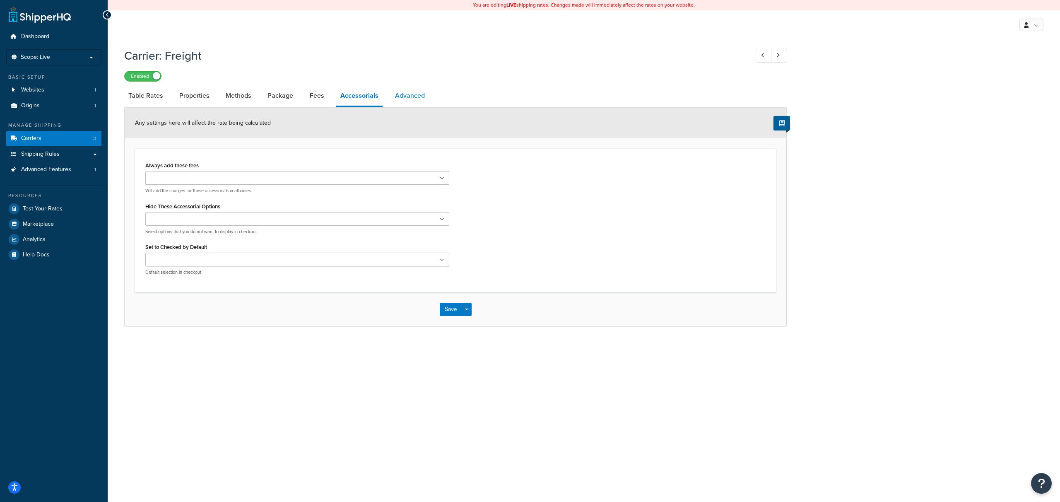
click at [407, 91] on link "Advanced" at bounding box center [410, 96] width 38 height 20
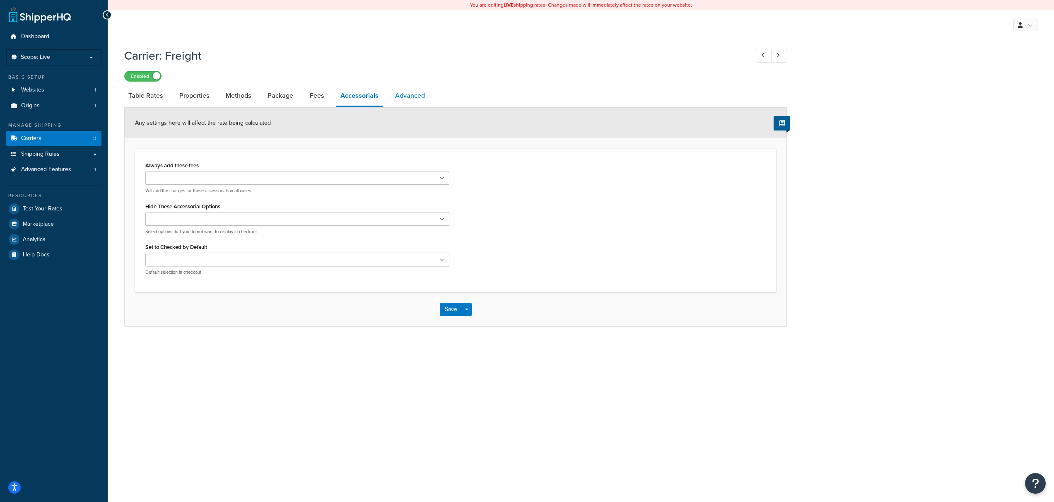
select select "false"
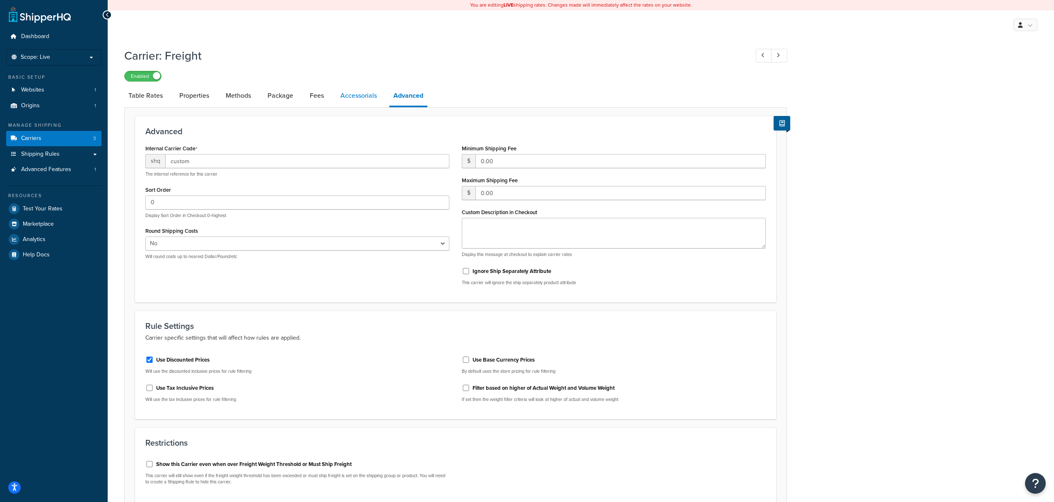
click at [358, 92] on link "Accessorials" at bounding box center [358, 96] width 45 height 20
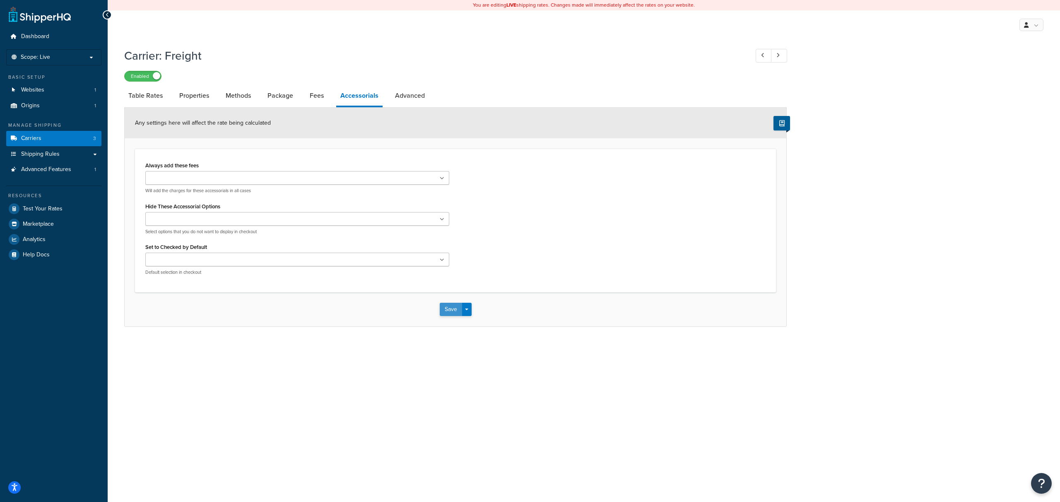
click at [451, 305] on button "Save" at bounding box center [451, 309] width 22 height 13
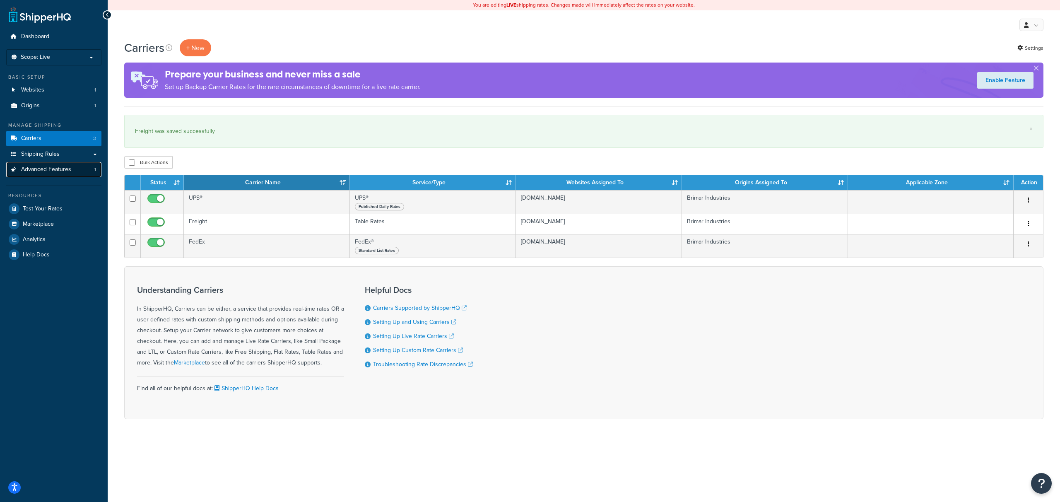
click at [58, 173] on span "Advanced Features" at bounding box center [46, 169] width 50 height 7
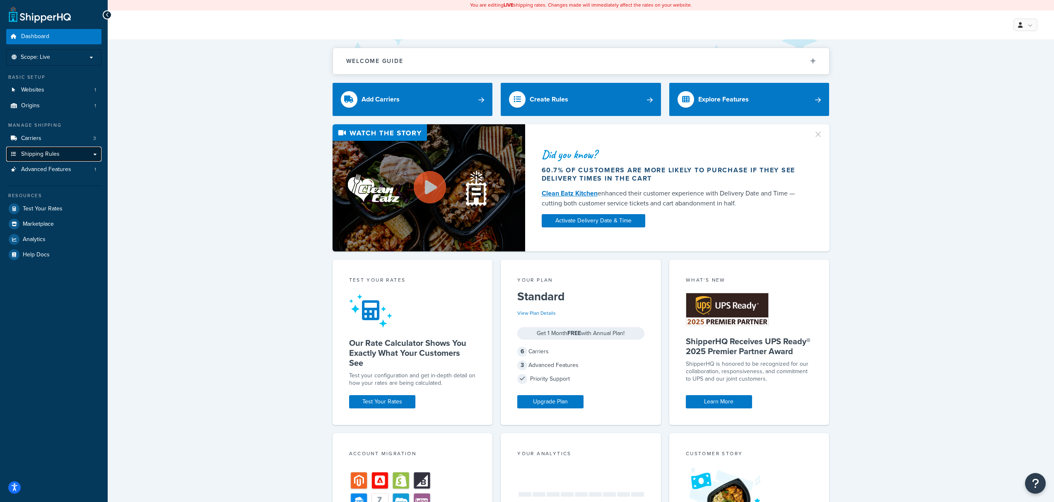
click at [82, 158] on link "Shipping Rules" at bounding box center [53, 154] width 95 height 15
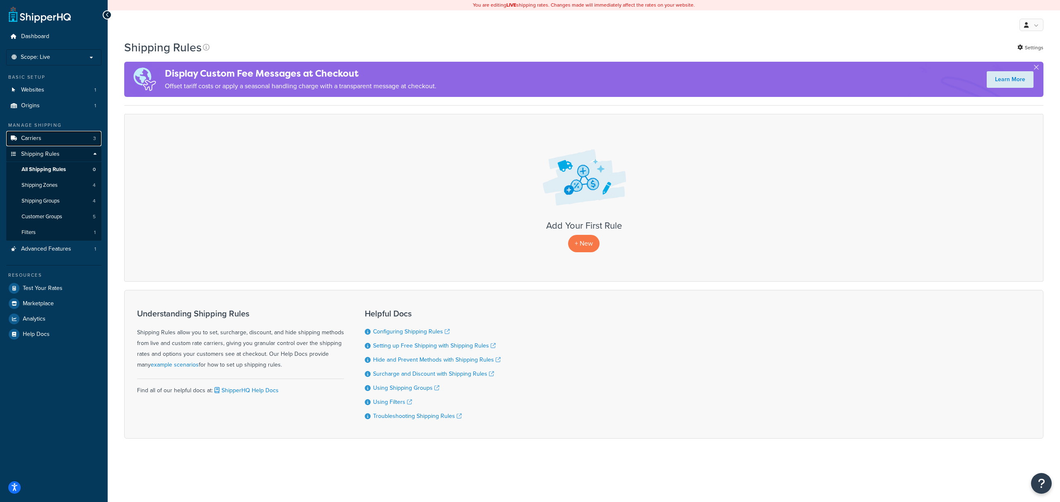
click at [64, 136] on link "Carriers 3" at bounding box center [53, 138] width 95 height 15
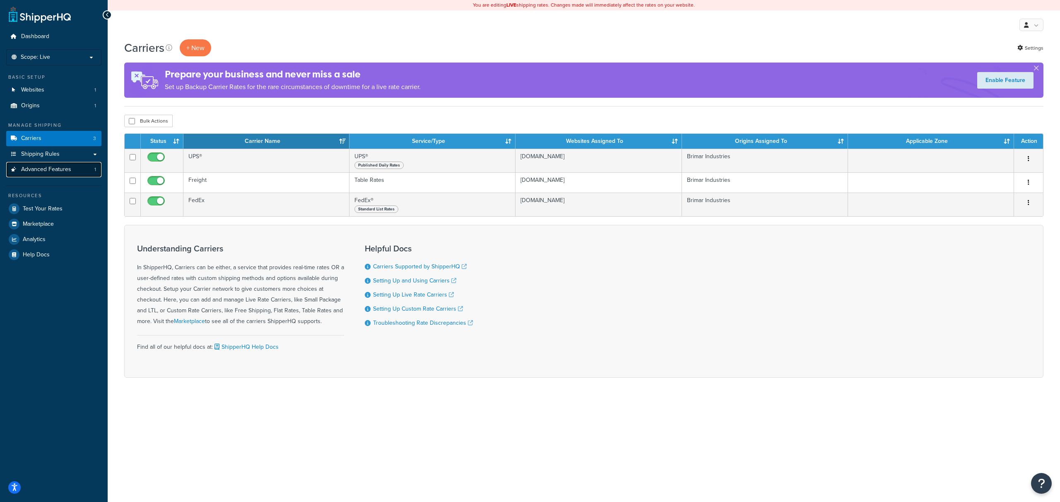
click at [52, 168] on span "Advanced Features" at bounding box center [46, 169] width 50 height 7
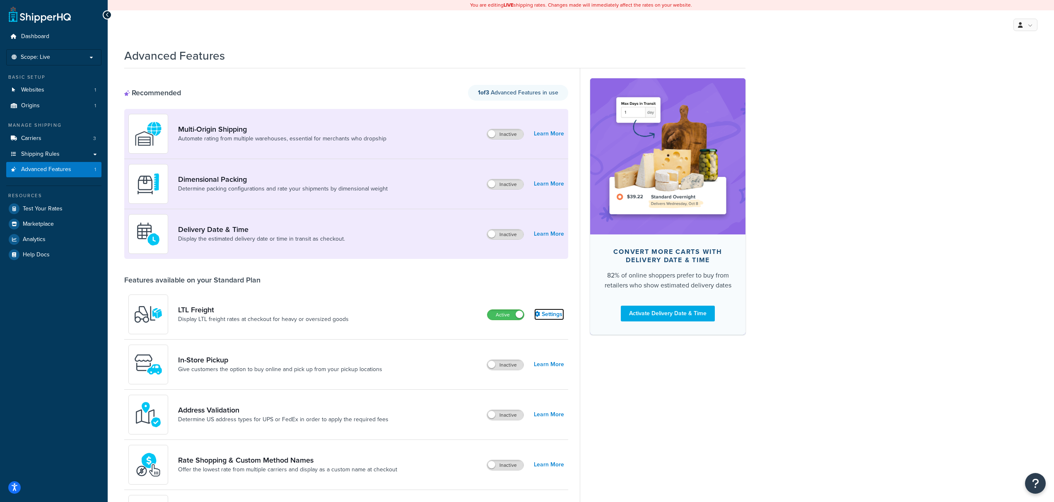
click at [551, 317] on link "Settings" at bounding box center [549, 314] width 30 height 12
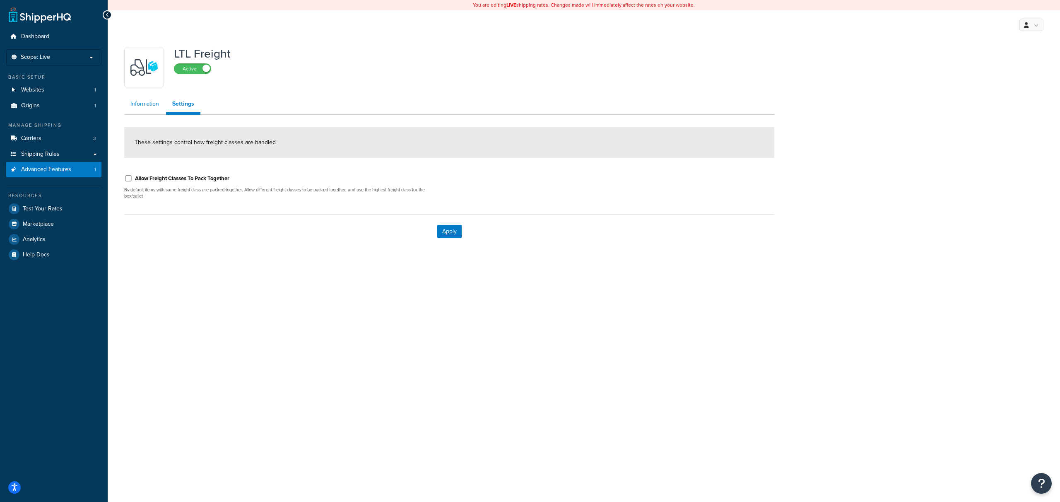
click at [156, 108] on link "Information" at bounding box center [144, 104] width 41 height 17
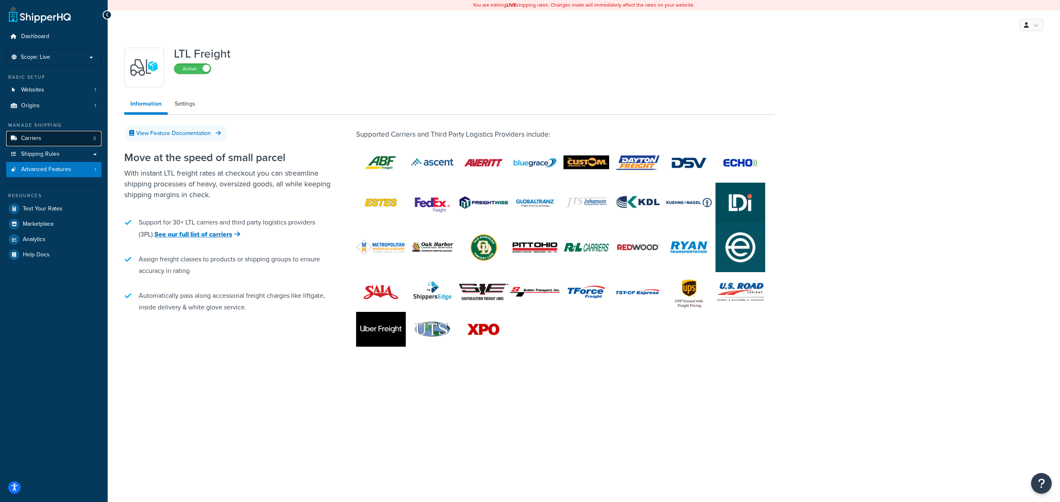
click at [59, 143] on link "Carriers 3" at bounding box center [53, 138] width 95 height 15
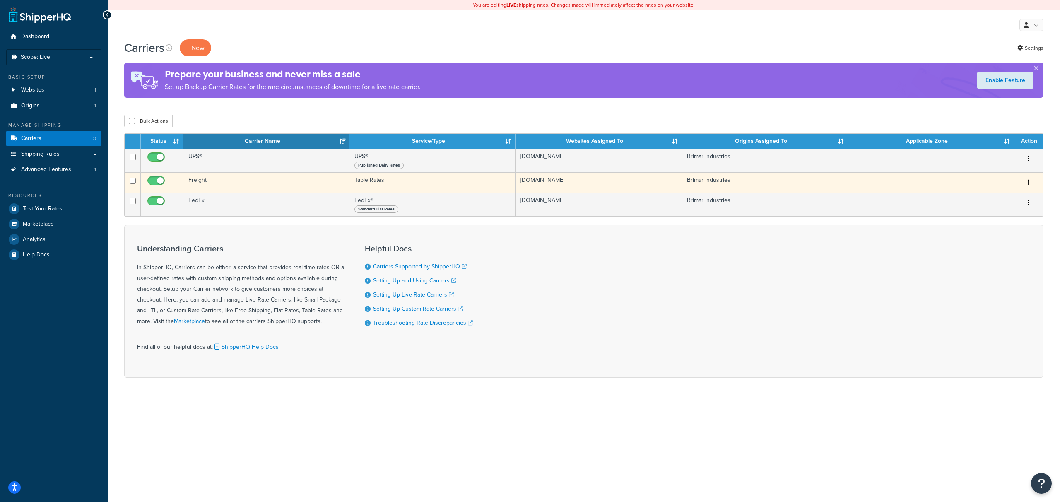
click at [1026, 186] on button "button" at bounding box center [1028, 182] width 12 height 13
click at [1003, 196] on link "Edit" at bounding box center [994, 199] width 65 height 17
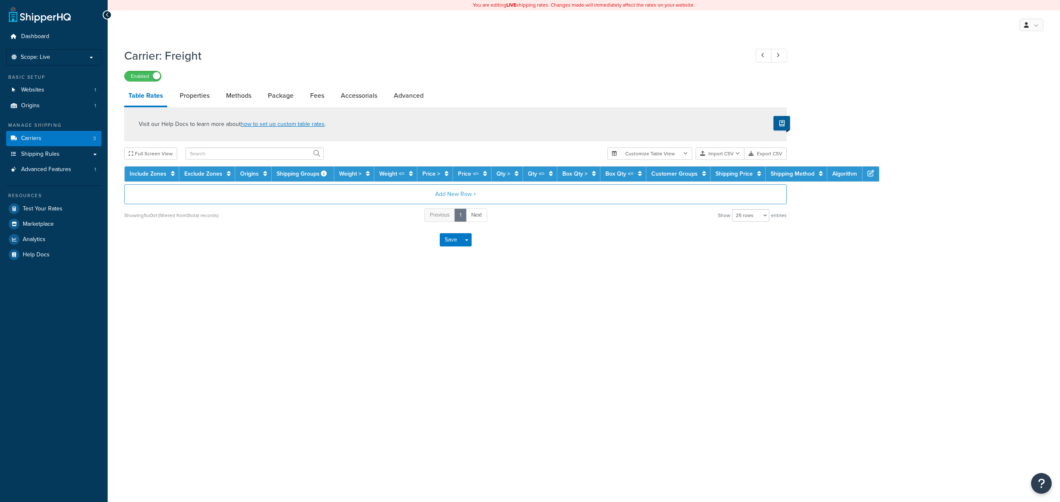
select select "25"
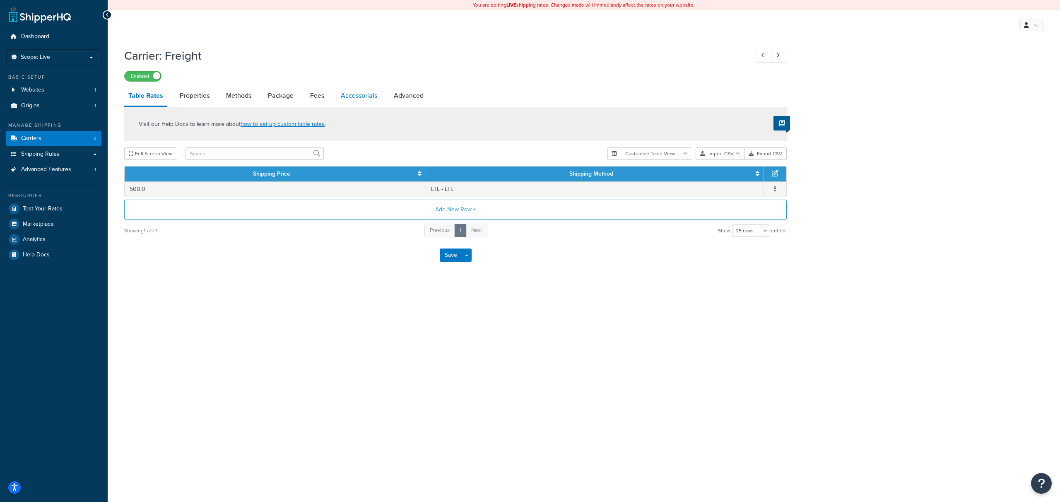
click at [343, 100] on link "Accessorials" at bounding box center [359, 96] width 45 height 20
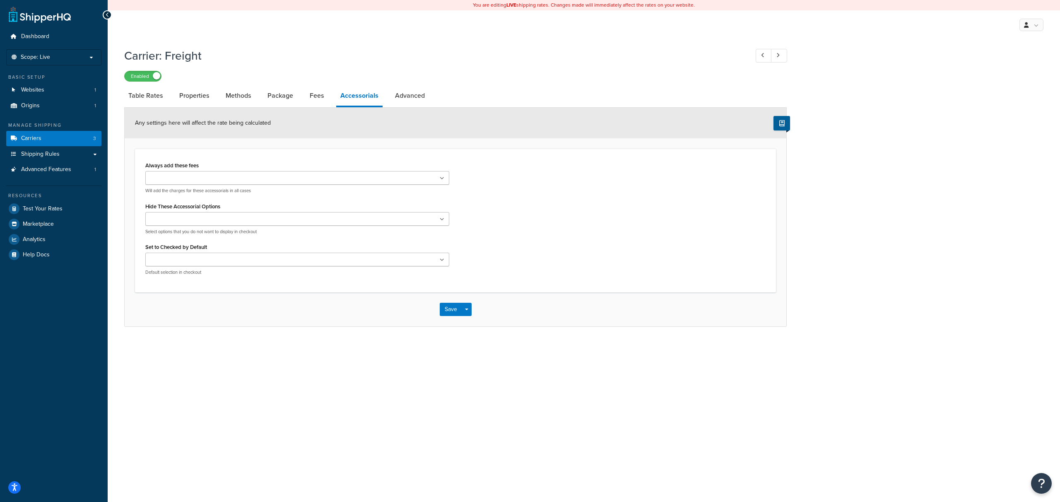
click at [301, 260] on ul at bounding box center [297, 260] width 304 height 14
click at [315, 249] on div "Set to Checked by Default Liftgate Scheduled Appointment Inside Delivery Limite…" at bounding box center [297, 258] width 304 height 34
click at [312, 220] on ul at bounding box center [297, 219] width 304 height 14
click at [315, 178] on ul at bounding box center [297, 178] width 304 height 14
click at [315, 156] on div "Always add these fees Liftgate Address Type Scheduled Appointment Inside Delive…" at bounding box center [455, 220] width 641 height 143
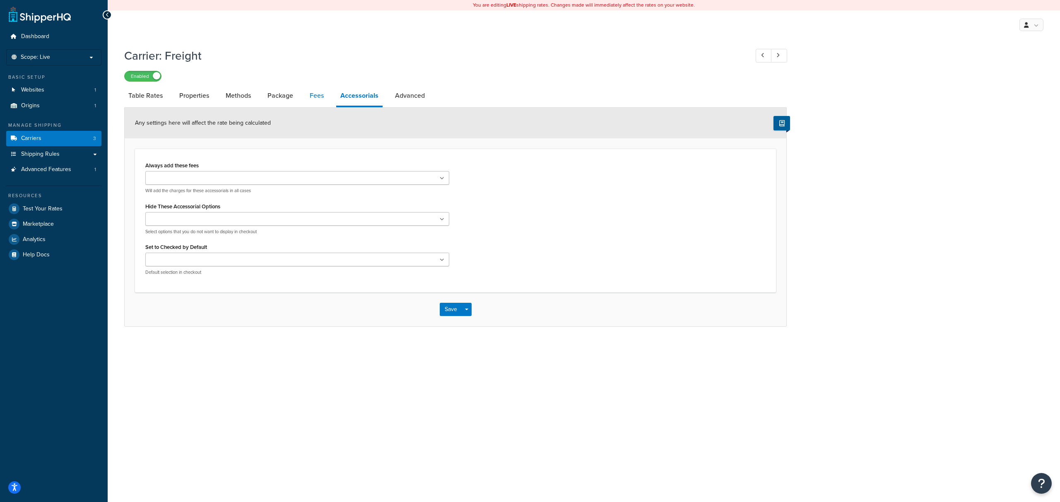
click at [318, 96] on link "Fees" at bounding box center [317, 96] width 22 height 20
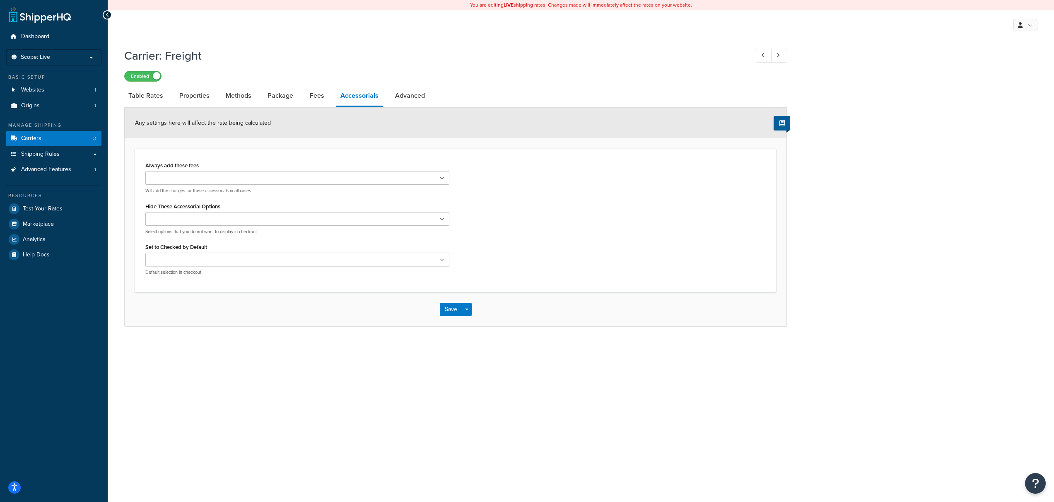
select select "AFTER"
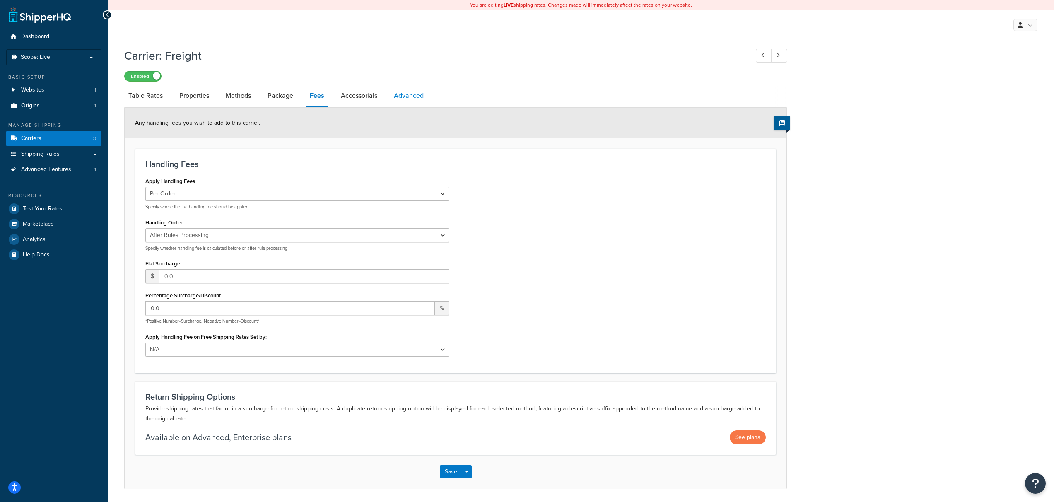
click at [404, 93] on link "Advanced" at bounding box center [409, 96] width 38 height 20
select select "false"
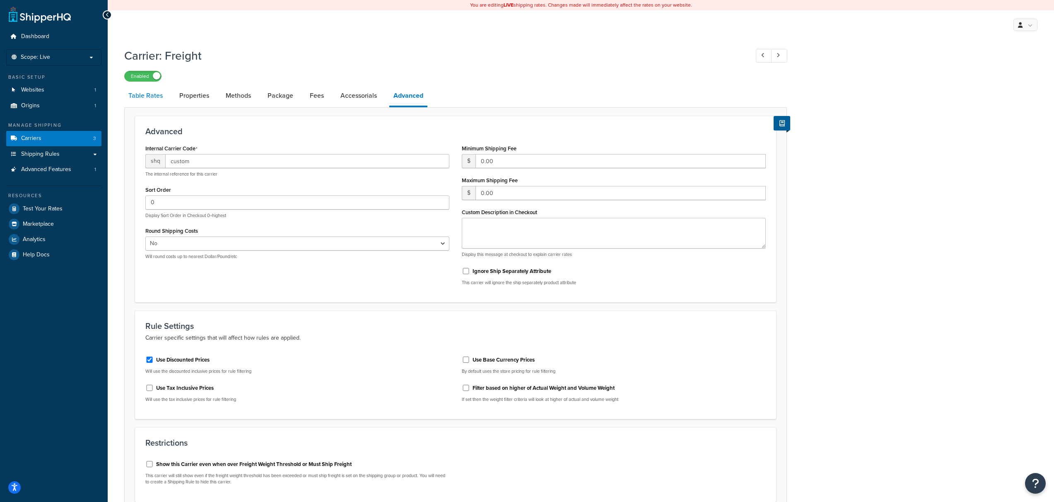
click at [156, 99] on link "Table Rates" at bounding box center [145, 96] width 43 height 20
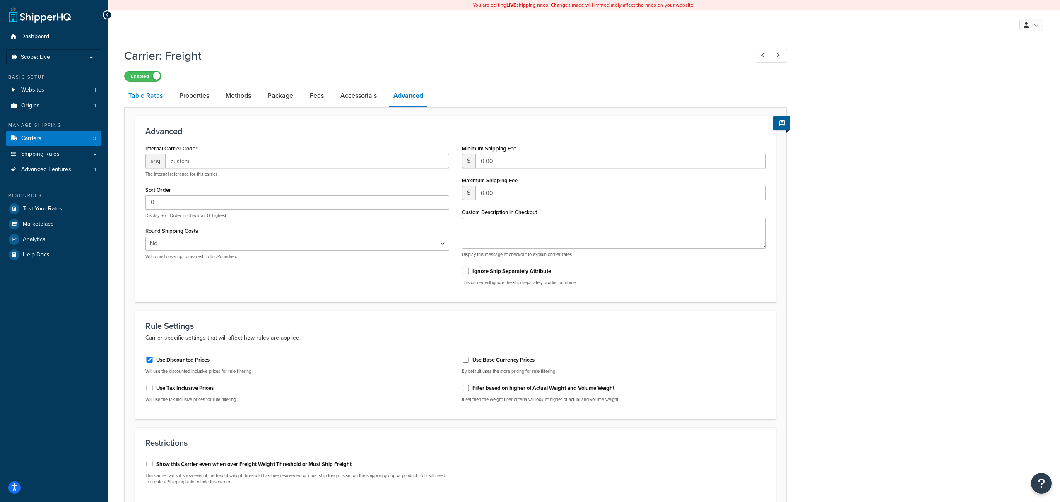
select select "25"
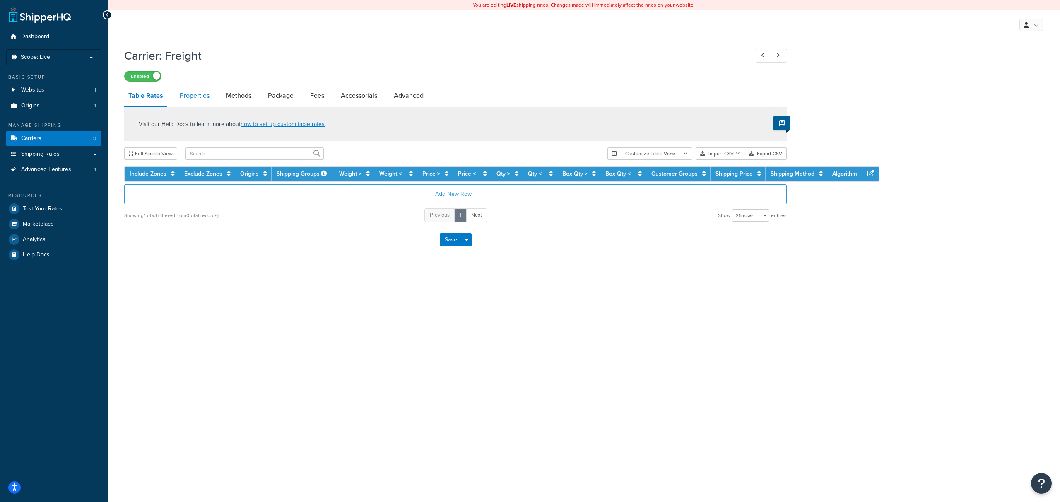
click at [194, 98] on link "Properties" at bounding box center [195, 96] width 38 height 20
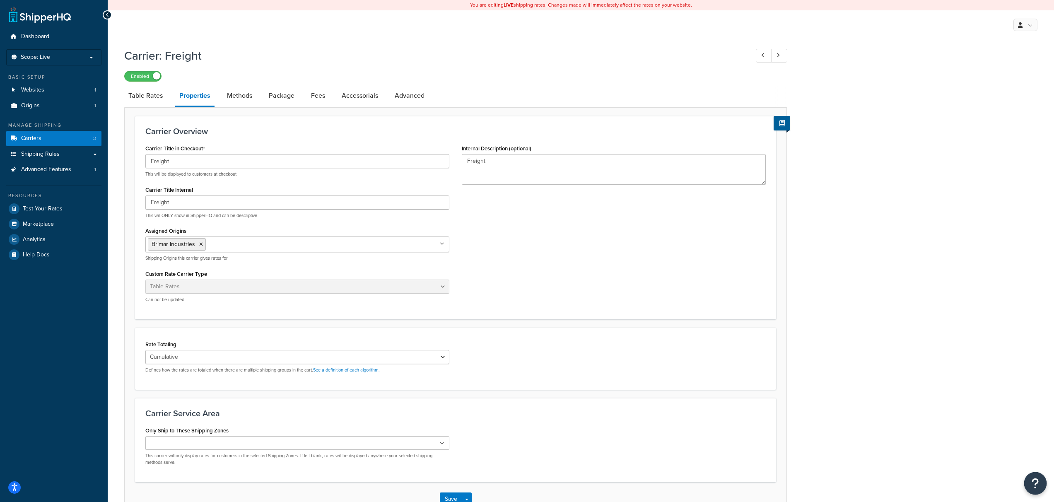
click at [1037, 483] on icon "Open Resource Center" at bounding box center [1035, 483] width 8 height 12
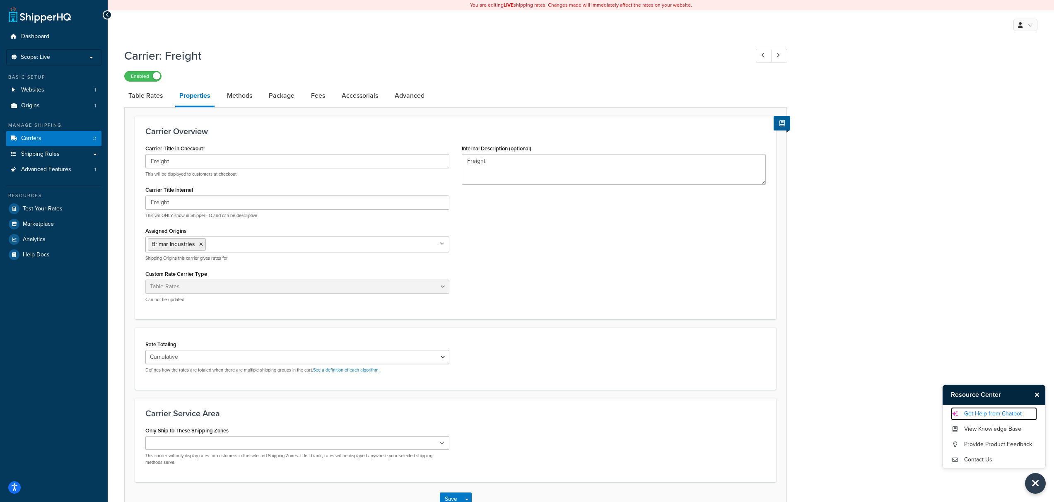
click at [983, 416] on link "Get Help from Chatbot" at bounding box center [993, 413] width 86 height 13
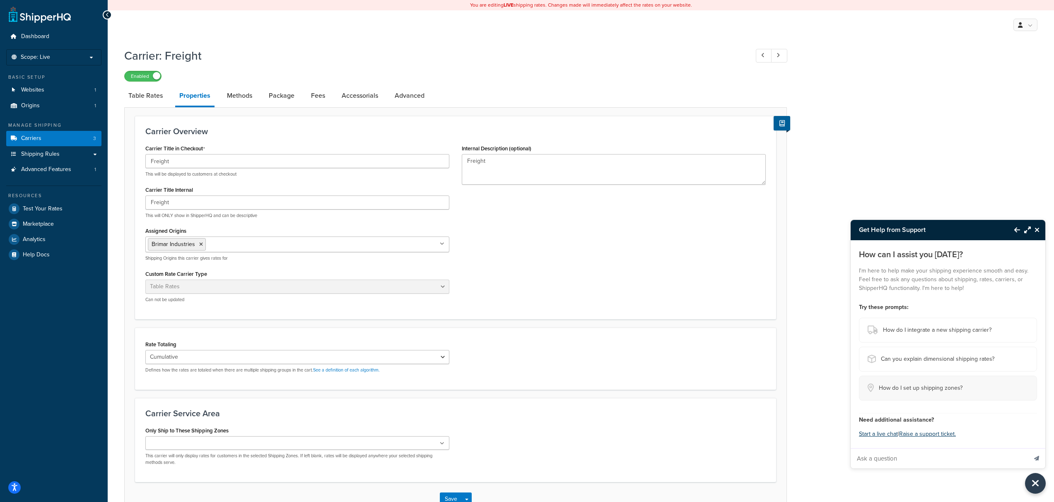
scroll to position [56, 0]
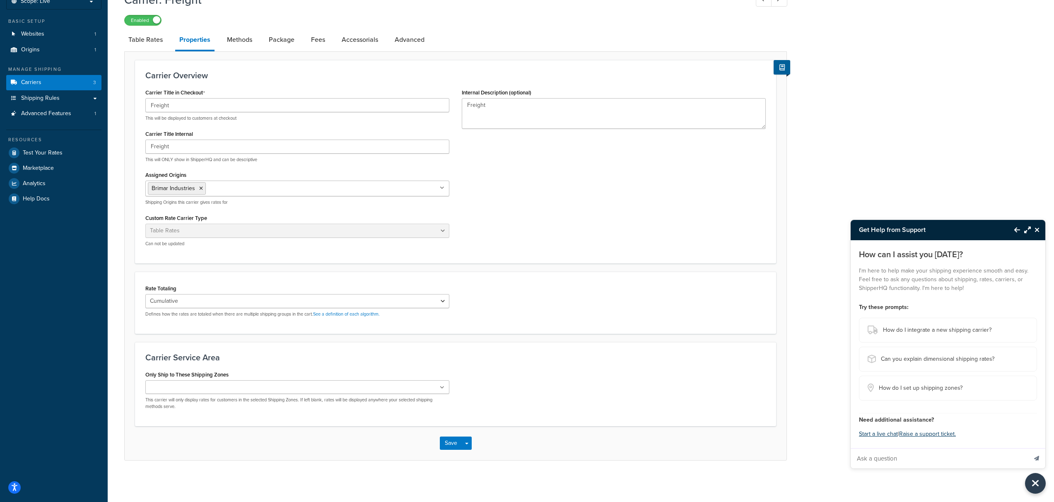
click at [915, 459] on input "Ask a question" at bounding box center [938, 458] width 176 height 20
type input "How do I show the accessorial options in Magento checkout after I've set up a f…"
click at [1027, 448] on button "Send message" at bounding box center [1035, 458] width 17 height 20
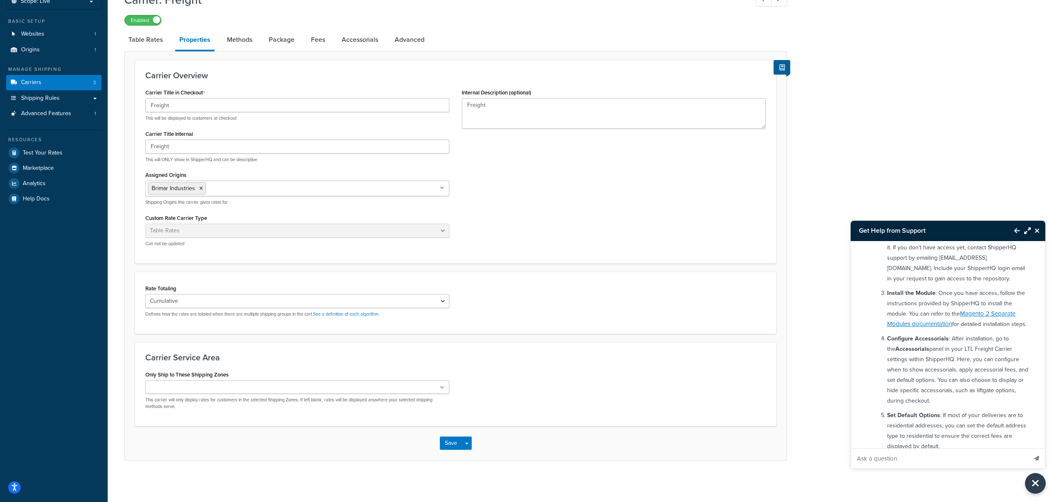
scroll to position [251, 0]
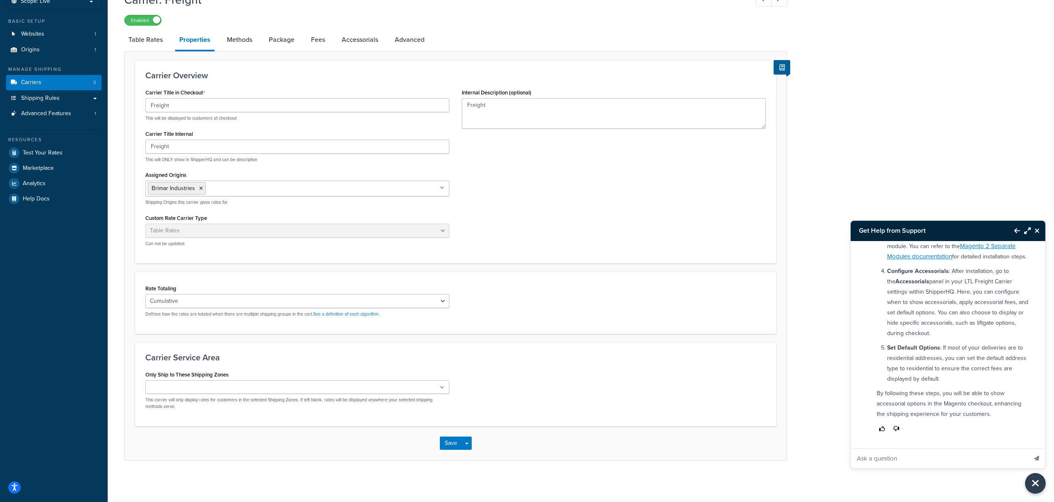
click at [924, 457] on input "Ask a question" at bounding box center [938, 458] width 176 height 20
type input "Step 4 is not possible. There is no configuration for "show accessotials""
click at [1027, 448] on button "Send message" at bounding box center [1035, 458] width 17 height 20
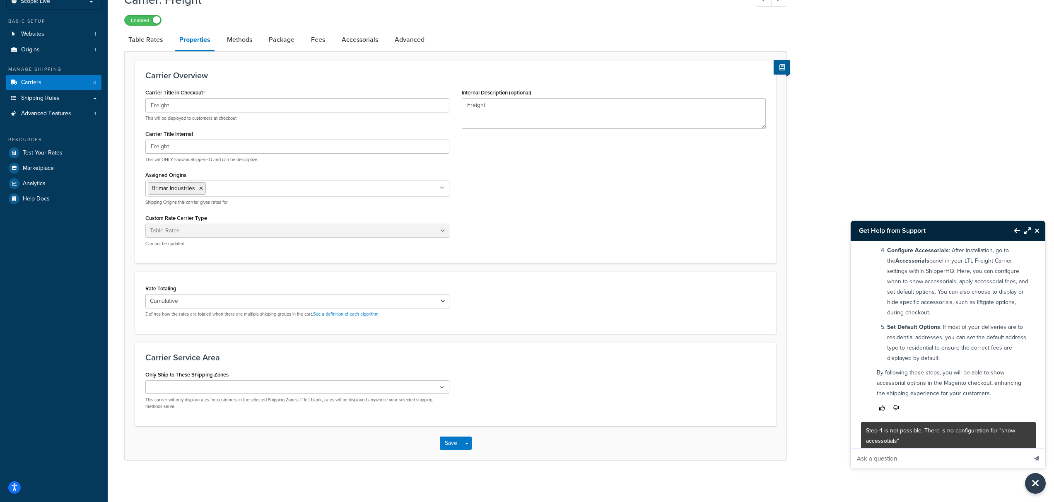
scroll to position [308, 0]
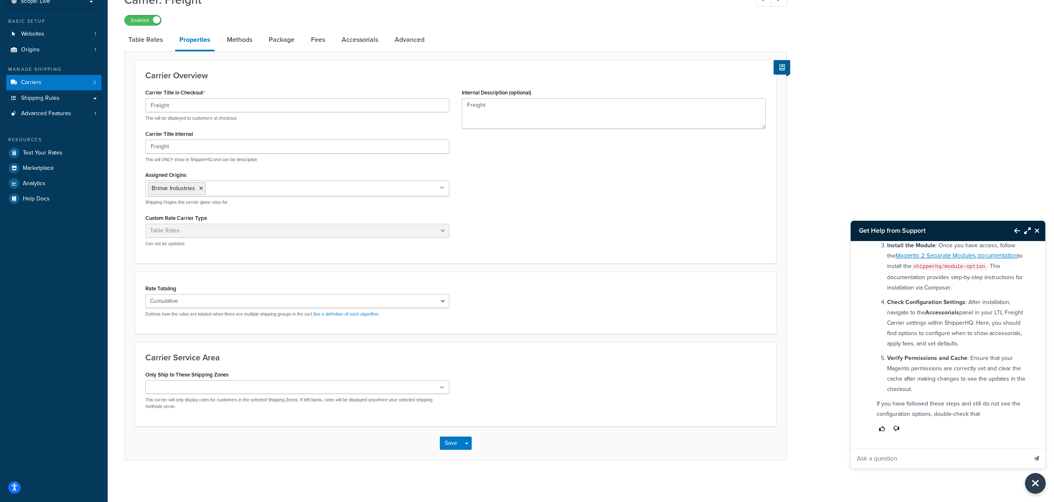
click at [994, 356] on p "Verify Permissions and Cache : Ensure that your Magento permissions are correct…" at bounding box center [959, 373] width 144 height 41
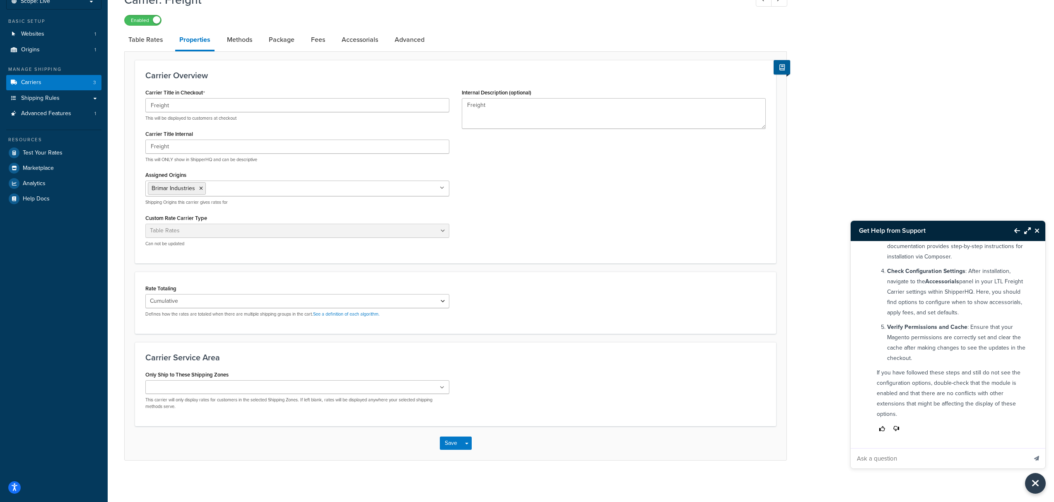
scroll to position [678, 0]
